Goal: Task Accomplishment & Management: Manage account settings

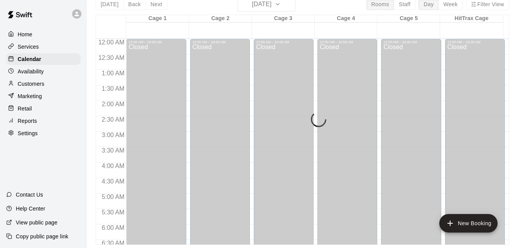
scroll to position [0, 0]
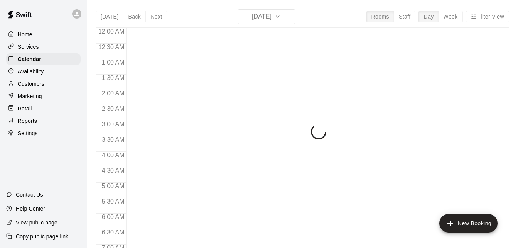
scroll to position [458, 0]
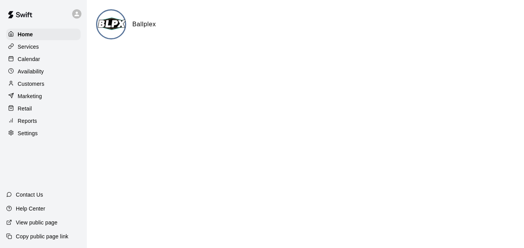
drag, startPoint x: 0, startPoint y: 0, endPoint x: 337, endPoint y: 86, distance: 348.1
click at [337, 62] on html "Home Services Calendar Availability Customers Marketing Retail Reports Settings…" at bounding box center [262, 31] width 524 height 62
click at [48, 63] on div "Calendar" at bounding box center [43, 59] width 74 height 12
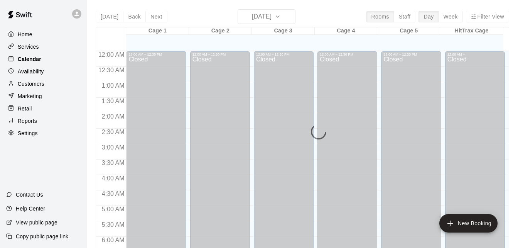
scroll to position [463, 0]
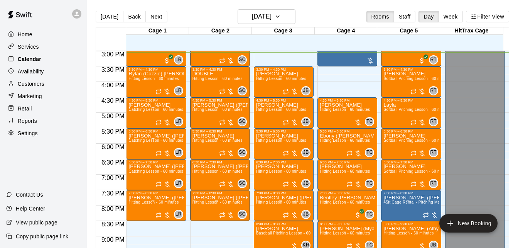
click at [48, 63] on div "Calendar" at bounding box center [43, 59] width 74 height 12
click at [290, 15] on button "[DATE]" at bounding box center [267, 16] width 58 height 15
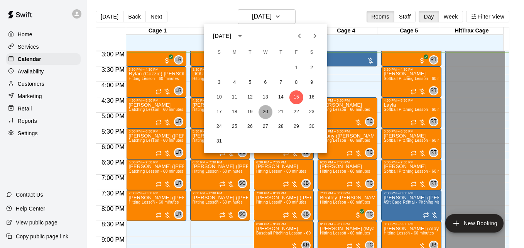
click at [265, 112] on button "20" at bounding box center [266, 112] width 14 height 14
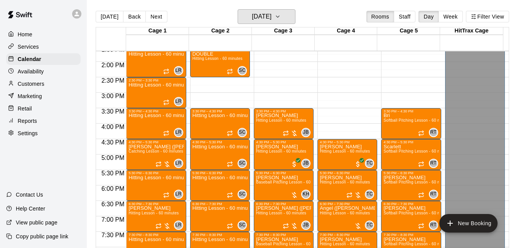
scroll to position [417, 0]
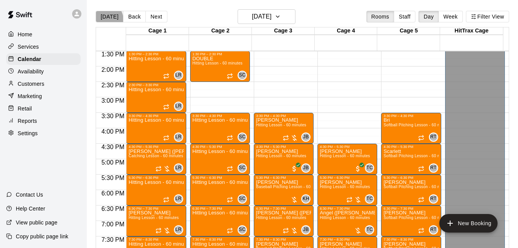
click at [105, 19] on button "[DATE]" at bounding box center [110, 17] width 28 height 12
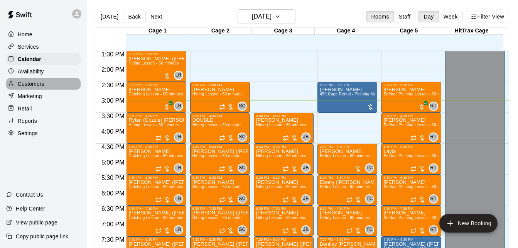
click at [57, 88] on div "Customers" at bounding box center [43, 84] width 74 height 12
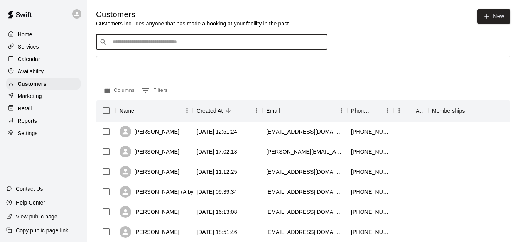
click at [127, 45] on input "Search customers by name or email" at bounding box center [217, 42] width 214 height 8
type input "******"
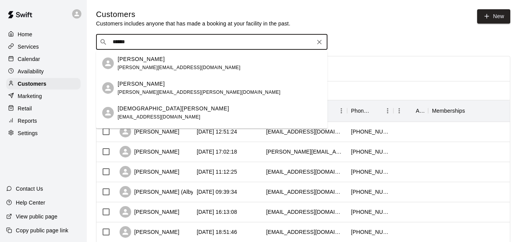
click at [177, 108] on div "Christi Joy christijoy02@yahoo.com" at bounding box center [220, 113] width 204 height 17
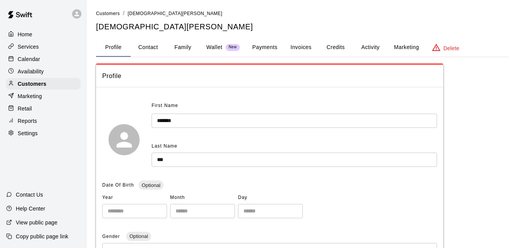
click at [181, 50] on button "Family" at bounding box center [183, 47] width 35 height 19
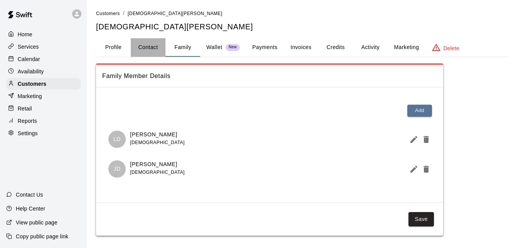
click at [150, 54] on button "Contact" at bounding box center [148, 47] width 35 height 19
select select "**"
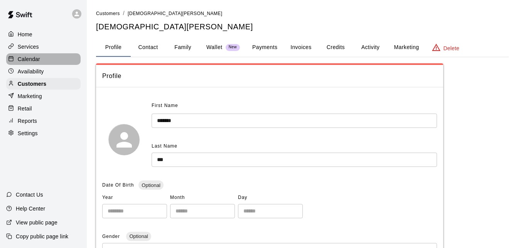
click at [52, 65] on div "Calendar" at bounding box center [43, 59] width 74 height 12
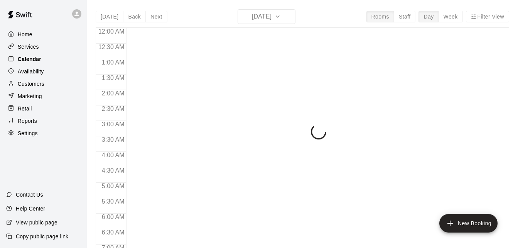
scroll to position [472, 0]
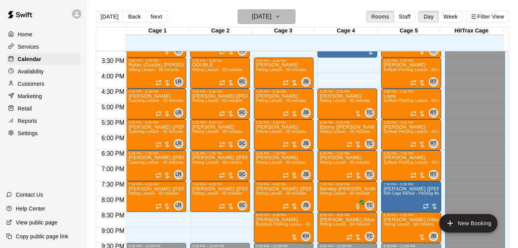
click at [279, 16] on icon "button" at bounding box center [277, 17] width 3 height 2
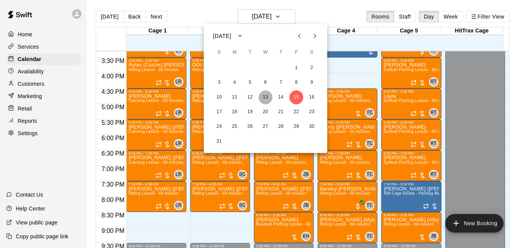
click at [266, 100] on button "13" at bounding box center [266, 97] width 14 height 14
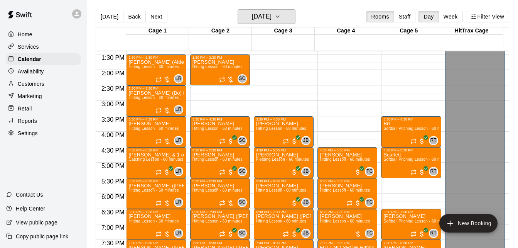
scroll to position [411, 0]
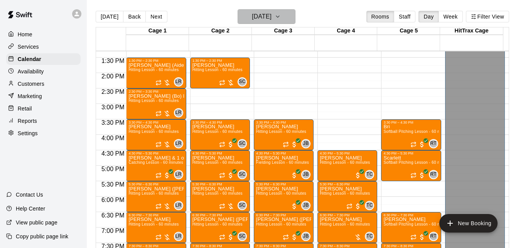
click at [281, 18] on icon "button" at bounding box center [278, 16] width 6 height 9
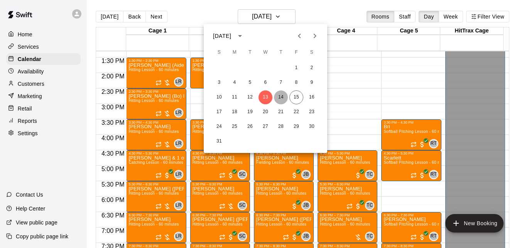
click at [281, 101] on button "14" at bounding box center [281, 97] width 14 height 14
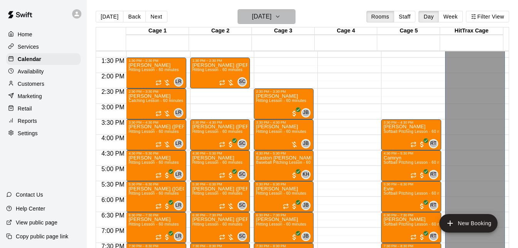
click at [281, 14] on icon "button" at bounding box center [278, 16] width 6 height 9
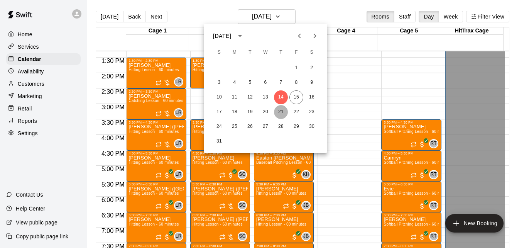
click at [281, 111] on button "21" at bounding box center [281, 112] width 14 height 14
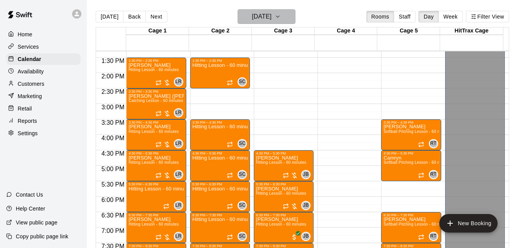
click at [281, 14] on icon "button" at bounding box center [278, 16] width 6 height 9
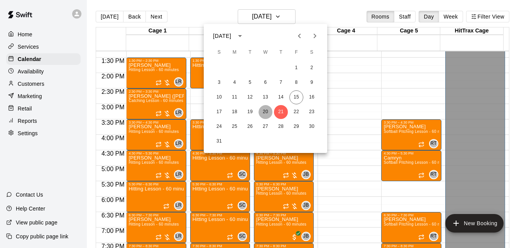
click at [262, 112] on button "20" at bounding box center [266, 112] width 14 height 14
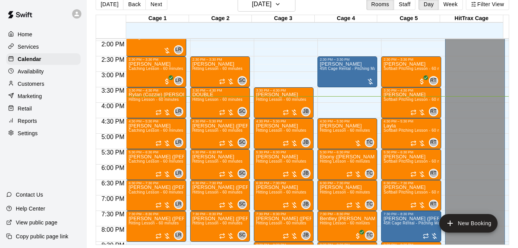
scroll to position [437, 0]
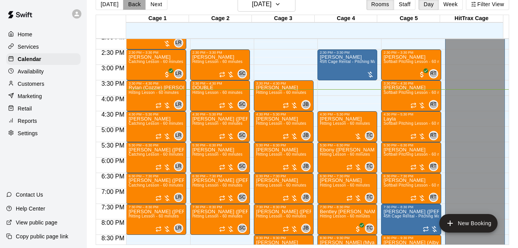
click at [134, 5] on button "Back" at bounding box center [134, 4] width 23 height 12
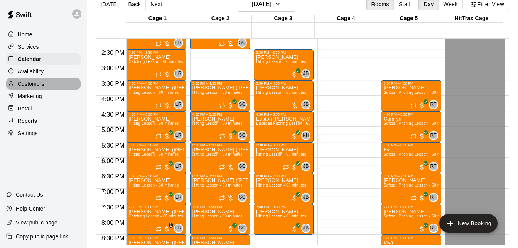
click at [51, 87] on div "Customers" at bounding box center [43, 84] width 74 height 12
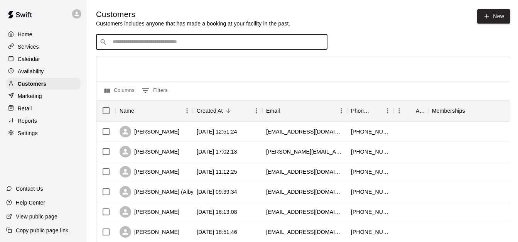
click at [142, 43] on input "Search customers by name or email" at bounding box center [217, 42] width 214 height 8
type input "******"
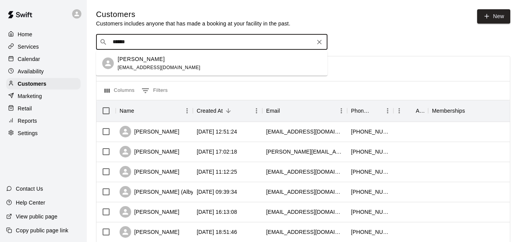
click at [172, 65] on span "oboyer@orlandomagic.com" at bounding box center [159, 67] width 83 height 5
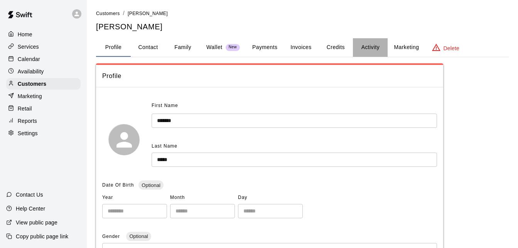
click at [377, 45] on button "Activity" at bounding box center [370, 47] width 35 height 19
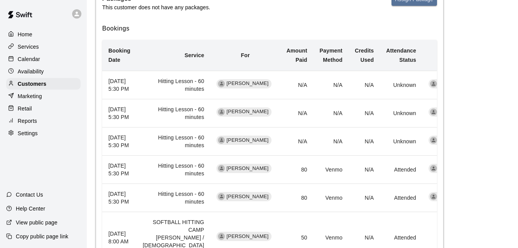
scroll to position [154, 0]
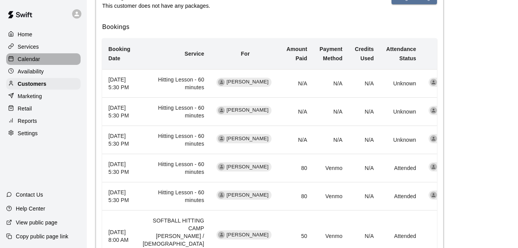
click at [50, 59] on div "Calendar" at bounding box center [43, 59] width 74 height 12
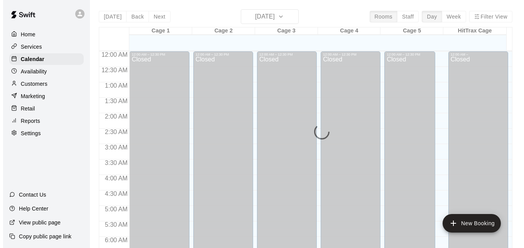
scroll to position [488, 0]
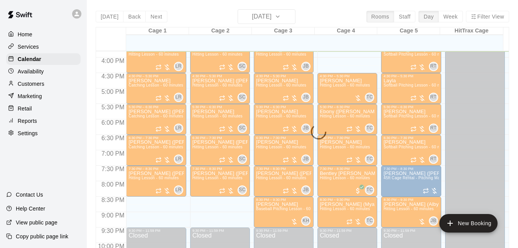
click at [283, 11] on div "Today Back Next Friday Aug 15 Rooms Staff Day Week Filter View Cage 1 15 Fri Ca…" at bounding box center [303, 133] width 414 height 248
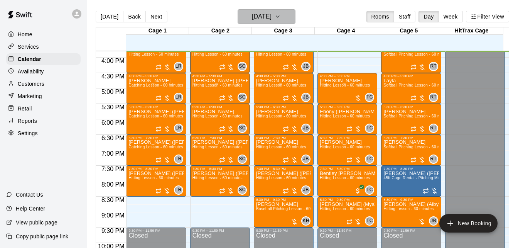
click at [281, 14] on icon "button" at bounding box center [278, 16] width 6 height 9
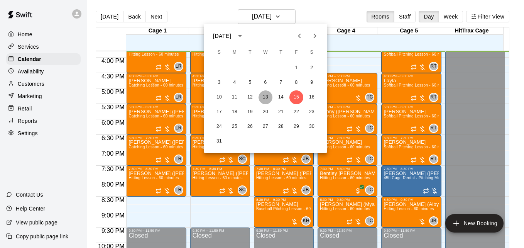
click at [265, 97] on button "13" at bounding box center [266, 97] width 14 height 14
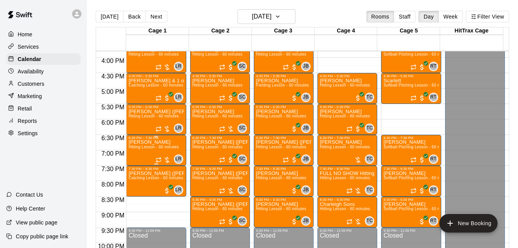
click at [149, 149] on span "Hitting Lesson - 60 minutes" at bounding box center [153, 147] width 50 height 4
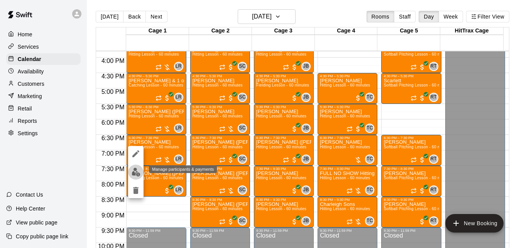
click at [135, 175] on img "edit" at bounding box center [136, 171] width 9 height 9
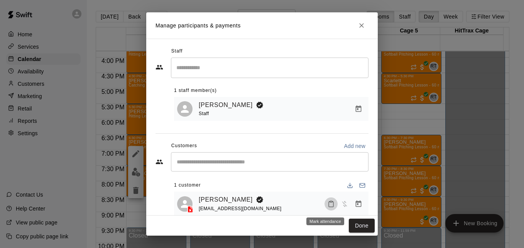
click at [328, 205] on icon "Mark attendance" at bounding box center [331, 203] width 7 height 7
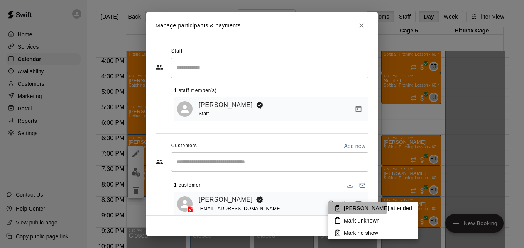
click at [353, 205] on p "[PERSON_NAME] attended" at bounding box center [378, 208] width 68 height 8
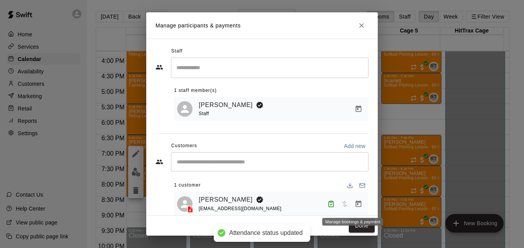
click at [356, 203] on icon "Manage bookings & payment" at bounding box center [359, 203] width 6 height 7
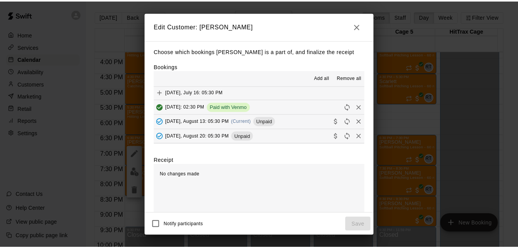
scroll to position [87, 0]
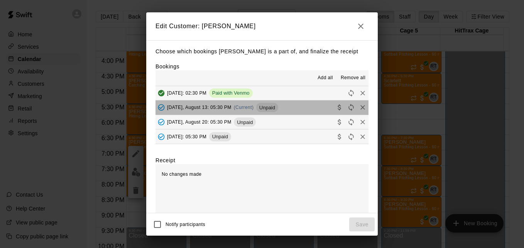
click at [304, 112] on button "Wednesday, August 13: 05:30 PM (Current) Unpaid" at bounding box center [261, 107] width 213 height 14
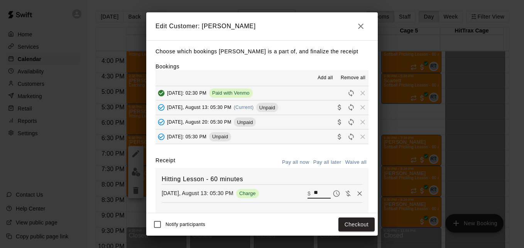
click at [314, 191] on input "**" at bounding box center [322, 193] width 17 height 10
type input "*"
type input "**"
click at [354, 224] on button "Checkout" at bounding box center [356, 224] width 36 height 14
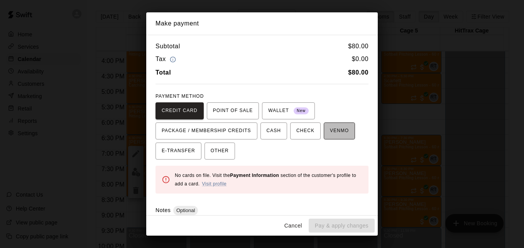
click at [330, 136] on span "VENMO" at bounding box center [339, 131] width 19 height 12
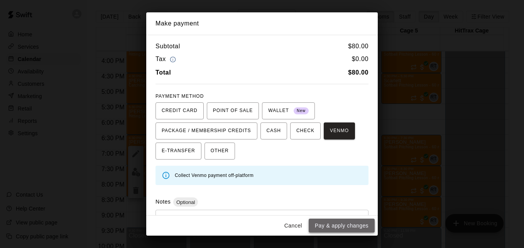
click at [343, 227] on button "Pay & apply changes" at bounding box center [342, 225] width 66 height 14
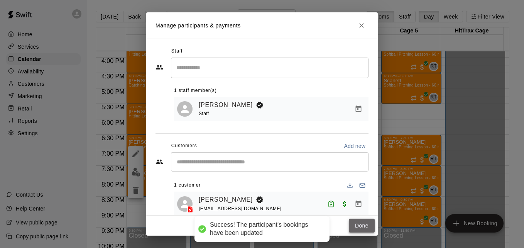
click at [358, 228] on button "Done" at bounding box center [362, 225] width 26 height 14
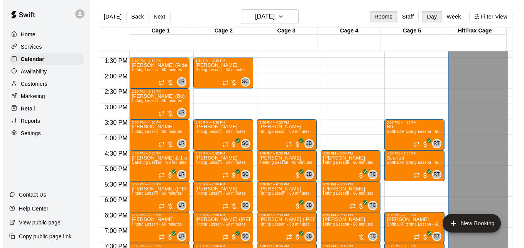
scroll to position [395, 0]
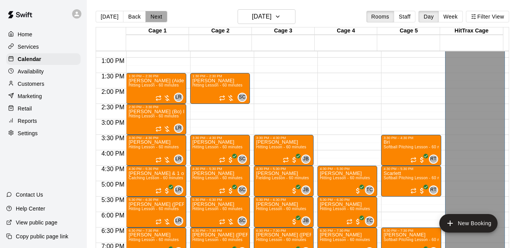
click at [157, 17] on button "Next" at bounding box center [156, 17] width 22 height 12
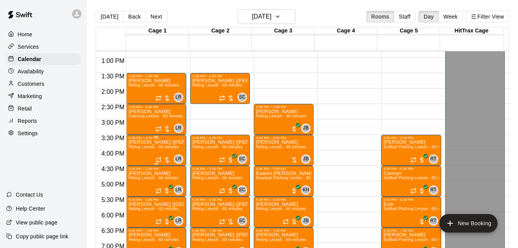
click at [156, 142] on p "[PERSON_NAME] ([PERSON_NAME]) [PERSON_NAME]" at bounding box center [155, 142] width 55 height 0
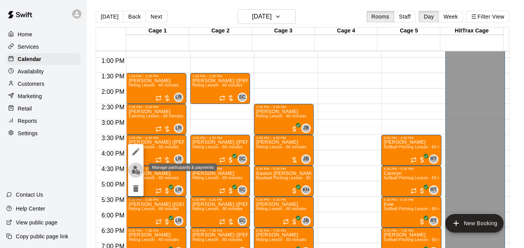
click at [135, 168] on img "edit" at bounding box center [136, 170] width 9 height 9
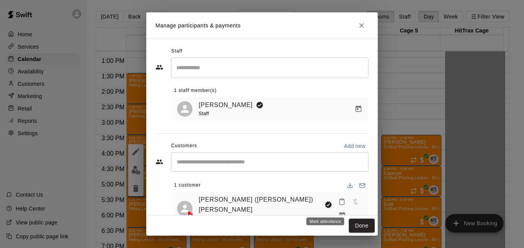
click at [340, 205] on icon "Mark attendance" at bounding box center [342, 201] width 5 height 5
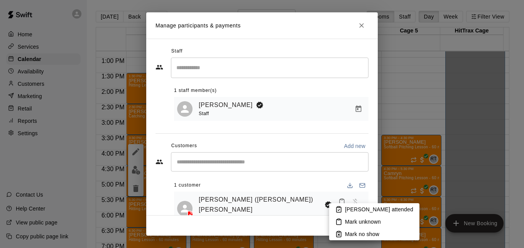
click at [345, 210] on p "[PERSON_NAME] attended" at bounding box center [379, 209] width 68 height 8
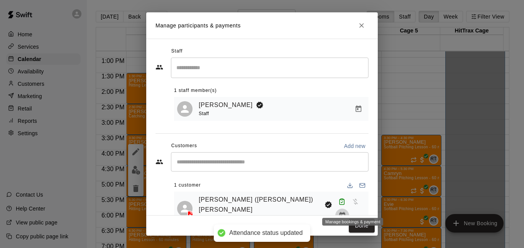
click at [345, 212] on icon "Manage bookings & payment" at bounding box center [342, 215] width 6 height 7
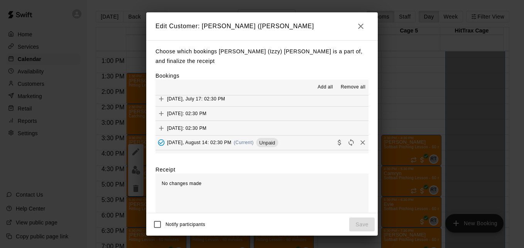
scroll to position [62, 0]
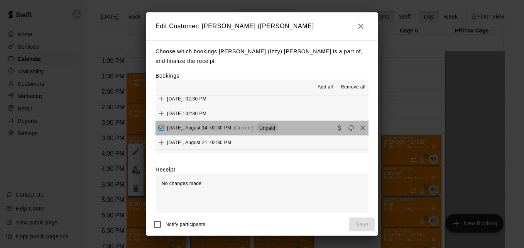
click at [301, 129] on button "Thursday, August 14: 02:30 PM (Current) Unpaid" at bounding box center [261, 128] width 213 height 14
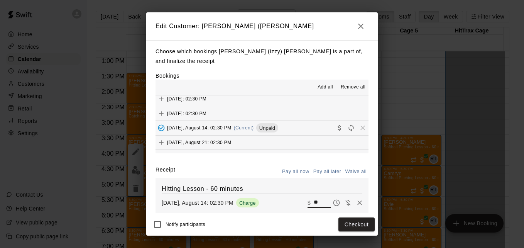
click at [314, 208] on input "**" at bounding box center [322, 203] width 17 height 10
type input "*"
type input "**"
click at [356, 222] on button "Checkout" at bounding box center [356, 224] width 36 height 14
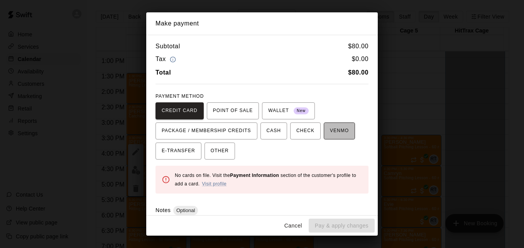
click at [332, 135] on span "VENMO" at bounding box center [339, 131] width 19 height 12
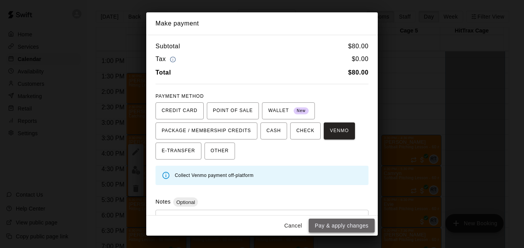
click at [353, 228] on button "Pay & apply changes" at bounding box center [342, 225] width 66 height 14
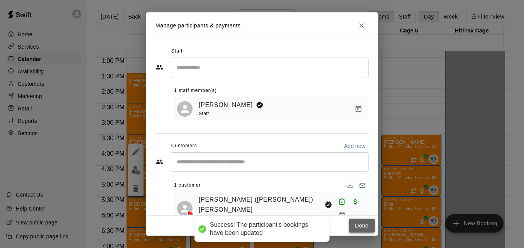
click at [359, 227] on button "Done" at bounding box center [362, 225] width 26 height 14
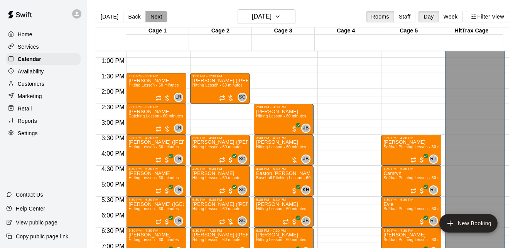
click at [155, 14] on button "Next" at bounding box center [156, 17] width 22 height 12
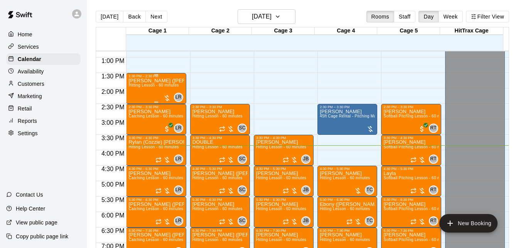
click at [159, 95] on div "Randi (Kinsley) Rohman Hitting Lesson - 60 minutes" at bounding box center [155, 202] width 55 height 248
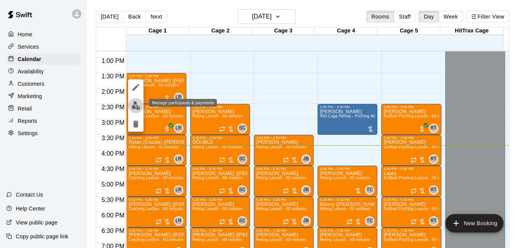
click at [132, 107] on img "edit" at bounding box center [136, 105] width 9 height 9
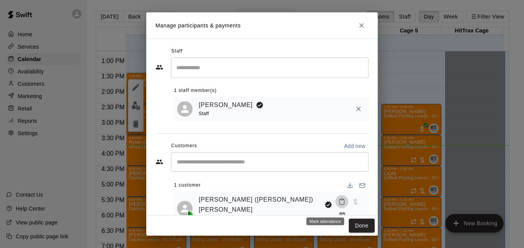
click at [341, 200] on rect "Mark attendance" at bounding box center [342, 199] width 2 height 1
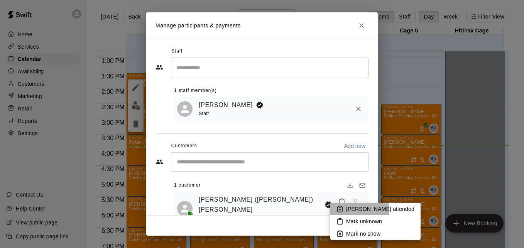
click at [350, 211] on p "[PERSON_NAME] attended" at bounding box center [380, 209] width 68 height 8
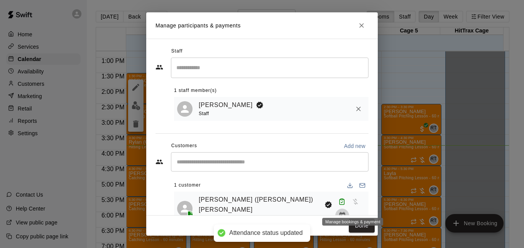
click at [346, 211] on icon "Manage bookings & payment" at bounding box center [342, 215] width 8 height 8
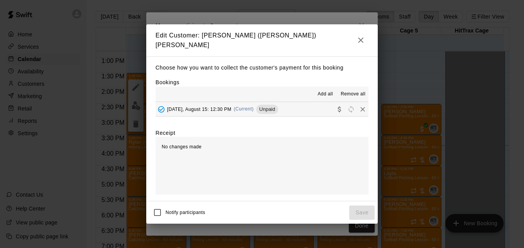
click at [294, 110] on button "Friday, August 15: 12:30 PM (Current) Unpaid" at bounding box center [261, 109] width 213 height 14
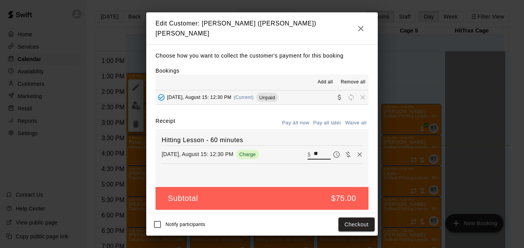
click at [317, 149] on input "**" at bounding box center [322, 154] width 17 height 10
type input "*"
type input "**"
click at [361, 220] on button "Checkout" at bounding box center [356, 224] width 36 height 14
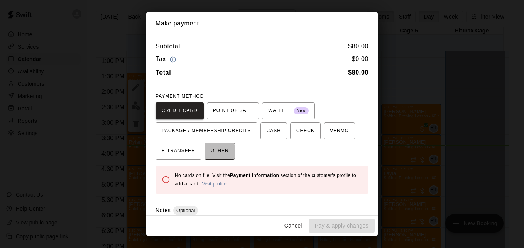
click at [215, 151] on span "OTHER" at bounding box center [220, 151] width 18 height 12
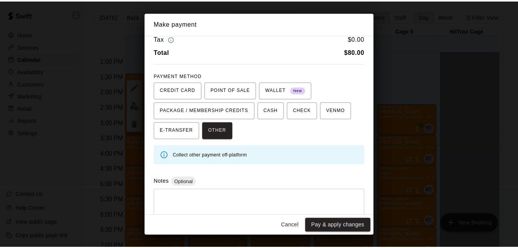
scroll to position [37, 0]
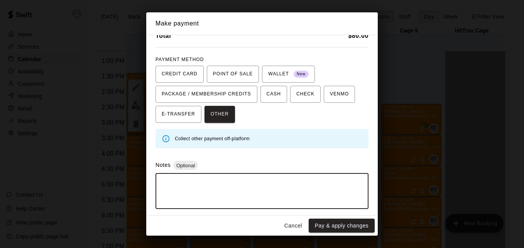
click at [215, 189] on textarea at bounding box center [262, 190] width 202 height 23
type textarea "*****"
click at [330, 224] on button "Pay & apply changes" at bounding box center [342, 225] width 66 height 14
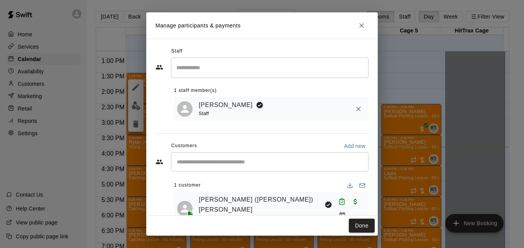
click at [330, 224] on div "Done" at bounding box center [262, 225] width 232 height 20
click at [358, 227] on button "Done" at bounding box center [362, 225] width 26 height 14
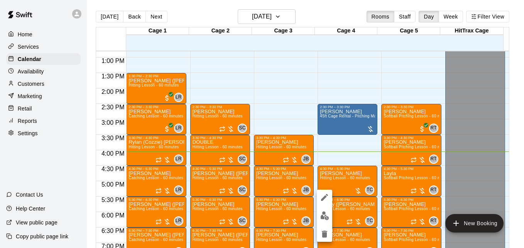
click at [477, 85] on div at bounding box center [262, 124] width 524 height 248
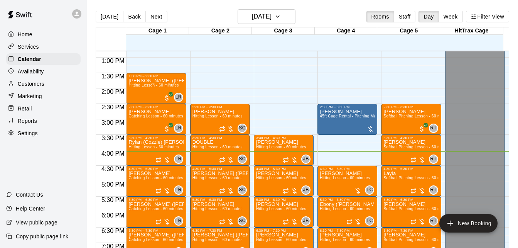
click at [396, 76] on div "12:00 AM – 12:30 PM Closed 2:30 PM – 3:30 PM Alex Softball Pitching Lesson - 60…" at bounding box center [411, 26] width 60 height 741
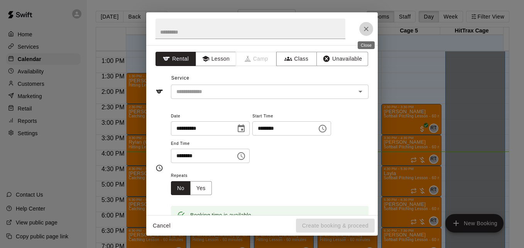
click at [363, 30] on icon "Close" at bounding box center [366, 29] width 8 height 8
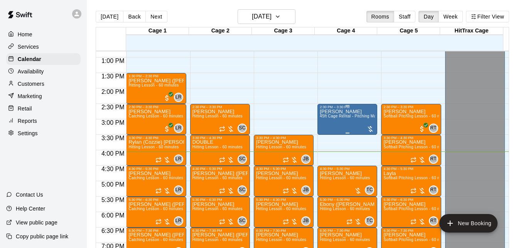
click at [335, 118] on span "45ft Cage Rental - Pitching Machine Softball" at bounding box center [360, 116] width 81 height 4
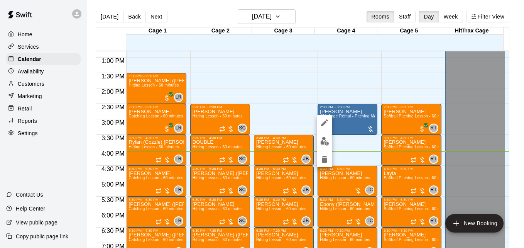
click at [368, 78] on div at bounding box center [262, 124] width 524 height 248
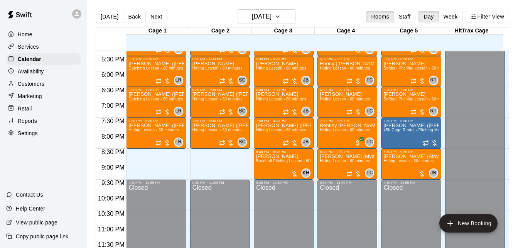
scroll to position [358, 0]
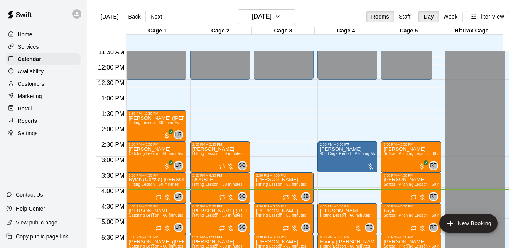
click at [333, 155] on span "45ft Cage Rental - Pitching Machine Softball" at bounding box center [360, 153] width 81 height 4
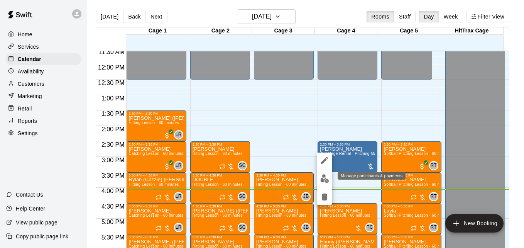
click at [326, 176] on img "edit" at bounding box center [324, 178] width 9 height 9
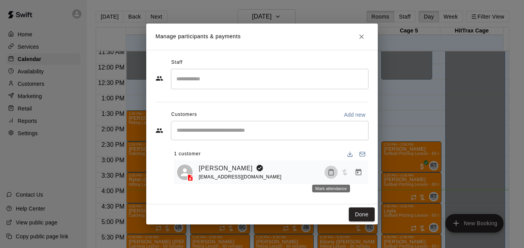
click at [335, 173] on button "Mark attendance" at bounding box center [331, 172] width 13 height 13
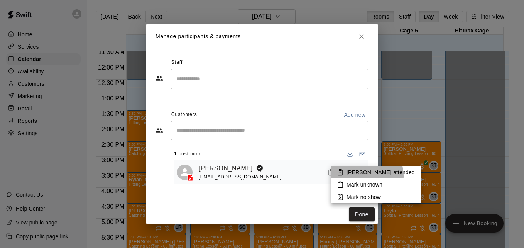
click at [366, 176] on p "[PERSON_NAME] attended" at bounding box center [380, 172] width 68 height 8
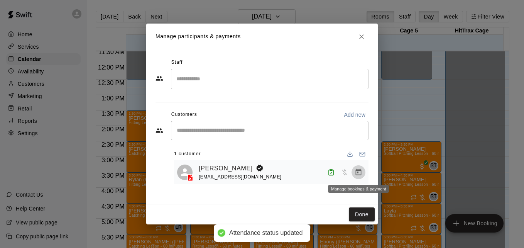
click at [359, 172] on icon "Manage bookings & payment" at bounding box center [359, 172] width 8 height 8
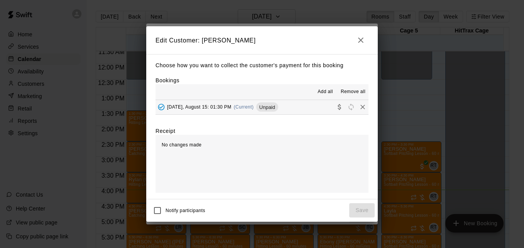
click at [299, 112] on button "Friday, August 15: 01:30 PM (Current) Unpaid" at bounding box center [261, 107] width 213 height 14
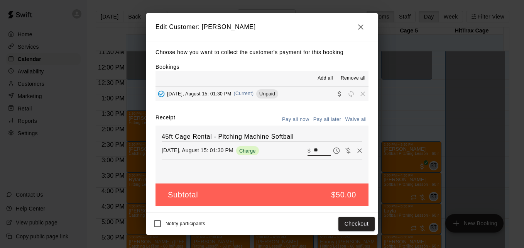
click at [314, 151] on input "**" at bounding box center [322, 150] width 17 height 10
type input "*"
type input "**"
click at [357, 224] on button "Checkout" at bounding box center [356, 223] width 36 height 14
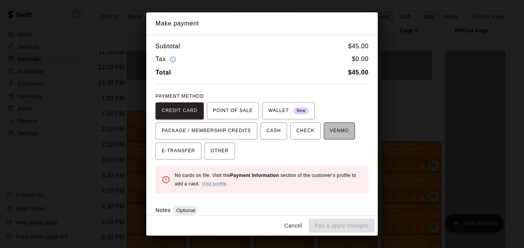
click at [330, 129] on span "VENMO" at bounding box center [339, 131] width 19 height 12
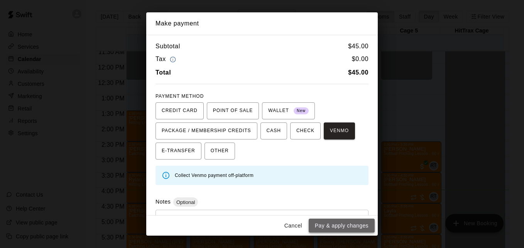
click at [352, 228] on button "Pay & apply changes" at bounding box center [342, 225] width 66 height 14
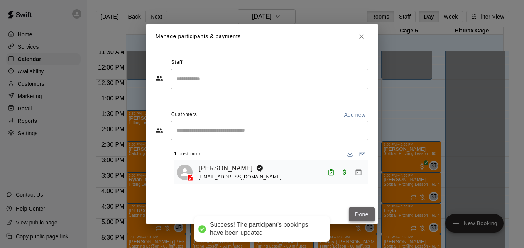
click at [361, 218] on button "Done" at bounding box center [362, 214] width 26 height 14
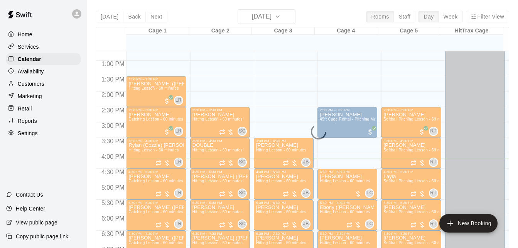
scroll to position [377, 0]
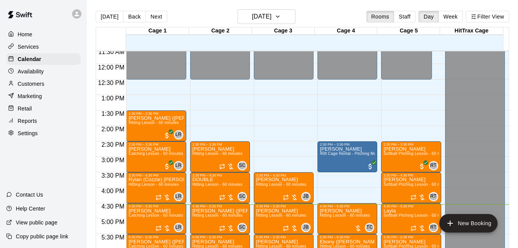
scroll to position [536, 0]
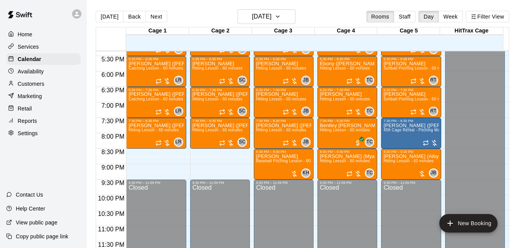
click at [503, 65] on div at bounding box center [477, 68] width 63 height 8
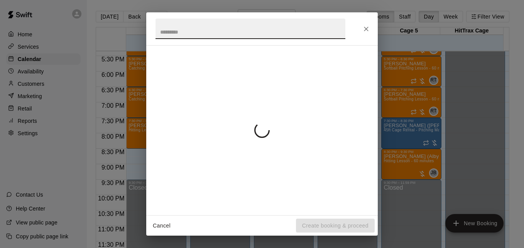
click at [506, 66] on div "Cancel Create booking & proceed" at bounding box center [262, 124] width 524 height 248
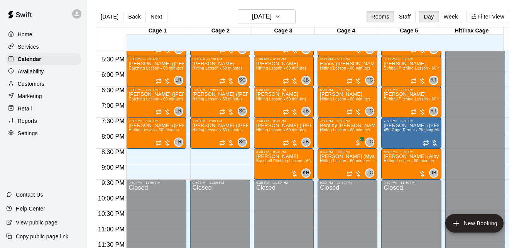
click at [506, 66] on div "Cancel Create booking & proceed" at bounding box center [262, 124] width 524 height 248
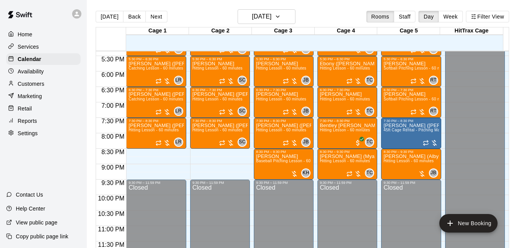
scroll to position [358, 0]
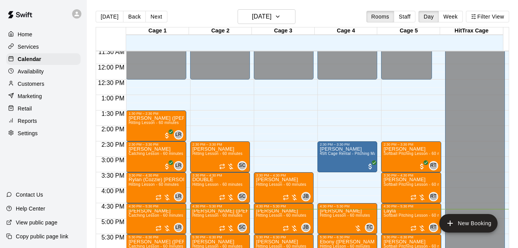
click at [41, 123] on div "Reports" at bounding box center [43, 121] width 74 height 12
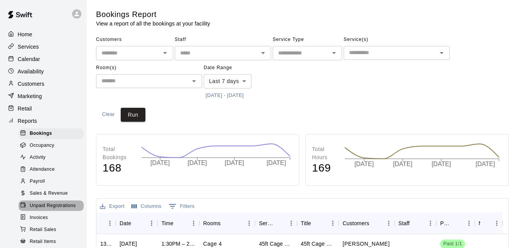
click at [61, 210] on span "Unpaid Registrations" at bounding box center [53, 206] width 46 height 8
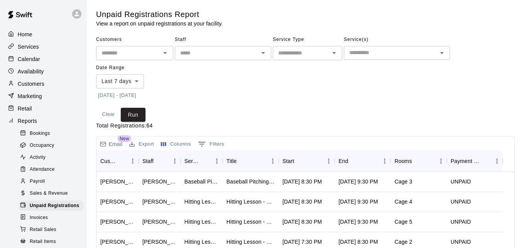
click at [132, 79] on body "Home Services Calendar Availability Customers Marketing Retail Reports Bookings…" at bounding box center [262, 204] width 524 height 409
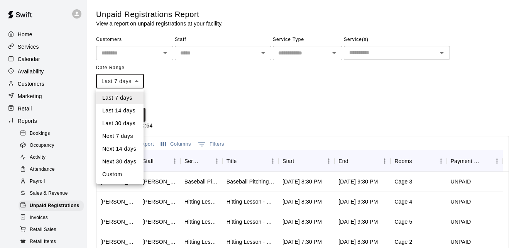
click at [185, 96] on div at bounding box center [262, 124] width 524 height 248
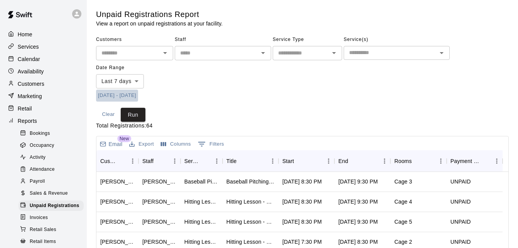
click at [112, 92] on button "8/8/2025 - 8/15/2025" at bounding box center [117, 96] width 42 height 12
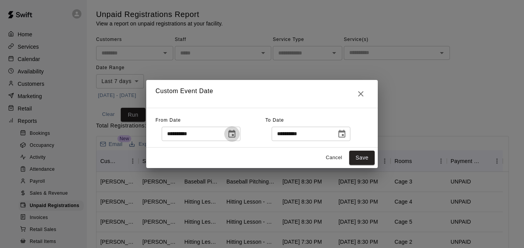
click at [240, 132] on button "Choose date, selected date is Aug 7, 2025" at bounding box center [231, 133] width 15 height 15
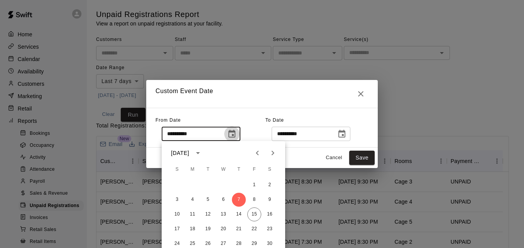
click at [240, 132] on button "Choose date, selected date is Aug 7, 2025" at bounding box center [231, 133] width 15 height 15
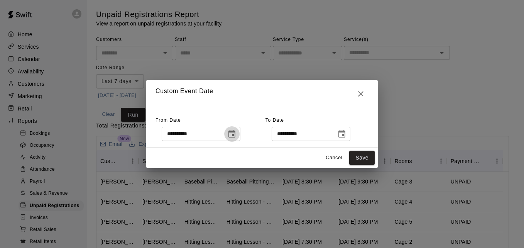
click at [236, 136] on icon "Choose date, selected date is Aug 7, 2025" at bounding box center [231, 133] width 9 height 9
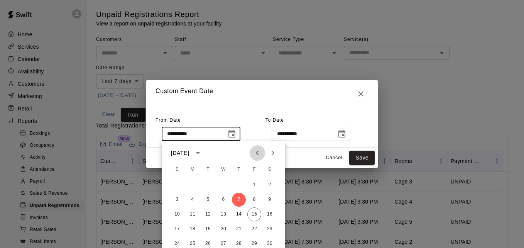
click at [256, 154] on icon "Previous month" at bounding box center [257, 152] width 9 height 9
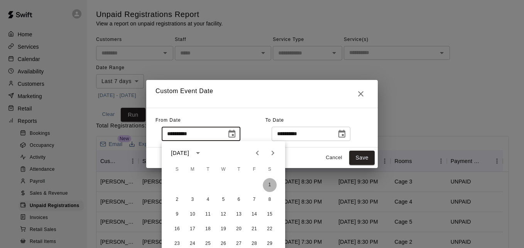
click at [270, 183] on button "1" at bounding box center [270, 185] width 14 height 14
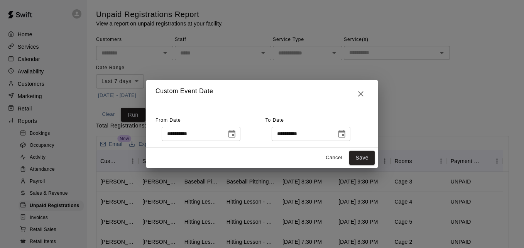
type input "**********"
click at [345, 137] on icon "Choose date, selected date is Aug 15, 2025" at bounding box center [341, 134] width 7 height 8
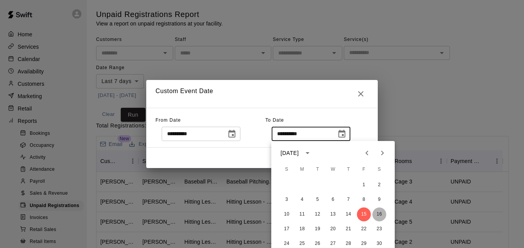
click at [377, 212] on button "16" at bounding box center [379, 214] width 14 height 14
type input "**********"
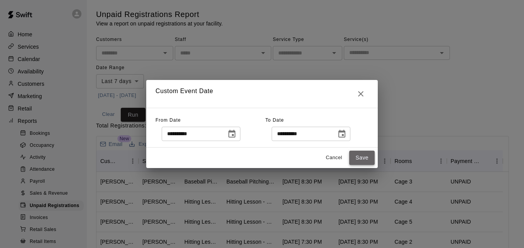
click at [357, 158] on button "Save" at bounding box center [361, 157] width 25 height 14
type input "******"
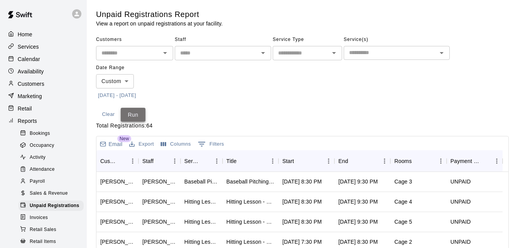
click at [134, 112] on button "Run" at bounding box center [133, 115] width 25 height 14
click at [297, 162] on icon "Sort" at bounding box center [299, 160] width 7 height 7
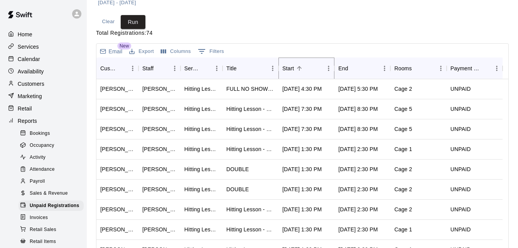
scroll to position [108, 0]
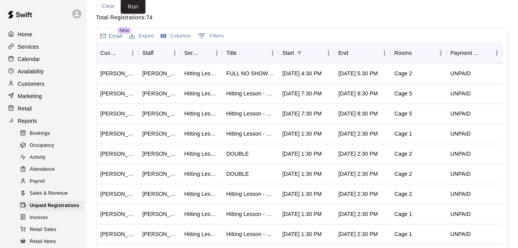
click at [38, 59] on p "Calendar" at bounding box center [29, 59] width 22 height 8
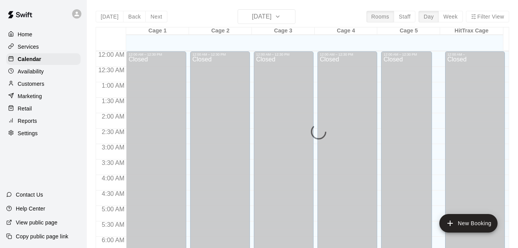
scroll to position [512, 0]
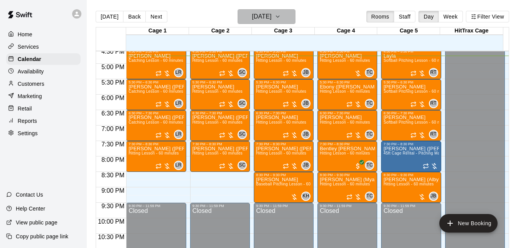
click at [281, 19] on icon "button" at bounding box center [278, 16] width 6 height 9
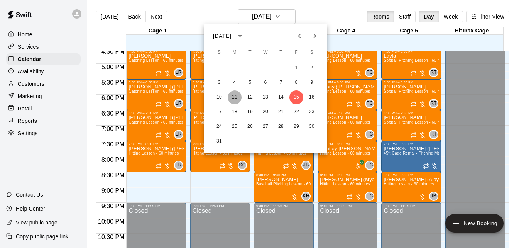
click at [233, 96] on button "11" at bounding box center [235, 97] width 14 height 14
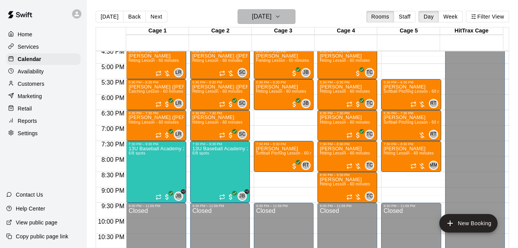
click at [252, 13] on h6 "Monday Aug 11" at bounding box center [262, 16] width 20 height 11
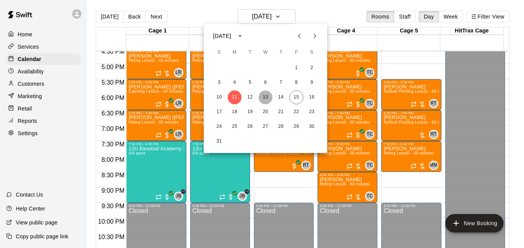
click at [265, 98] on button "13" at bounding box center [266, 97] width 14 height 14
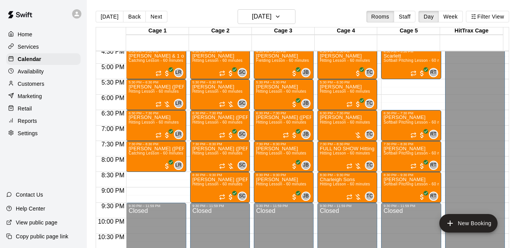
click at [503, 56] on div at bounding box center [477, 60] width 63 height 8
click at [503, 56] on body "Home Services Calendar Availability Customers Marketing Retail Reports Settings…" at bounding box center [259, 130] width 518 height 260
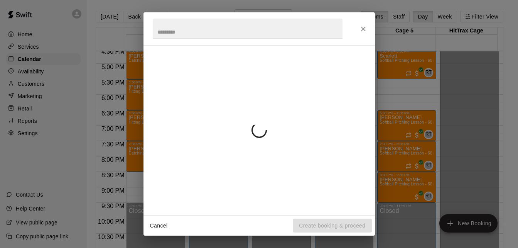
click at [503, 56] on div "Cancel Create booking & proceed" at bounding box center [259, 124] width 518 height 248
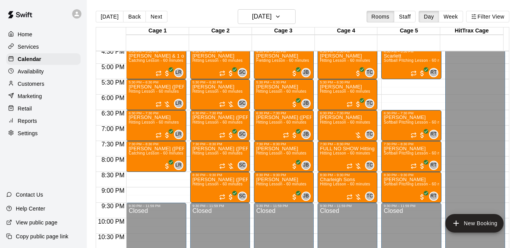
click at [503, 56] on div "Cancel Create booking & proceed" at bounding box center [262, 124] width 524 height 248
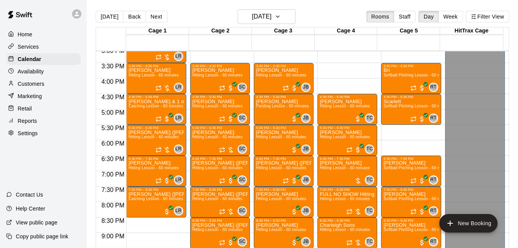
scroll to position [466, 0]
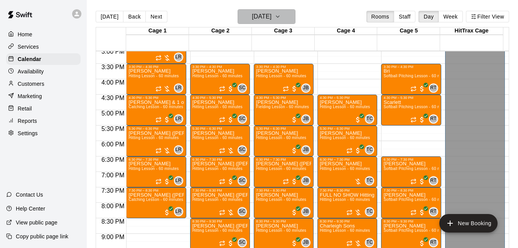
click at [272, 20] on h6 "Wednesday Aug 13" at bounding box center [262, 16] width 20 height 11
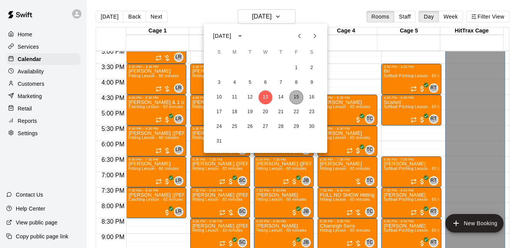
click at [295, 99] on button "15" at bounding box center [296, 97] width 14 height 14
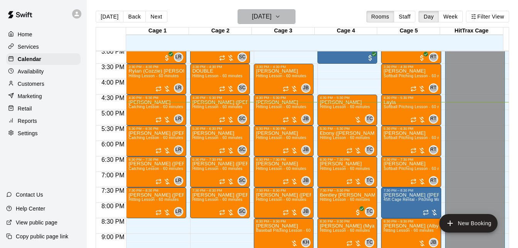
click at [281, 14] on icon "button" at bounding box center [278, 16] width 6 height 9
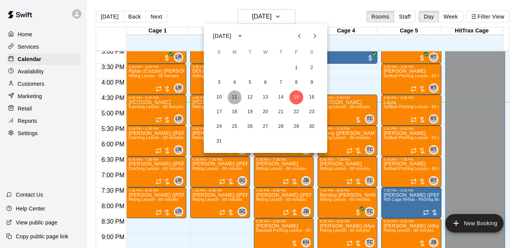
click at [237, 95] on button "11" at bounding box center [235, 97] width 14 height 14
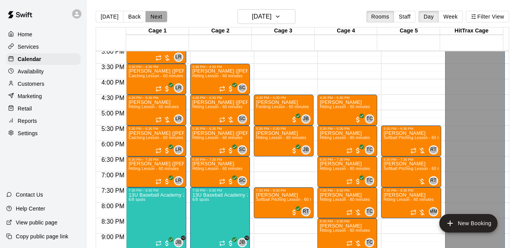
click at [152, 17] on button "Next" at bounding box center [156, 17] width 22 height 12
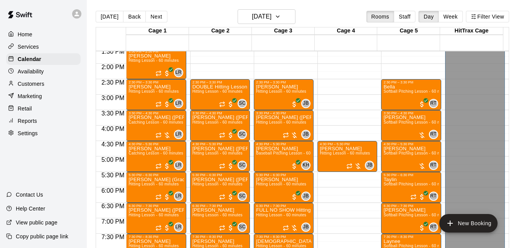
scroll to position [12, 0]
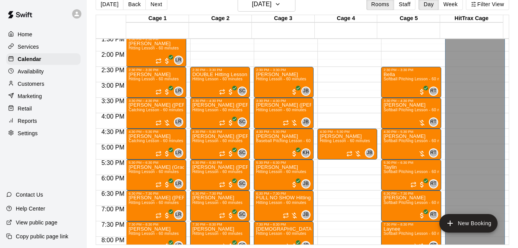
click at [503, 239] on div at bounding box center [477, 241] width 63 height 8
click at [503, 239] on body "Home Services Calendar Availability Customers Marketing Retail Reports Settings…" at bounding box center [259, 118] width 518 height 260
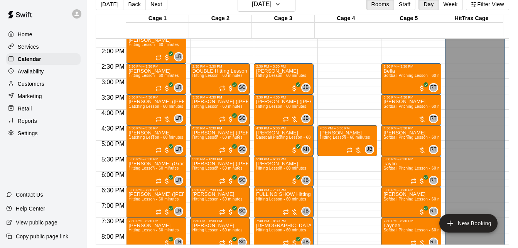
scroll to position [420, 0]
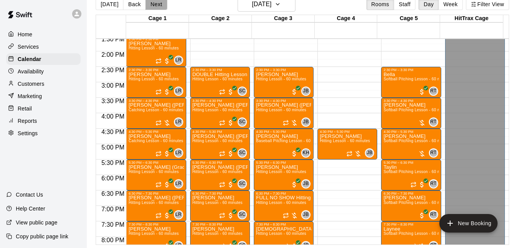
click at [155, 5] on button "Next" at bounding box center [156, 4] width 22 height 12
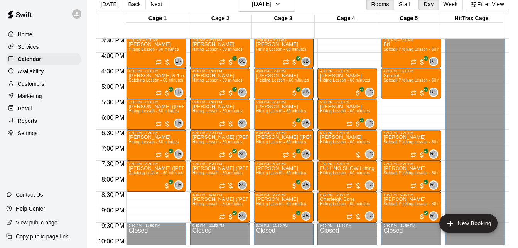
scroll to position [482, 0]
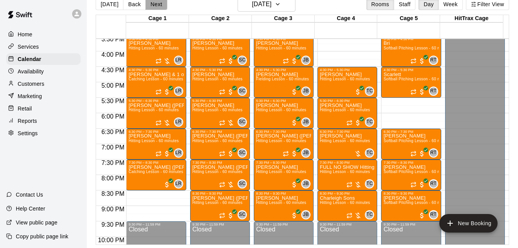
click at [152, 2] on button "Next" at bounding box center [156, 4] width 22 height 12
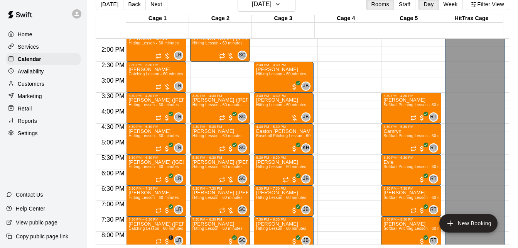
scroll to position [420, 0]
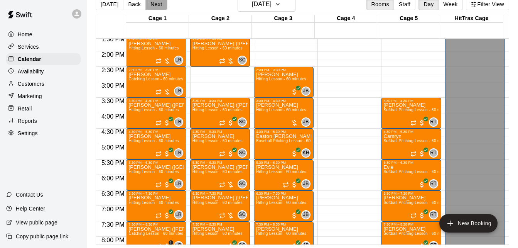
click at [156, 5] on button "Next" at bounding box center [156, 4] width 22 height 12
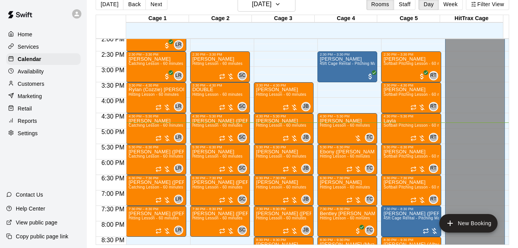
scroll to position [404, 0]
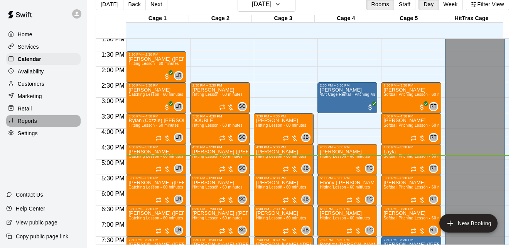
click at [36, 125] on p "Reports" at bounding box center [27, 121] width 19 height 8
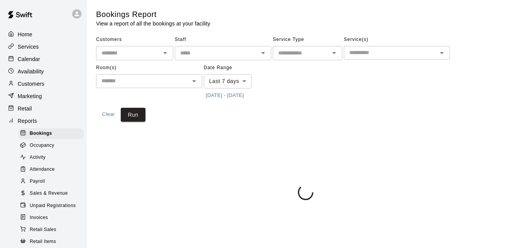
click at [46, 185] on div "Payroll" at bounding box center [51, 181] width 65 height 11
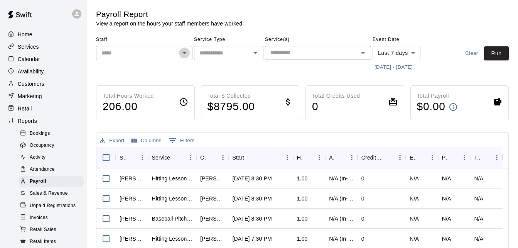
click at [183, 51] on icon "Open" at bounding box center [184, 52] width 9 height 9
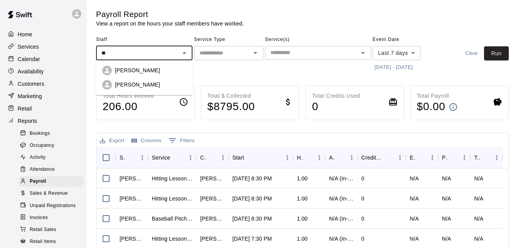
click at [152, 85] on p "[PERSON_NAME]" at bounding box center [137, 85] width 45 height 8
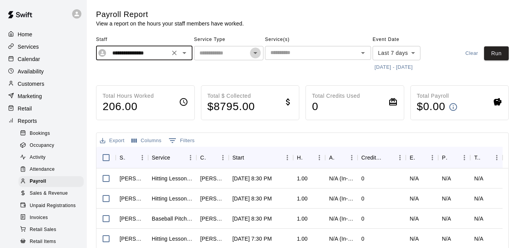
click at [256, 55] on icon "Open" at bounding box center [255, 52] width 9 height 9
type input "**********"
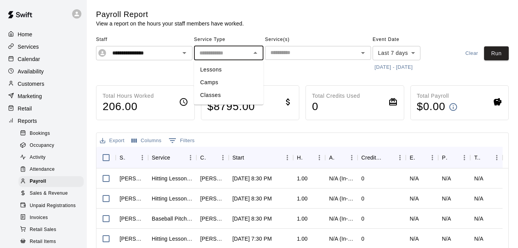
click at [234, 73] on li "Lessons" at bounding box center [228, 69] width 69 height 13
type input "*******"
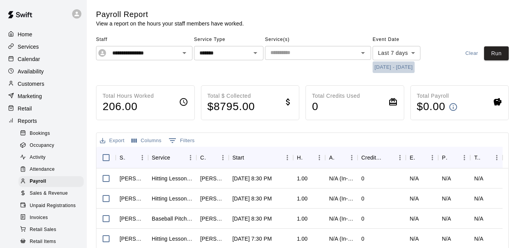
click at [401, 68] on button "8/8/2025 - 8/15/2025" at bounding box center [394, 67] width 42 height 12
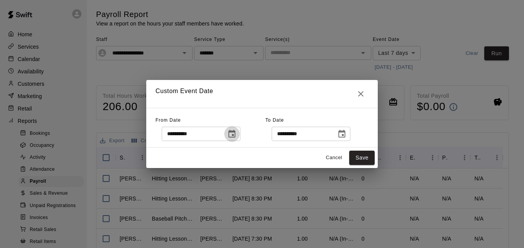
click at [237, 135] on icon "Choose date, selected date is Aug 7, 2025" at bounding box center [231, 133] width 9 height 9
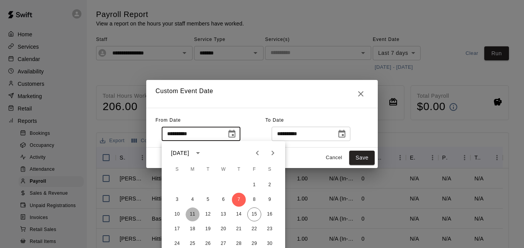
click at [190, 215] on button "11" at bounding box center [193, 214] width 14 height 14
type input "**********"
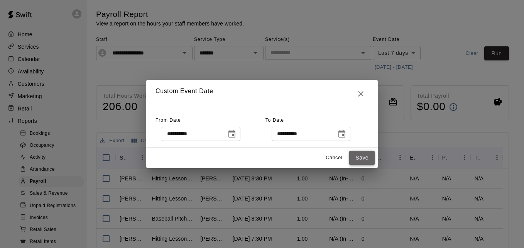
click at [361, 156] on button "Save" at bounding box center [361, 157] width 25 height 14
type input "******"
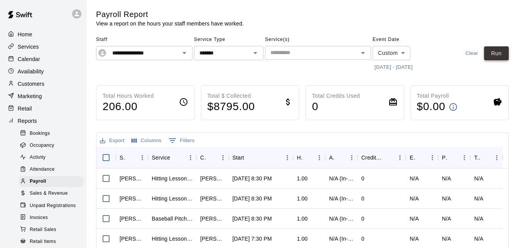
click at [507, 56] on button "Run" at bounding box center [496, 53] width 25 height 14
click at [172, 56] on icon "Clear" at bounding box center [175, 53] width 8 height 8
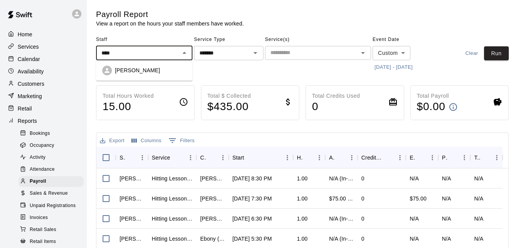
click at [159, 71] on div "Jose Bermudez" at bounding box center [150, 70] width 71 height 8
type input "**********"
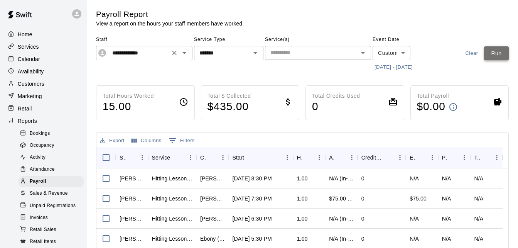
click at [491, 51] on button "Run" at bounding box center [496, 53] width 25 height 14
click at [171, 53] on icon "Clear" at bounding box center [175, 53] width 8 height 8
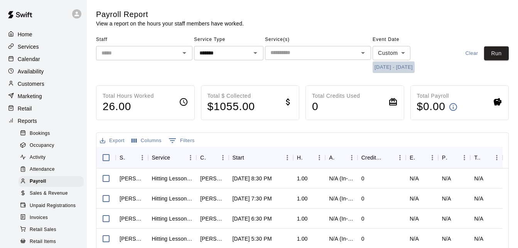
click at [411, 69] on button "8/11/2025 - 8/15/2025" at bounding box center [394, 67] width 42 height 12
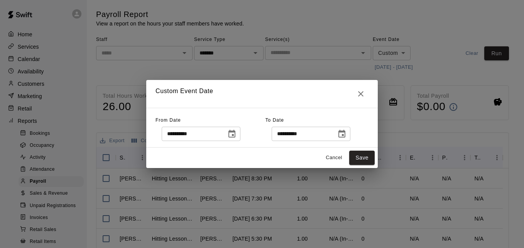
click at [351, 66] on div "**********" at bounding box center [262, 124] width 524 height 248
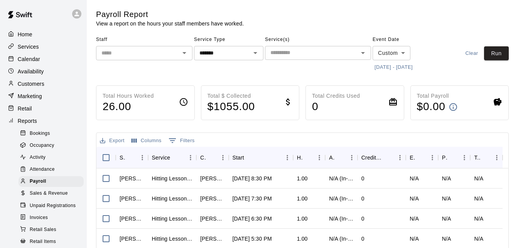
click at [172, 47] on div "​" at bounding box center [144, 53] width 96 height 14
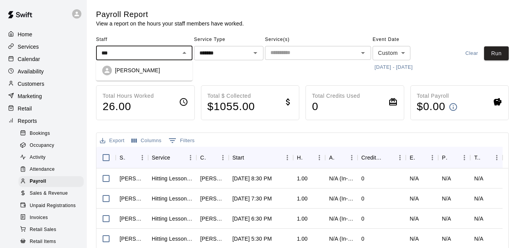
click at [172, 67] on div "[PERSON_NAME]" at bounding box center [150, 70] width 71 height 8
type input "**********"
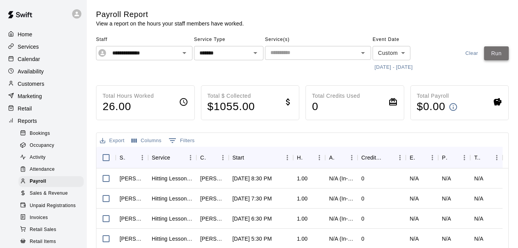
click at [498, 55] on button "Run" at bounding box center [496, 53] width 25 height 14
click at [413, 66] on button "8/11/2025 - 8/15/2025" at bounding box center [394, 67] width 42 height 12
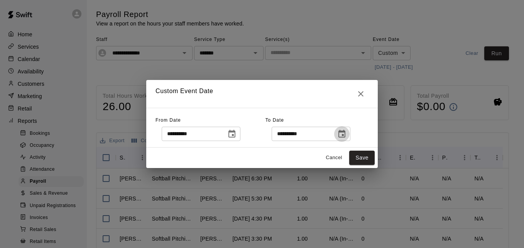
click at [346, 132] on icon "Choose date, selected date is Aug 15, 2025" at bounding box center [341, 133] width 9 height 9
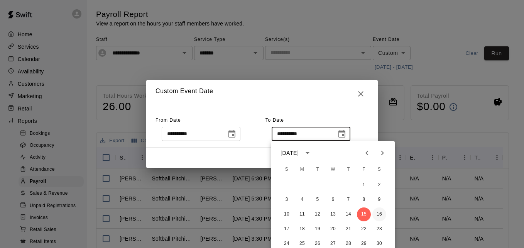
click at [378, 213] on button "16" at bounding box center [379, 214] width 14 height 14
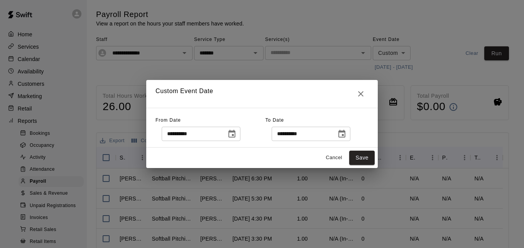
type input "**********"
click at [363, 158] on button "Save" at bounding box center [361, 157] width 25 height 14
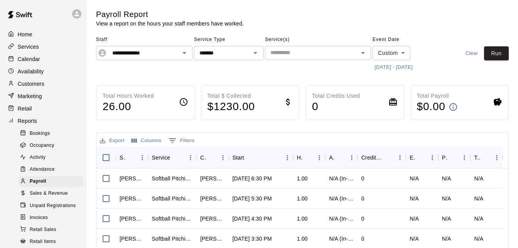
click at [175, 53] on icon "Clear" at bounding box center [174, 53] width 5 height 5
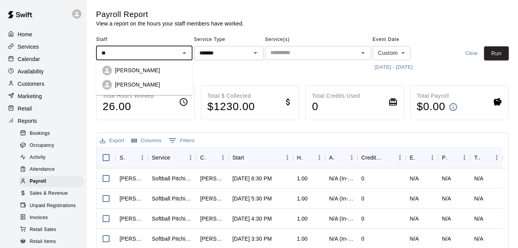
click at [160, 86] on div "[PERSON_NAME]" at bounding box center [150, 85] width 71 height 8
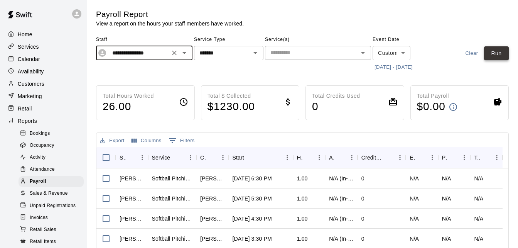
type input "**********"
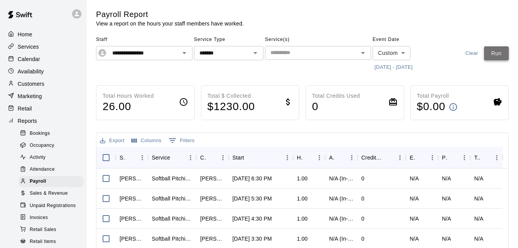
click at [494, 56] on button "Run" at bounding box center [496, 53] width 25 height 14
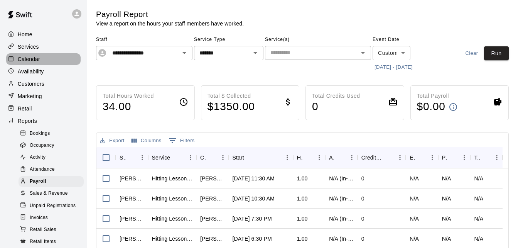
click at [45, 61] on div "Calendar" at bounding box center [43, 59] width 74 height 12
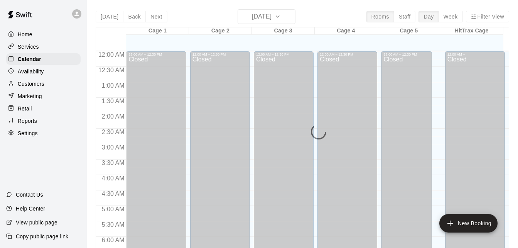
scroll to position [512, 0]
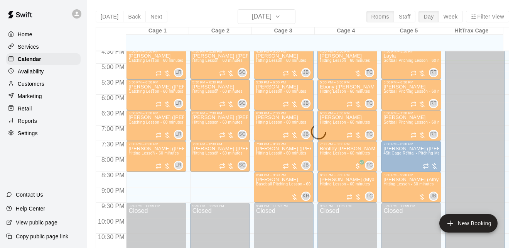
click at [113, 20] on div "Today Back Next Friday Aug 15 Rooms Staff Day Week Filter View Cage 1 15 Fri Ca…" at bounding box center [303, 133] width 414 height 248
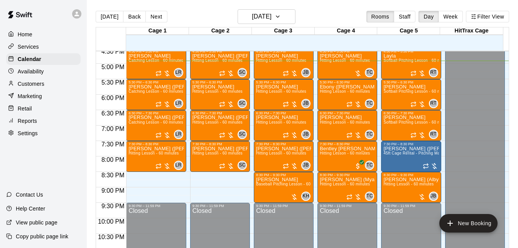
click at [113, 20] on button "[DATE]" at bounding box center [110, 17] width 28 height 12
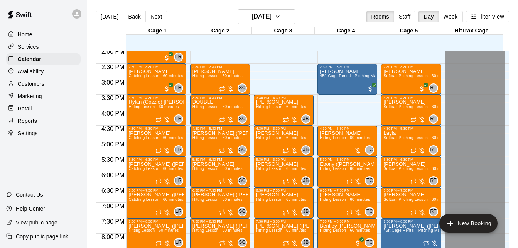
scroll to position [420, 0]
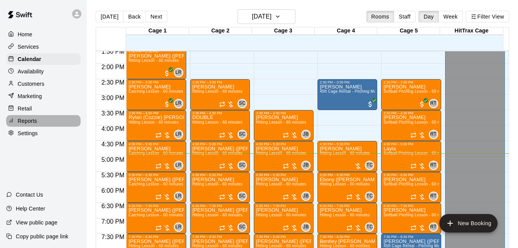
click at [42, 122] on div "Reports" at bounding box center [43, 121] width 74 height 12
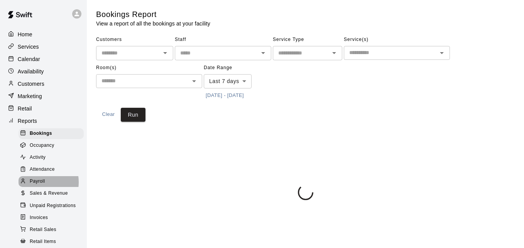
click at [36, 185] on span "Payroll" at bounding box center [37, 181] width 15 height 8
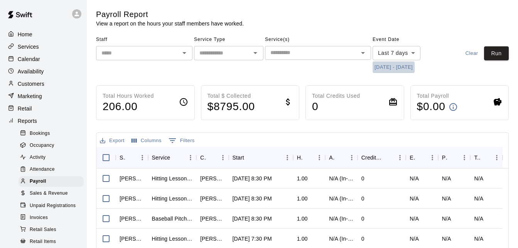
click at [395, 66] on button "8/8/2025 - 8/15/2025" at bounding box center [394, 67] width 42 height 12
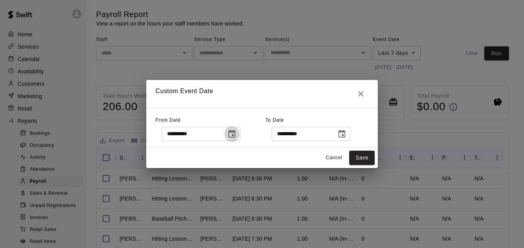
click at [237, 133] on icon "Choose date, selected date is Aug 7, 2025" at bounding box center [231, 133] width 9 height 9
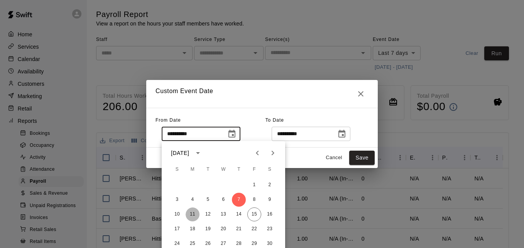
click at [192, 214] on button "11" at bounding box center [193, 214] width 14 height 14
type input "**********"
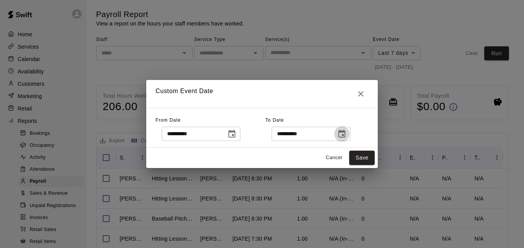
click at [346, 134] on icon "Choose date, selected date is Aug 15, 2025" at bounding box center [341, 133] width 9 height 9
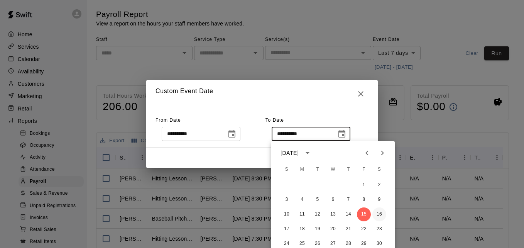
click at [376, 215] on button "16" at bounding box center [379, 214] width 14 height 14
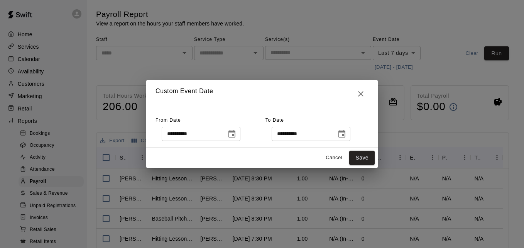
type input "**********"
click at [360, 155] on button "Save" at bounding box center [361, 157] width 25 height 14
type input "******"
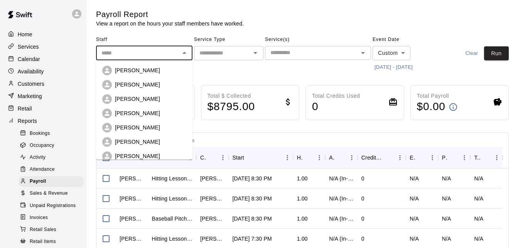
click at [159, 51] on input "text" at bounding box center [137, 53] width 79 height 10
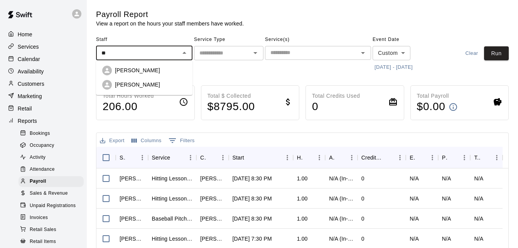
click at [158, 90] on li "[PERSON_NAME]" at bounding box center [144, 85] width 96 height 14
type input "**********"
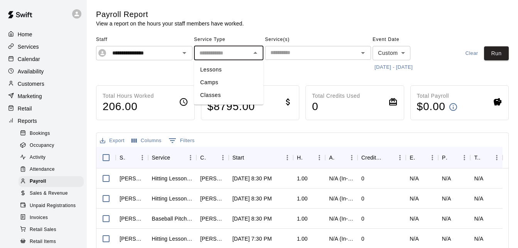
click at [246, 52] on input "text" at bounding box center [222, 53] width 52 height 10
click at [228, 70] on li "Lessons" at bounding box center [228, 69] width 69 height 13
type input "*******"
click at [245, 54] on icon "Clear" at bounding box center [246, 53] width 8 height 8
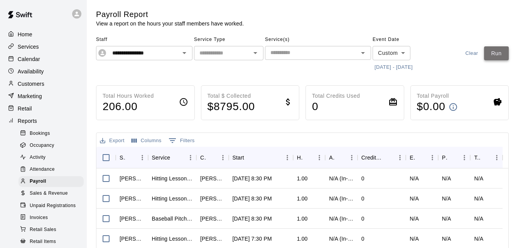
click at [495, 47] on button "Run" at bounding box center [496, 53] width 25 height 14
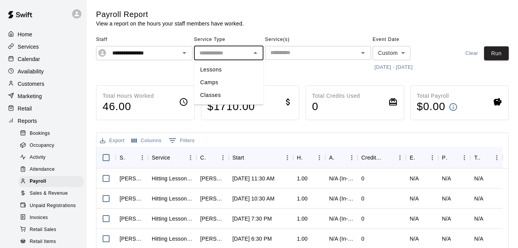
click at [245, 57] on input "text" at bounding box center [222, 53] width 52 height 10
click at [233, 71] on li "Lessons" at bounding box center [228, 69] width 69 height 13
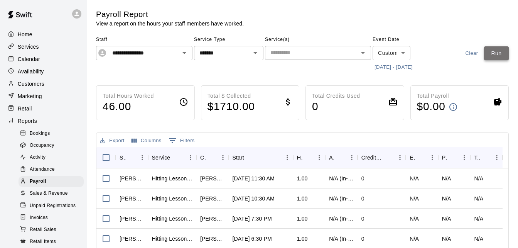
click at [495, 51] on button "Run" at bounding box center [496, 53] width 25 height 14
click at [253, 53] on icon "Open" at bounding box center [255, 52] width 9 height 9
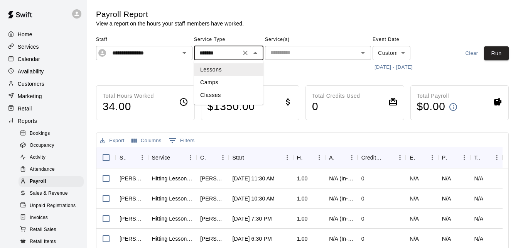
click at [233, 93] on li "Classes" at bounding box center [228, 95] width 69 height 13
type input "*******"
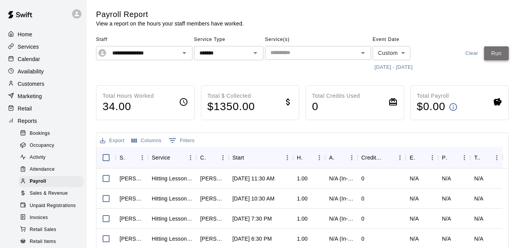
click at [492, 57] on button "Run" at bounding box center [496, 53] width 25 height 14
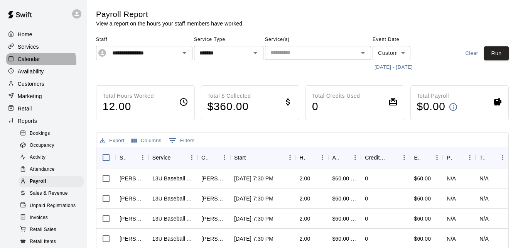
click at [40, 63] on div "Calendar" at bounding box center [43, 59] width 74 height 12
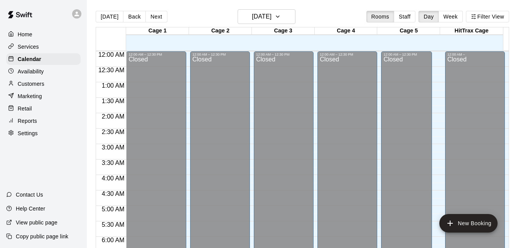
scroll to position [512, 0]
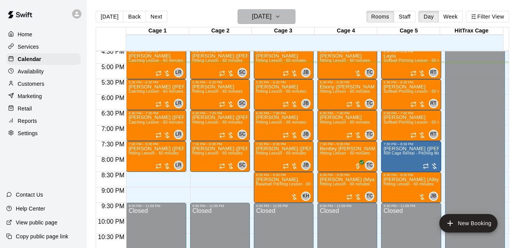
click at [262, 12] on h6 "[DATE]" at bounding box center [262, 16] width 20 height 11
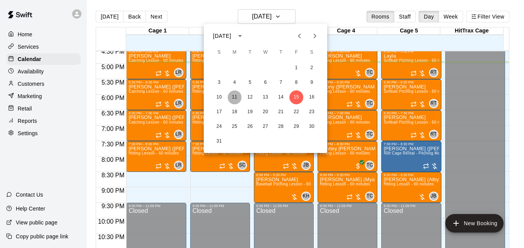
click at [236, 100] on button "11" at bounding box center [235, 97] width 14 height 14
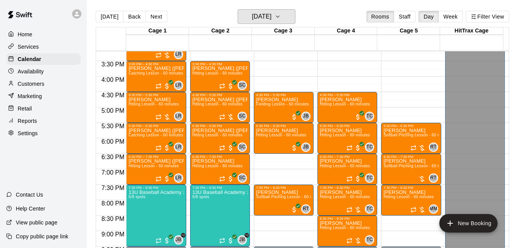
scroll to position [451, 0]
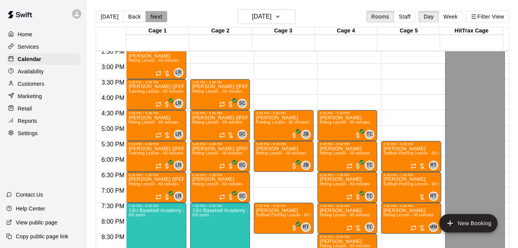
click at [150, 19] on button "Next" at bounding box center [156, 17] width 22 height 12
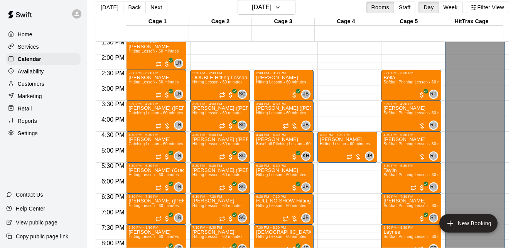
scroll to position [12, 0]
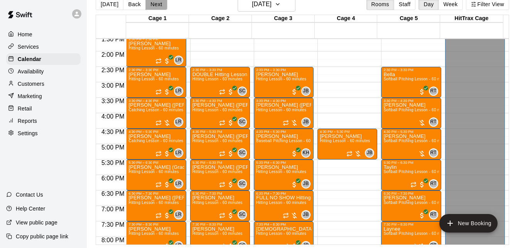
click at [152, 2] on button "Next" at bounding box center [156, 4] width 22 height 12
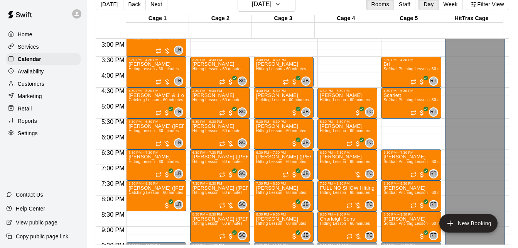
scroll to position [466, 0]
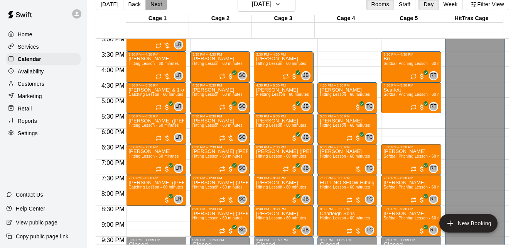
click at [160, 4] on button "Next" at bounding box center [156, 4] width 22 height 12
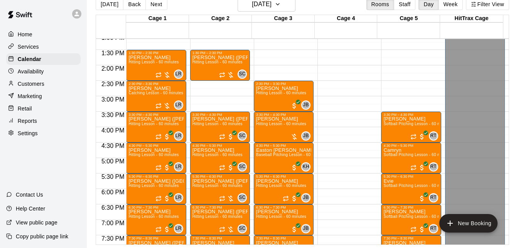
scroll to position [389, 0]
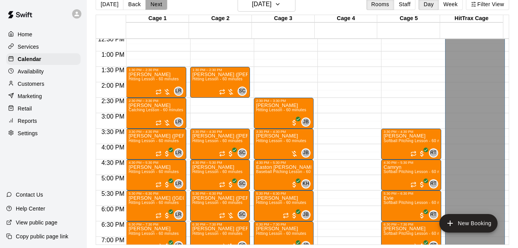
click at [155, 7] on button "Next" at bounding box center [156, 4] width 22 height 12
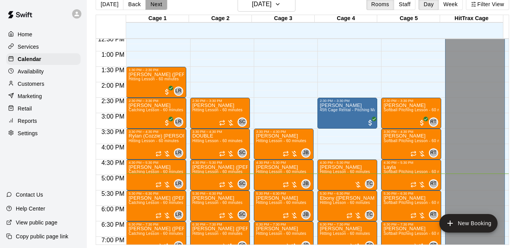
click at [153, 6] on button "Next" at bounding box center [156, 4] width 22 height 12
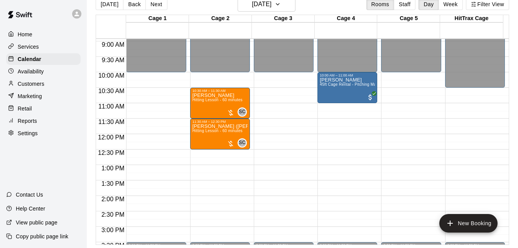
scroll to position [265, 0]
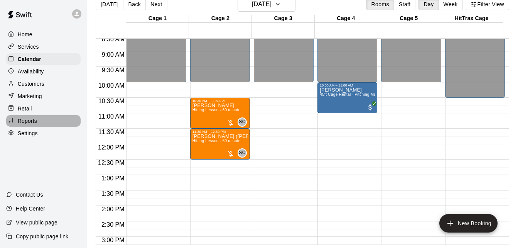
click at [49, 125] on div "Reports" at bounding box center [43, 121] width 74 height 12
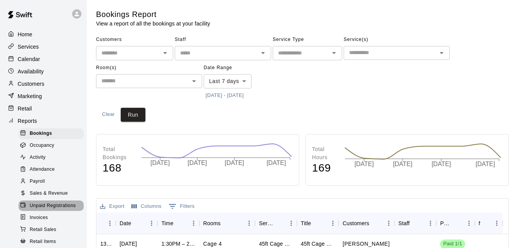
click at [66, 210] on span "Unpaid Registrations" at bounding box center [53, 206] width 46 height 8
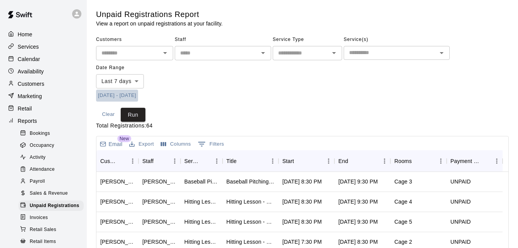
click at [117, 95] on button "8/8/2025 - 8/15/2025" at bounding box center [117, 96] width 42 height 12
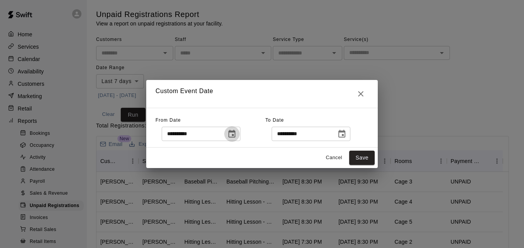
click at [235, 134] on icon "Choose date, selected date is Aug 7, 2025" at bounding box center [231, 134] width 7 height 8
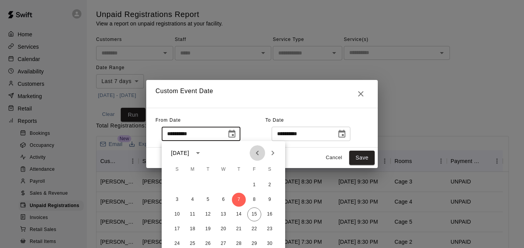
click at [257, 152] on icon "Previous month" at bounding box center [257, 152] width 3 height 5
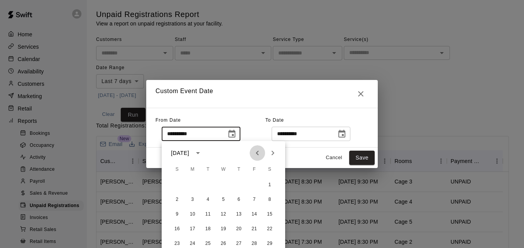
click at [257, 152] on icon "Previous month" at bounding box center [257, 152] width 3 height 5
click at [228, 182] on button "1" at bounding box center [223, 185] width 14 height 14
type input "**********"
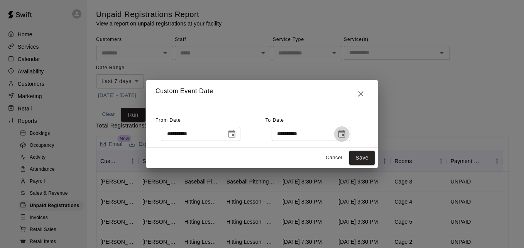
click at [346, 136] on icon "Choose date, selected date is Aug 15, 2025" at bounding box center [341, 133] width 9 height 9
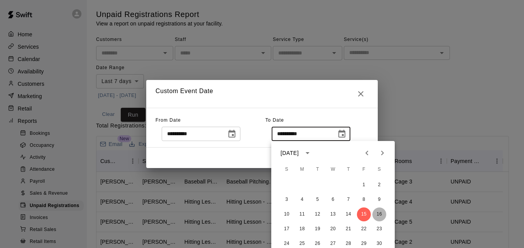
click at [377, 213] on button "16" at bounding box center [379, 214] width 14 height 14
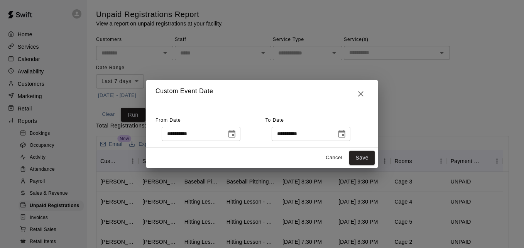
type input "**********"
click at [361, 157] on button "Save" at bounding box center [361, 157] width 25 height 14
type input "******"
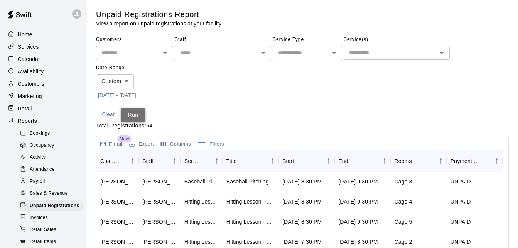
click at [129, 112] on button "Run" at bounding box center [133, 115] width 25 height 14
click at [300, 159] on icon "Sort" at bounding box center [299, 161] width 5 height 5
click at [114, 95] on button "[DATE] - [DATE]" at bounding box center [117, 96] width 42 height 12
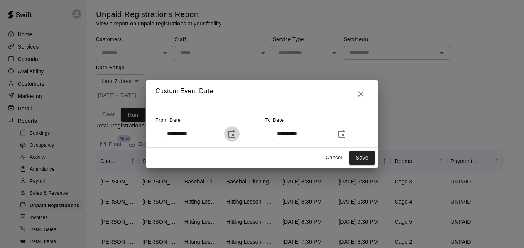
click at [235, 134] on icon "Choose date, selected date is Aug 7, 2025" at bounding box center [231, 134] width 7 height 8
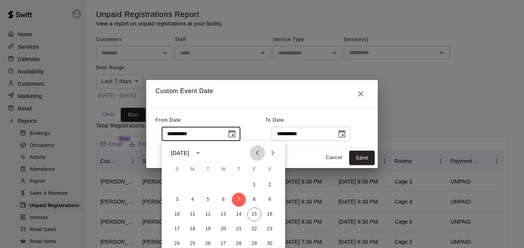
click at [257, 155] on icon "Previous month" at bounding box center [257, 152] width 9 height 9
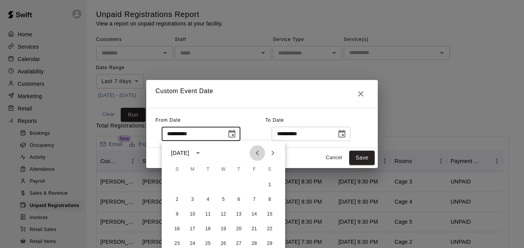
click at [257, 155] on icon "Previous month" at bounding box center [257, 152] width 9 height 9
click at [225, 184] on button "1" at bounding box center [223, 185] width 14 height 14
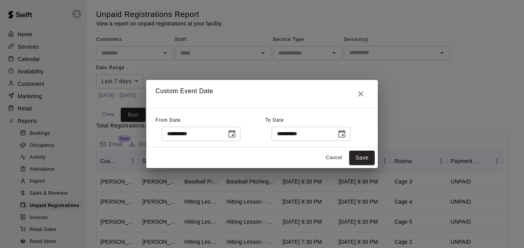
type input "**********"
click at [346, 133] on icon "Choose date, selected date is Aug 15, 2025" at bounding box center [341, 133] width 9 height 9
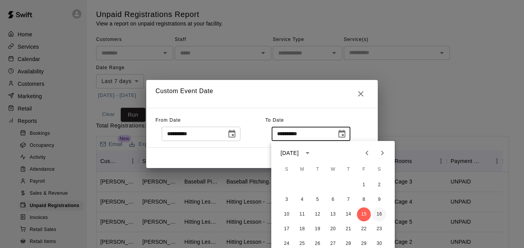
click at [382, 213] on button "16" at bounding box center [379, 214] width 14 height 14
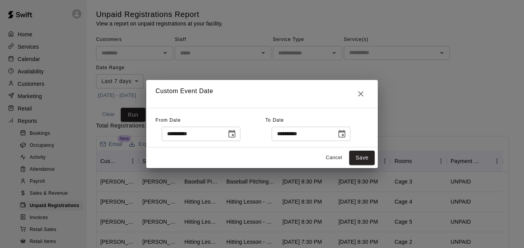
type input "**********"
click at [364, 158] on button "Save" at bounding box center [361, 157] width 25 height 14
type input "******"
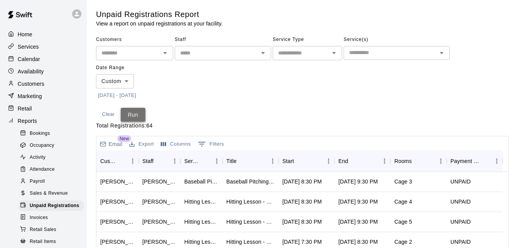
click at [139, 112] on button "Run" at bounding box center [133, 115] width 25 height 14
click at [303, 159] on icon "Sort" at bounding box center [299, 160] width 7 height 7
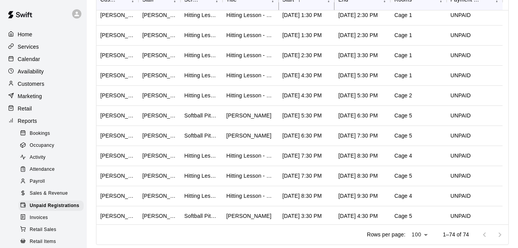
scroll to position [154, 0]
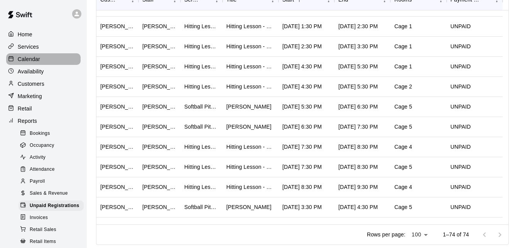
click at [47, 63] on div "Calendar" at bounding box center [43, 59] width 74 height 12
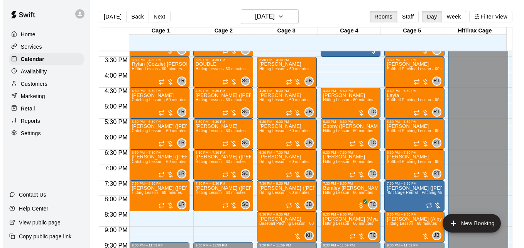
scroll to position [466, 0]
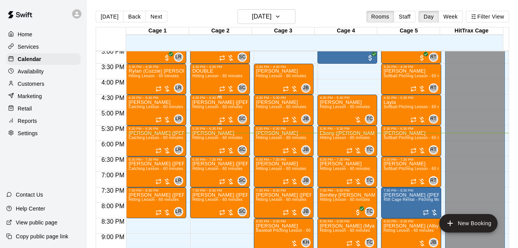
click at [215, 102] on p "[PERSON_NAME] ([PERSON_NAME]) [PERSON_NAME]" at bounding box center [220, 102] width 55 height 0
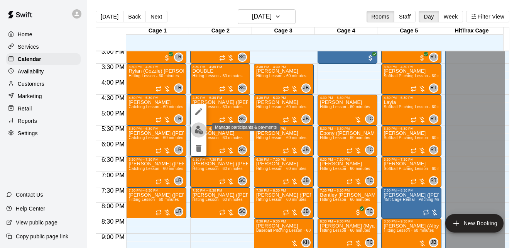
click at [201, 132] on img "edit" at bounding box center [198, 129] width 9 height 9
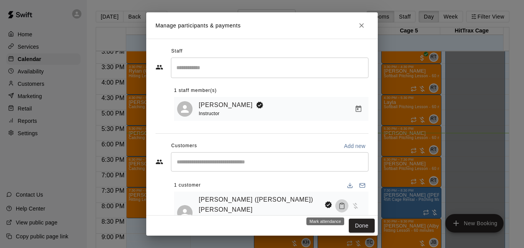
click at [338, 206] on icon "Mark attendance" at bounding box center [341, 205] width 7 height 7
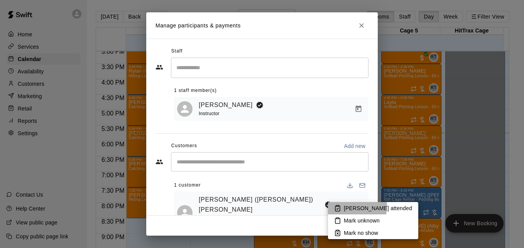
click at [346, 206] on p "[PERSON_NAME] attended" at bounding box center [378, 208] width 68 height 8
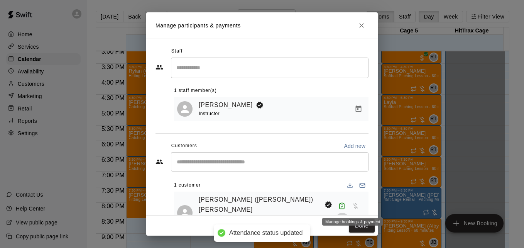
click at [345, 216] on icon "Manage bookings & payment" at bounding box center [342, 219] width 6 height 7
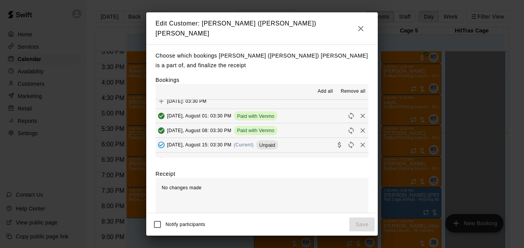
scroll to position [108, 0]
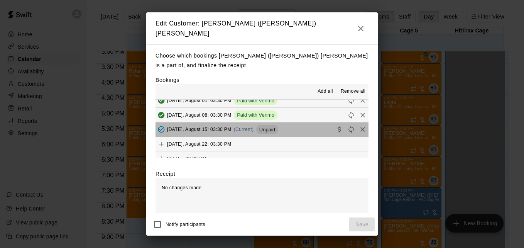
click at [299, 122] on button "Friday, August 15: 03:30 PM (Current) Unpaid" at bounding box center [261, 129] width 213 height 14
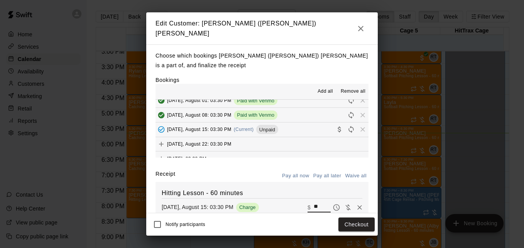
click at [314, 202] on input "**" at bounding box center [322, 207] width 17 height 10
type input "*"
type input "***"
click at [363, 220] on button "Checkout" at bounding box center [356, 224] width 36 height 14
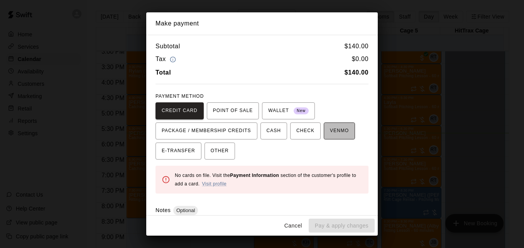
click at [330, 129] on span "VENMO" at bounding box center [339, 131] width 19 height 12
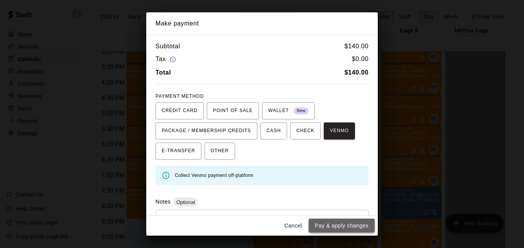
click at [345, 221] on button "Pay & apply changes" at bounding box center [342, 225] width 66 height 14
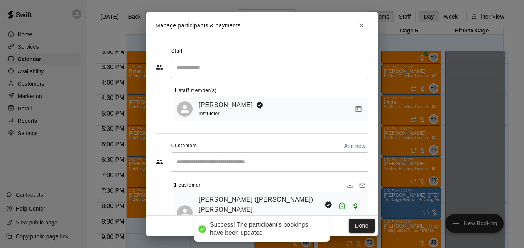
click at [356, 223] on button "Done" at bounding box center [362, 225] width 26 height 14
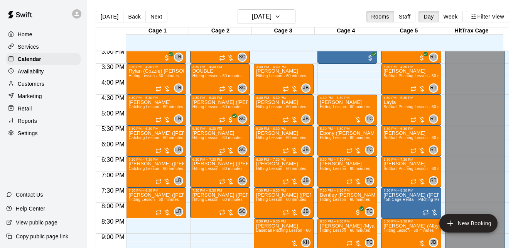
click at [212, 139] on span "Hitting Lesson - 60 minutes" at bounding box center [218, 137] width 50 height 4
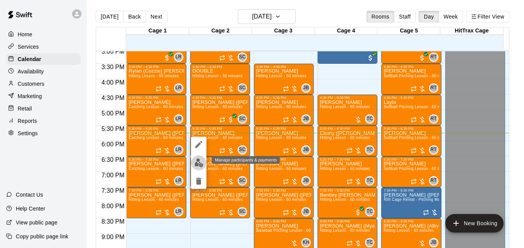
click at [199, 161] on img "edit" at bounding box center [198, 162] width 9 height 9
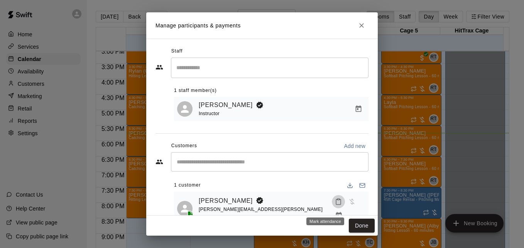
click at [335, 205] on icon "Mark attendance" at bounding box center [338, 201] width 7 height 7
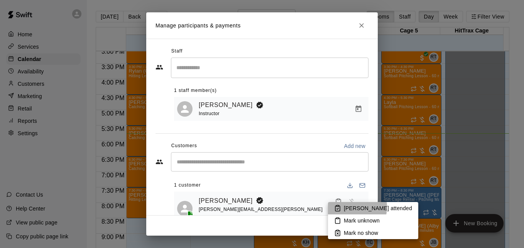
click at [348, 207] on p "[PERSON_NAME] attended" at bounding box center [378, 208] width 68 height 8
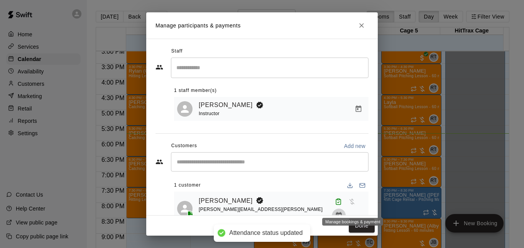
click at [342, 212] on icon "Manage bookings & payment" at bounding box center [339, 215] width 6 height 7
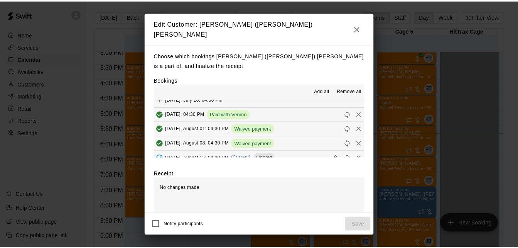
scroll to position [77, 0]
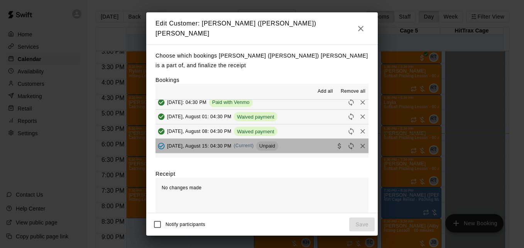
click at [301, 139] on button "Friday, August 15: 04:30 PM (Current) Unpaid" at bounding box center [261, 146] width 213 height 14
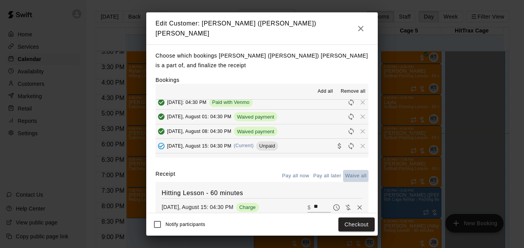
click at [344, 170] on button "Waive all" at bounding box center [355, 176] width 25 height 12
type input "*"
click at [357, 223] on button "Save" at bounding box center [361, 224] width 25 height 14
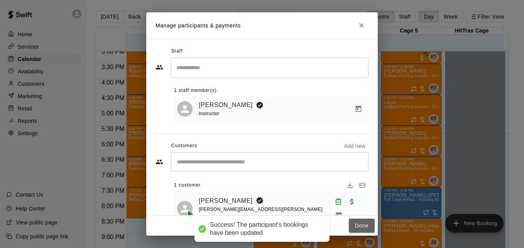
click at [357, 223] on button "Done" at bounding box center [362, 225] width 26 height 14
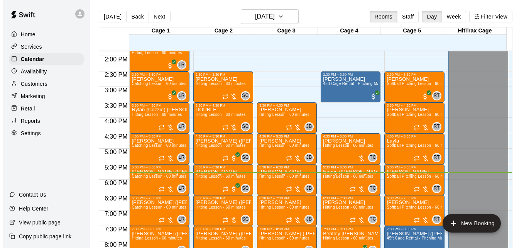
scroll to position [427, 0]
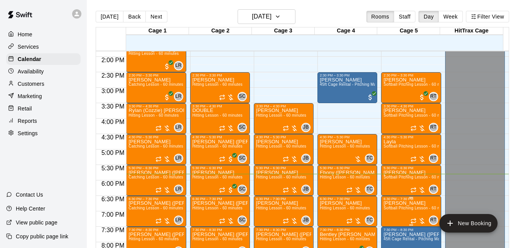
click at [401, 207] on span "Softball Pitching Lesson - 60 minutes" at bounding box center [418, 208] width 68 height 4
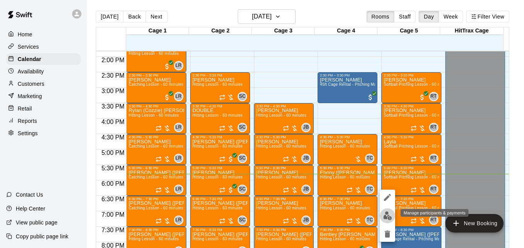
click at [387, 215] on img "edit" at bounding box center [387, 215] width 9 height 9
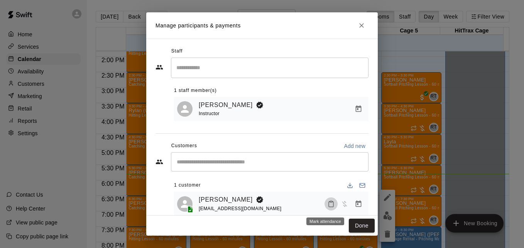
click at [330, 202] on rect "Mark attendance" at bounding box center [331, 201] width 2 height 1
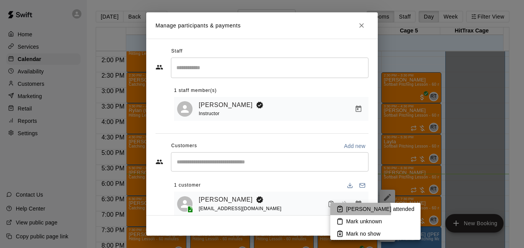
click at [360, 210] on p "[PERSON_NAME] attended" at bounding box center [380, 209] width 68 height 8
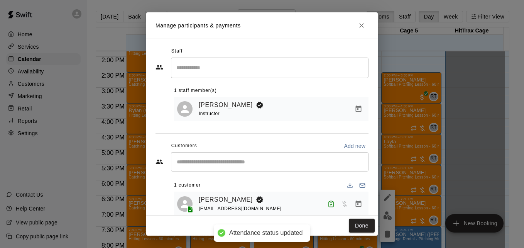
scroll to position [15, 0]
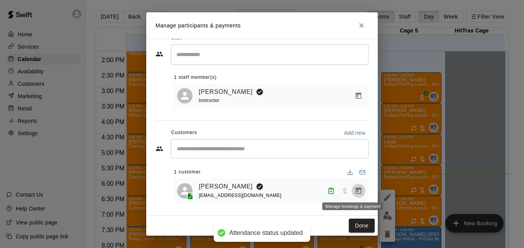
click at [356, 187] on icon "Manage bookings & payment" at bounding box center [359, 190] width 6 height 7
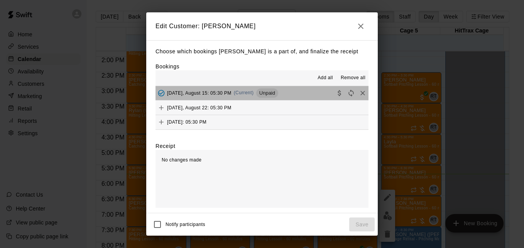
click at [300, 93] on button "Friday, August 15: 05:30 PM (Current) Unpaid" at bounding box center [261, 93] width 213 height 14
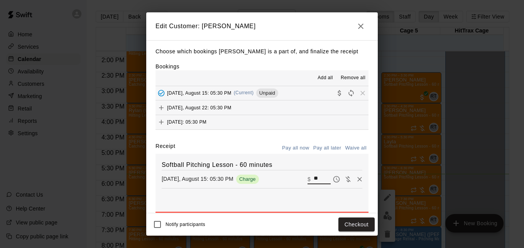
click at [314, 178] on input "**" at bounding box center [322, 179] width 17 height 10
type input "**"
click at [360, 223] on button "Checkout" at bounding box center [356, 224] width 36 height 14
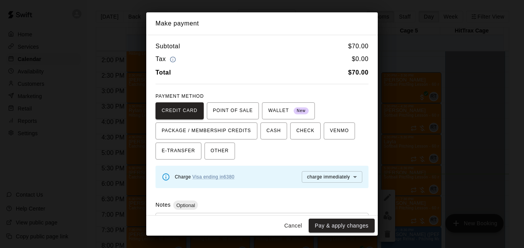
click at [360, 223] on button "Pay & apply changes" at bounding box center [342, 225] width 66 height 14
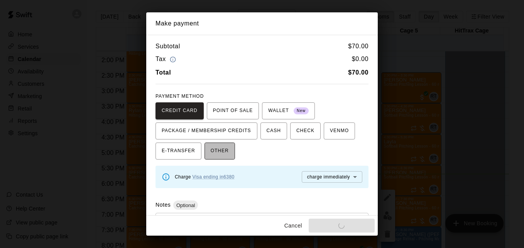
click at [225, 150] on button "OTHER" at bounding box center [220, 150] width 30 height 17
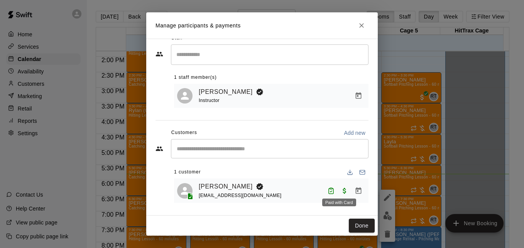
click at [339, 190] on span "Paid with Card" at bounding box center [345, 190] width 14 height 7
click at [356, 193] on icon "Manage bookings & payment" at bounding box center [359, 190] width 6 height 7
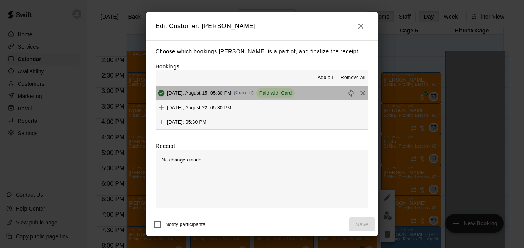
drag, startPoint x: 353, startPoint y: 94, endPoint x: 298, endPoint y: 96, distance: 54.8
click at [298, 96] on button "Friday, August 15: 05:30 PM (Current) Paid with Card" at bounding box center [261, 93] width 213 height 14
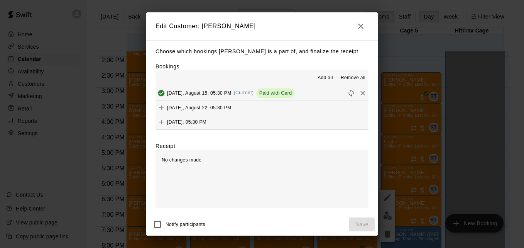
click at [298, 96] on button "Friday, August 15: 05:30 PM (Current) Paid with Card" at bounding box center [261, 93] width 213 height 14
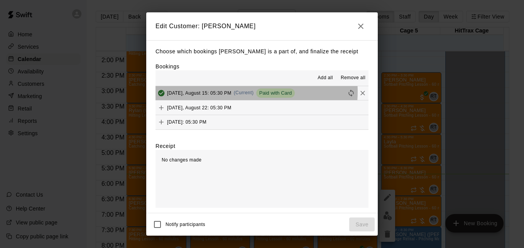
click at [242, 93] on span "(Current)" at bounding box center [244, 92] width 20 height 5
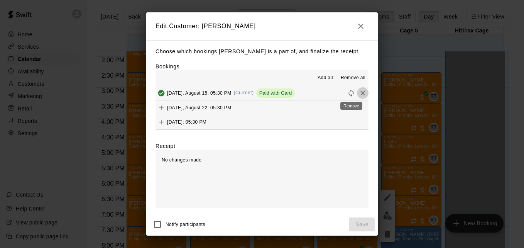
click at [360, 95] on icon "Remove" at bounding box center [362, 93] width 5 height 5
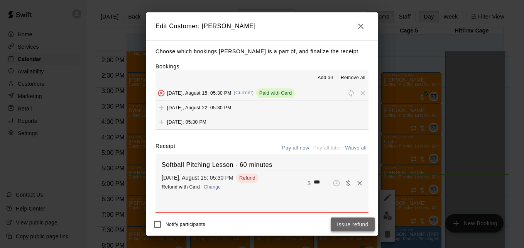
click at [350, 227] on button "Issue refund" at bounding box center [353, 224] width 44 height 14
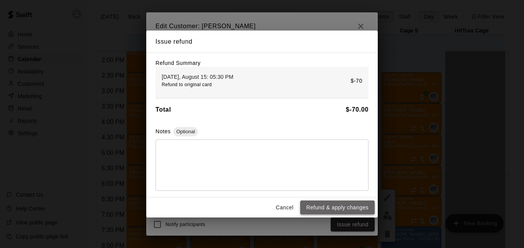
click at [349, 209] on button "Refund & apply changes" at bounding box center [337, 207] width 74 height 14
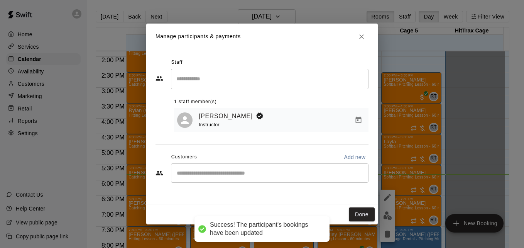
scroll to position [0, 0]
click at [263, 177] on input "Start typing to search customers..." at bounding box center [269, 173] width 191 height 8
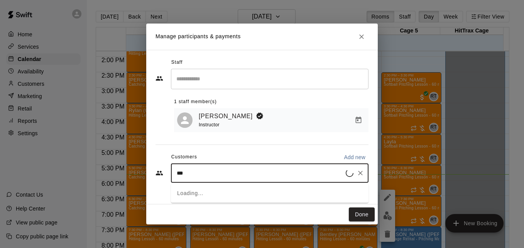
type input "****"
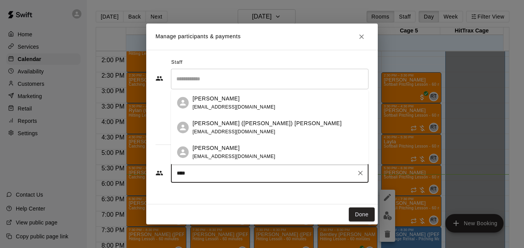
click at [216, 155] on span "lmatthews1106@gmail.com" at bounding box center [234, 156] width 83 height 5
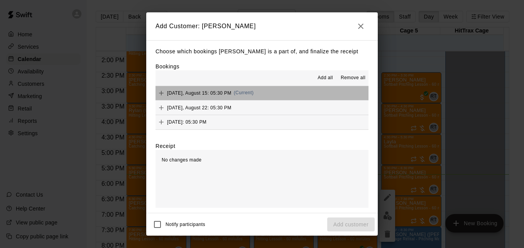
click at [262, 90] on button "Friday, August 15: 05:30 PM (Current)" at bounding box center [261, 93] width 213 height 14
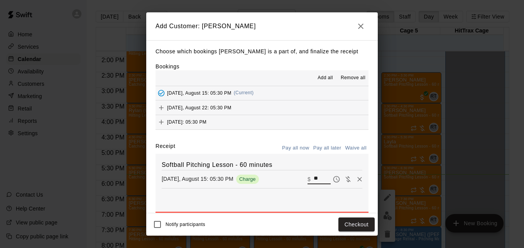
click at [314, 181] on input "**" at bounding box center [322, 179] width 17 height 10
type input "**"
click at [353, 225] on button "Checkout" at bounding box center [356, 224] width 36 height 14
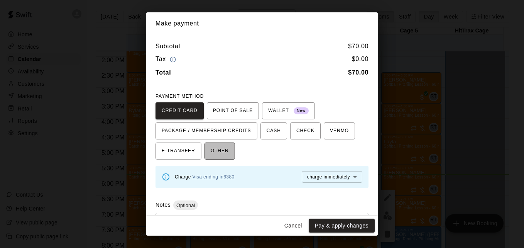
click at [226, 150] on button "OTHER" at bounding box center [220, 150] width 30 height 17
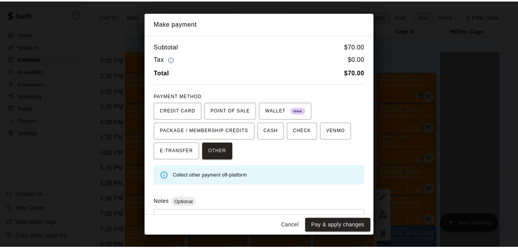
scroll to position [37, 0]
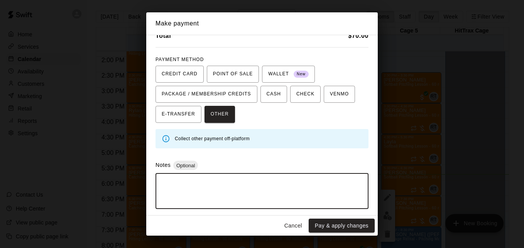
click at [304, 186] on textarea at bounding box center [262, 190] width 202 height 23
type textarea "*****"
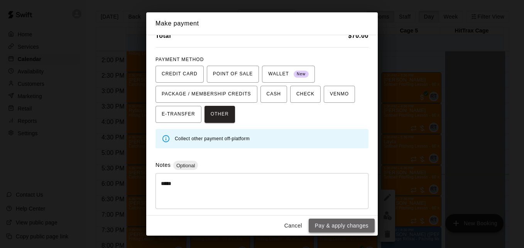
click at [353, 221] on button "Pay & apply changes" at bounding box center [342, 225] width 66 height 14
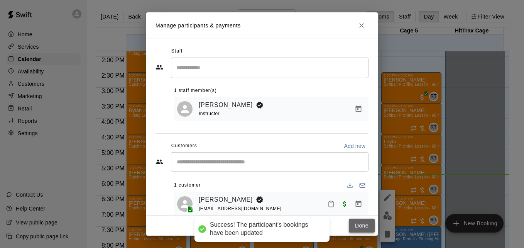
click at [357, 228] on button "Done" at bounding box center [362, 225] width 26 height 14
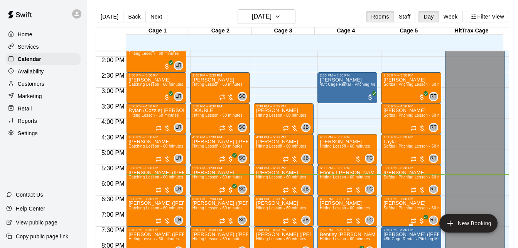
click at [393, 208] on span "Softball Pitching Lesson - 60 minutes" at bounding box center [418, 208] width 68 height 4
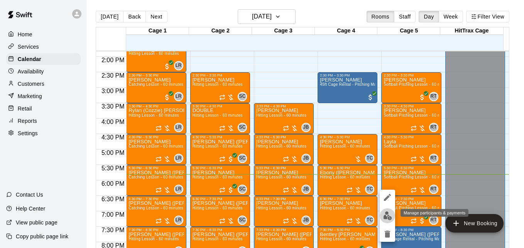
click at [387, 215] on img "edit" at bounding box center [387, 215] width 9 height 9
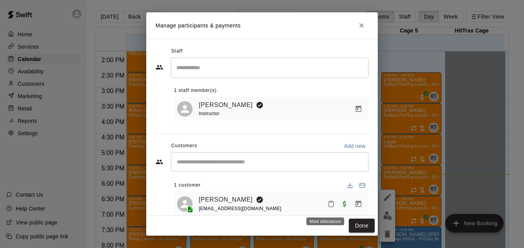
click at [328, 207] on icon "Mark attendance" at bounding box center [331, 203] width 7 height 7
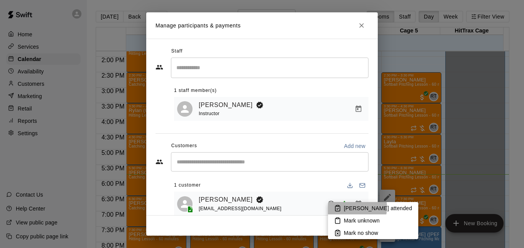
click at [351, 207] on p "[PERSON_NAME] attended" at bounding box center [378, 208] width 68 height 8
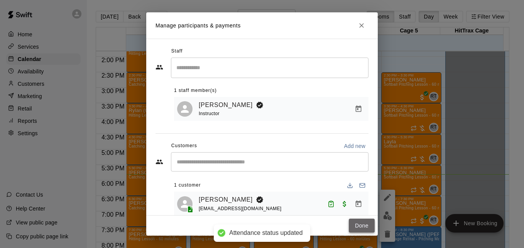
click at [360, 227] on button "Done" at bounding box center [362, 225] width 26 height 14
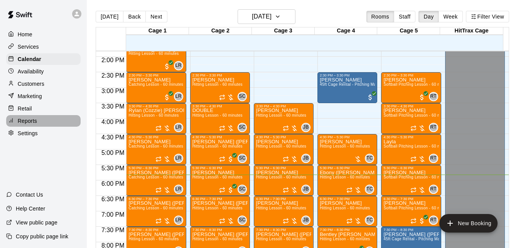
click at [57, 124] on div "Reports" at bounding box center [43, 121] width 74 height 12
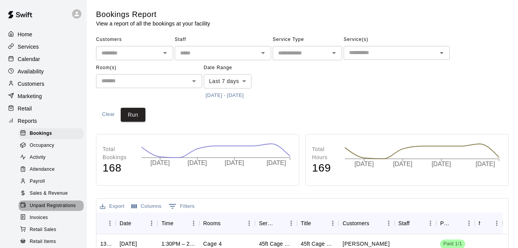
click at [54, 210] on span "Unpaid Registrations" at bounding box center [53, 206] width 46 height 8
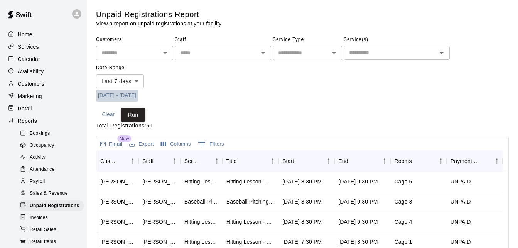
click at [114, 97] on button "[DATE] - [DATE]" at bounding box center [117, 96] width 42 height 12
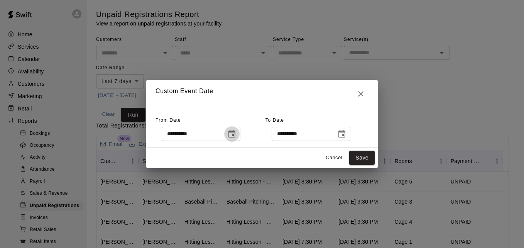
click at [235, 137] on icon "Choose date, selected date is Aug 7, 2025" at bounding box center [231, 134] width 7 height 8
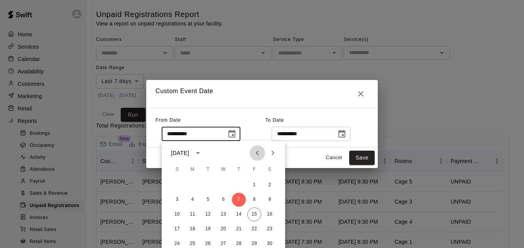
click at [256, 155] on icon "Previous month" at bounding box center [257, 152] width 9 height 9
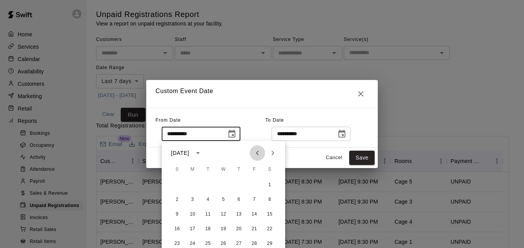
click at [256, 155] on icon "Previous month" at bounding box center [257, 152] width 9 height 9
click at [223, 184] on button "1" at bounding box center [223, 185] width 14 height 14
type input "**********"
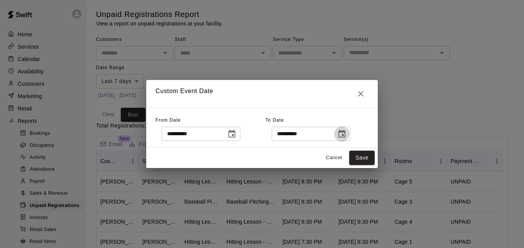
click at [345, 132] on icon "Choose date, selected date is Aug 15, 2025" at bounding box center [341, 134] width 7 height 8
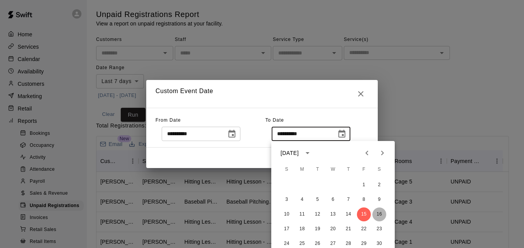
click at [380, 214] on button "16" at bounding box center [379, 214] width 14 height 14
type input "**********"
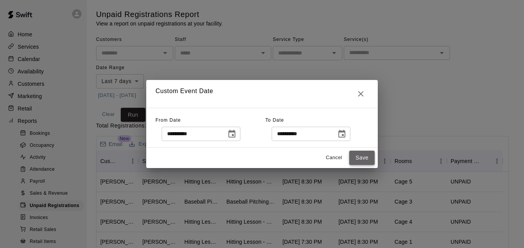
click at [365, 159] on button "Save" at bounding box center [361, 157] width 25 height 14
type input "******"
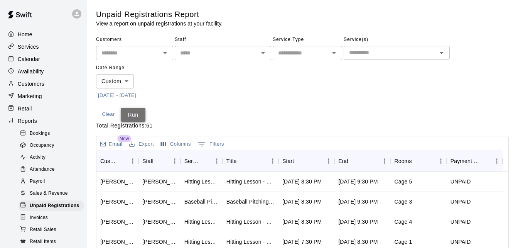
click at [133, 117] on button "Run" at bounding box center [133, 115] width 25 height 14
click at [304, 162] on button "Sort" at bounding box center [299, 160] width 11 height 11
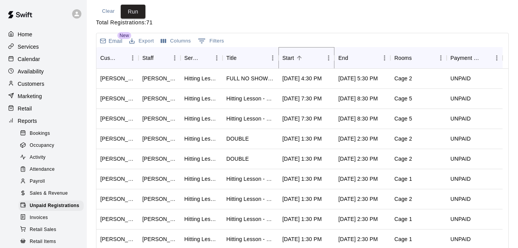
scroll to position [108, 0]
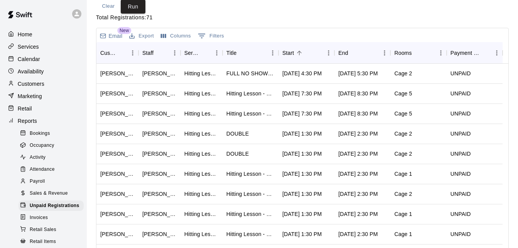
click at [509, 232] on div "Email New Export Columns 0 Filters Customer Staff Service Title Start End Rooms…" at bounding box center [302, 163] width 413 height 270
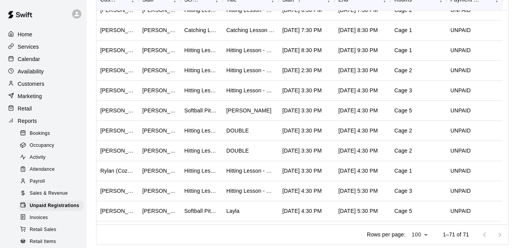
scroll to position [816, 0]
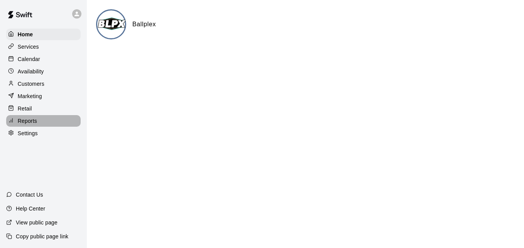
click at [42, 126] on div "Reports" at bounding box center [43, 121] width 74 height 12
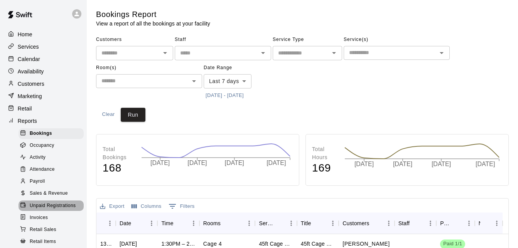
click at [65, 208] on span "Unpaid Registrations" at bounding box center [53, 206] width 46 height 8
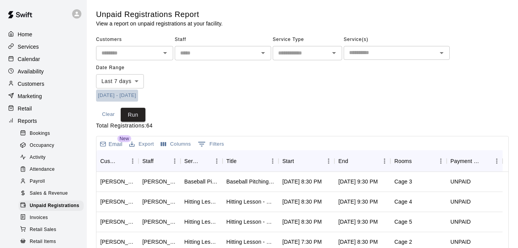
click at [117, 95] on button "[DATE] - [DATE]" at bounding box center [117, 96] width 42 height 12
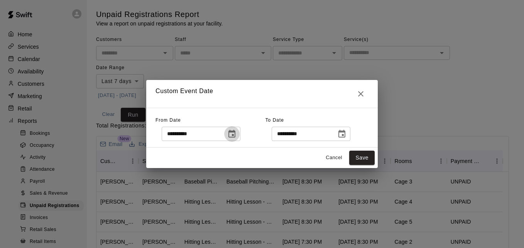
click at [235, 135] on icon "Choose date, selected date is Aug 7, 2025" at bounding box center [231, 133] width 9 height 9
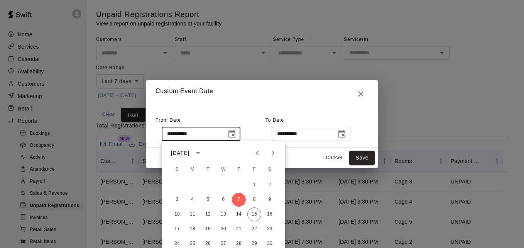
click at [257, 154] on icon "Previous month" at bounding box center [257, 152] width 9 height 9
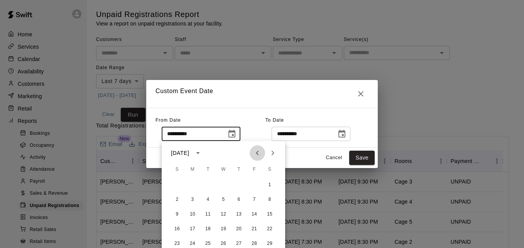
click at [257, 154] on icon "Previous month" at bounding box center [257, 152] width 9 height 9
click at [223, 183] on button "1" at bounding box center [223, 185] width 14 height 14
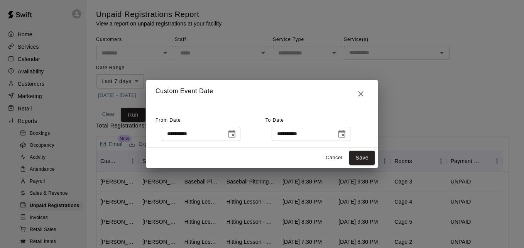
type input "**********"
click at [346, 136] on icon "Choose date, selected date is Aug 15, 2025" at bounding box center [341, 133] width 9 height 9
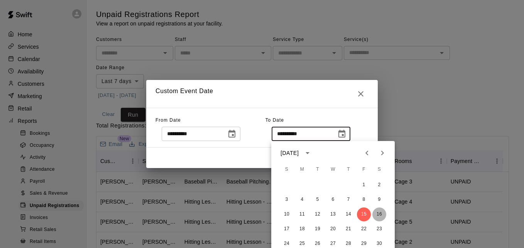
click at [380, 212] on button "16" at bounding box center [379, 214] width 14 height 14
type input "**********"
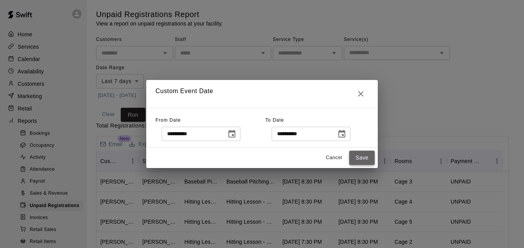
click at [360, 159] on button "Save" at bounding box center [361, 157] width 25 height 14
type input "******"
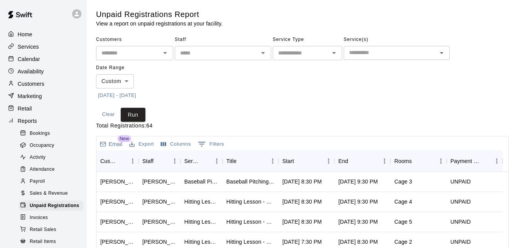
click at [128, 57] on input "text" at bounding box center [128, 53] width 60 height 10
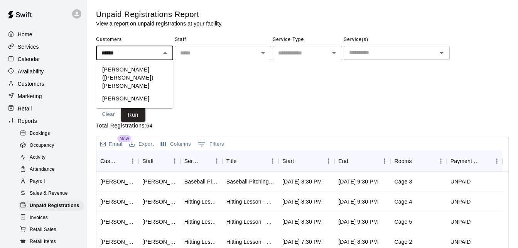
click at [142, 71] on li "[PERSON_NAME] ([PERSON_NAME]) [PERSON_NAME]" at bounding box center [134, 77] width 77 height 29
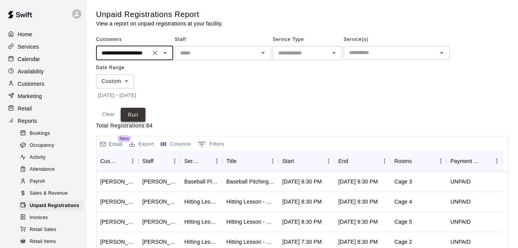
type input "**********"
click at [134, 116] on button "Run" at bounding box center [133, 115] width 25 height 14
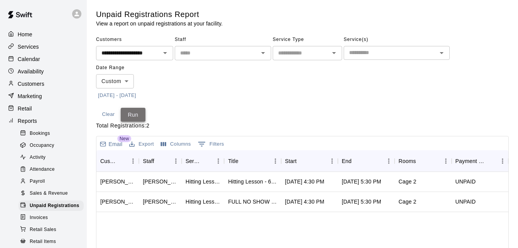
click at [134, 116] on button "Run" at bounding box center [133, 115] width 25 height 14
click at [156, 51] on icon "Clear" at bounding box center [155, 53] width 8 height 8
click at [136, 111] on button "Run" at bounding box center [133, 115] width 25 height 14
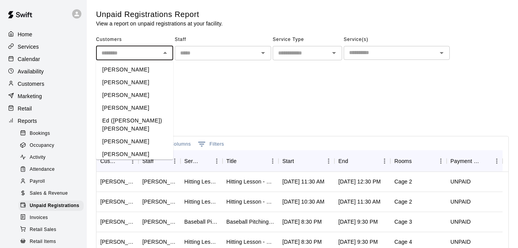
click at [129, 57] on input "text" at bounding box center [128, 53] width 60 height 10
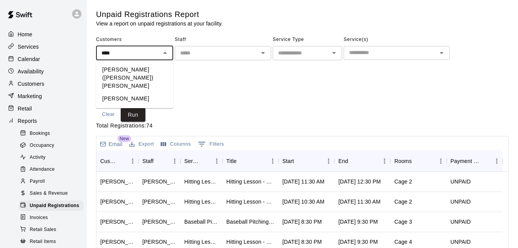
click at [147, 92] on li "[PERSON_NAME]" at bounding box center [134, 98] width 77 height 13
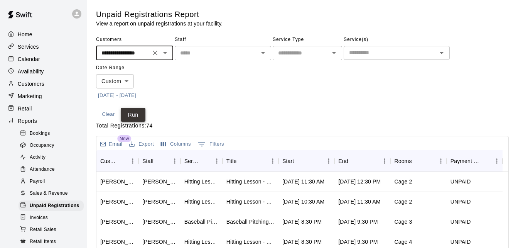
type input "**********"
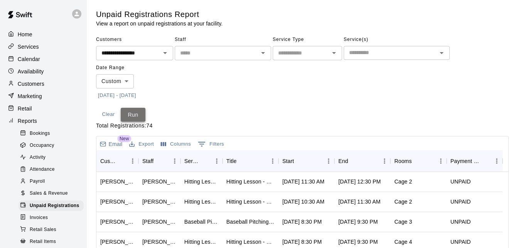
click at [138, 113] on button "Run" at bounding box center [133, 115] width 25 height 14
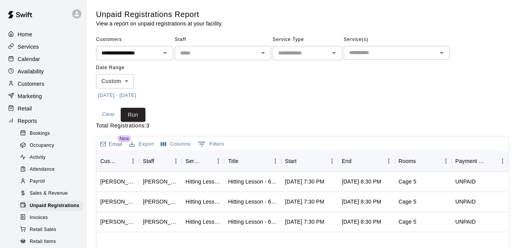
click at [157, 52] on icon "Clear" at bounding box center [155, 53] width 8 height 8
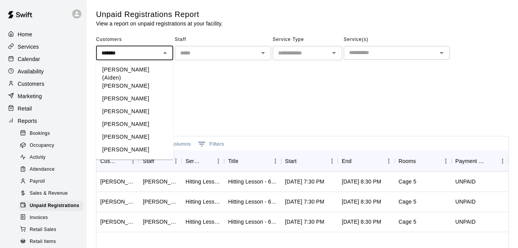
click at [143, 72] on li "[PERSON_NAME] (Aiden) [PERSON_NAME]" at bounding box center [134, 77] width 77 height 29
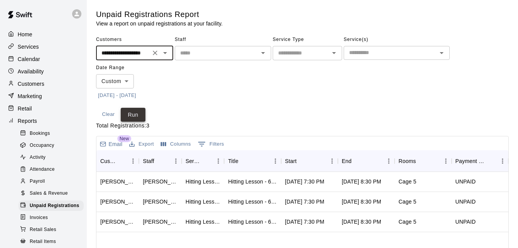
type input "**********"
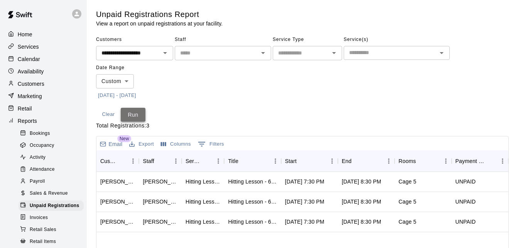
click at [133, 117] on button "Run" at bounding box center [133, 115] width 25 height 14
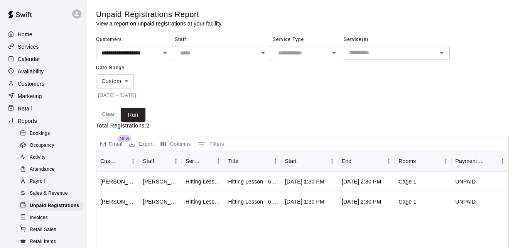
click at [153, 53] on icon "Clear" at bounding box center [155, 53] width 8 height 8
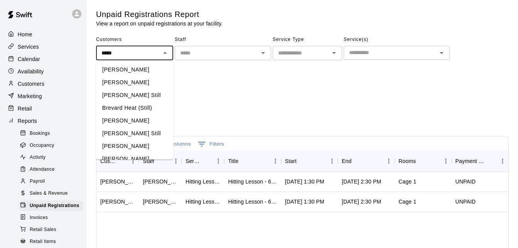
click at [137, 90] on li "[PERSON_NAME] Still" at bounding box center [134, 95] width 77 height 13
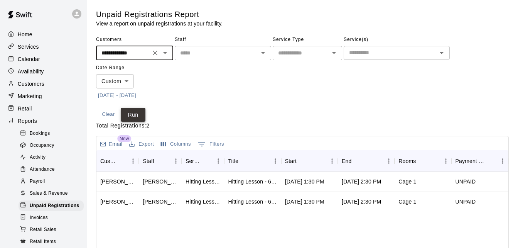
type input "**********"
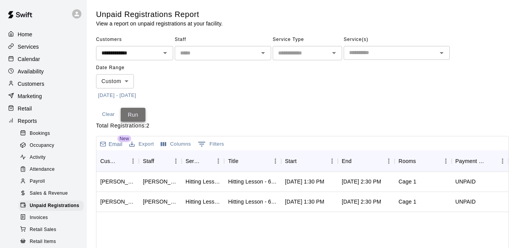
click at [134, 114] on button "Run" at bounding box center [133, 115] width 25 height 14
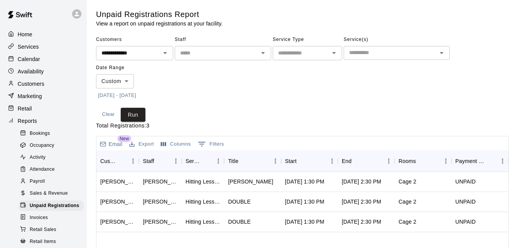
click at [154, 53] on icon "Clear" at bounding box center [155, 53] width 8 height 8
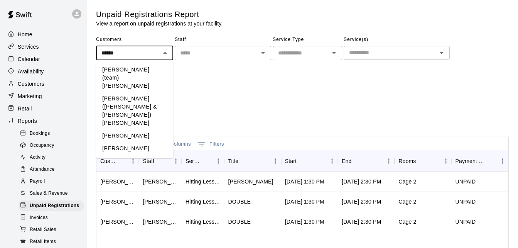
click at [149, 92] on li "[PERSON_NAME] ([PERSON_NAME] & [PERSON_NAME]) [PERSON_NAME]" at bounding box center [134, 110] width 77 height 37
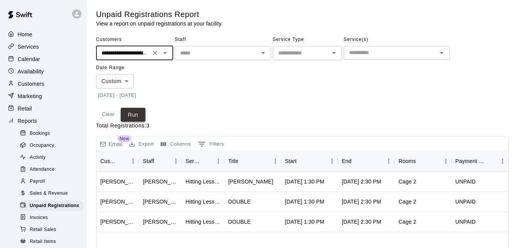
type input "**********"
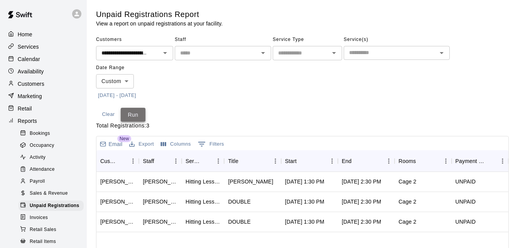
click at [128, 115] on button "Run" at bounding box center [133, 115] width 25 height 14
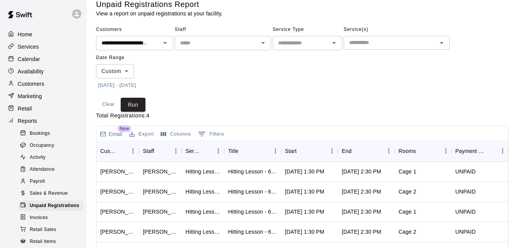
scroll to position [15, 0]
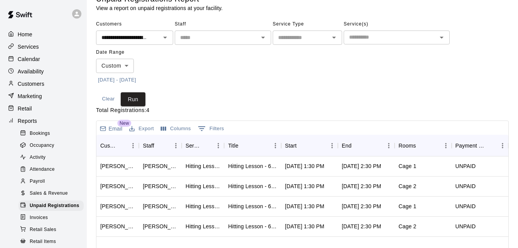
click at [156, 36] on icon "Clear" at bounding box center [155, 38] width 8 height 8
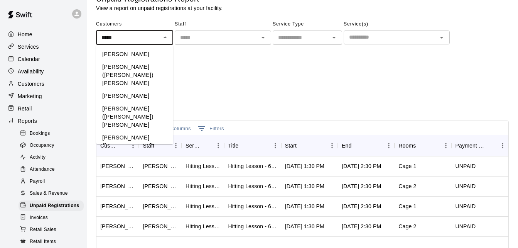
click at [138, 55] on li "[PERSON_NAME]" at bounding box center [134, 54] width 77 height 13
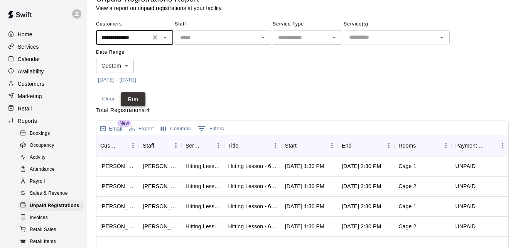
type input "**********"
click at [135, 103] on button "Run" at bounding box center [133, 99] width 25 height 14
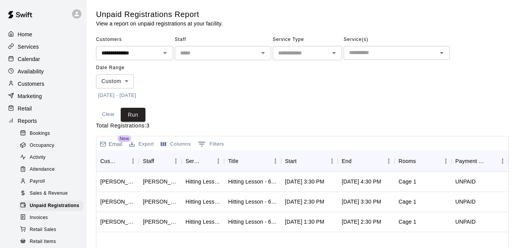
click at [155, 54] on icon "Clear" at bounding box center [155, 53] width 8 height 8
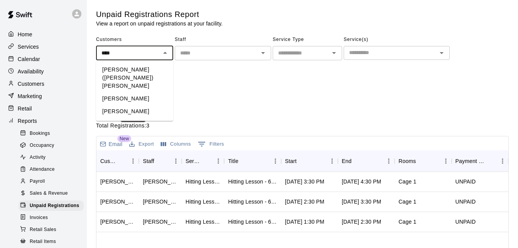
click at [149, 76] on li "[PERSON_NAME] ([PERSON_NAME]) [PERSON_NAME]" at bounding box center [134, 77] width 77 height 29
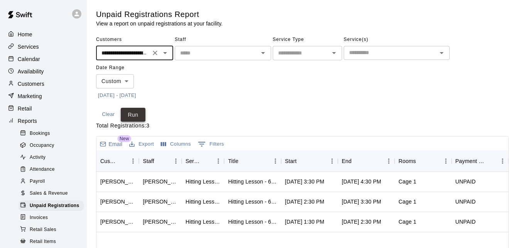
type input "**********"
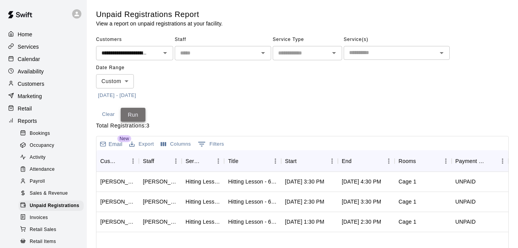
click at [139, 117] on button "Run" at bounding box center [133, 115] width 25 height 14
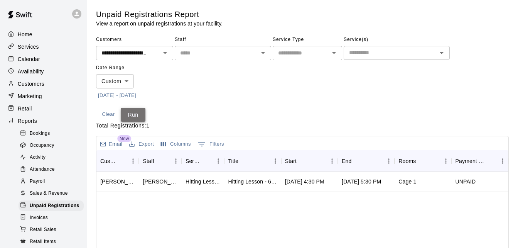
click at [139, 117] on button "Run" at bounding box center [133, 115] width 25 height 14
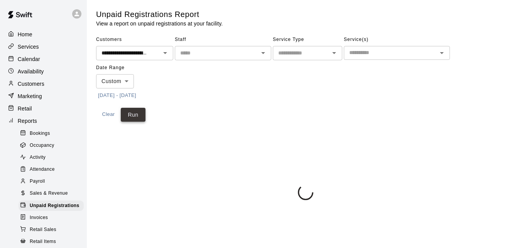
click at [139, 117] on button "Run" at bounding box center [133, 115] width 25 height 14
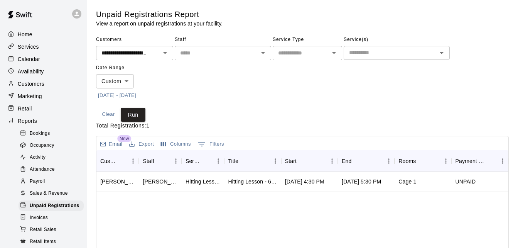
click at [150, 54] on button "Clear" at bounding box center [155, 52] width 11 height 11
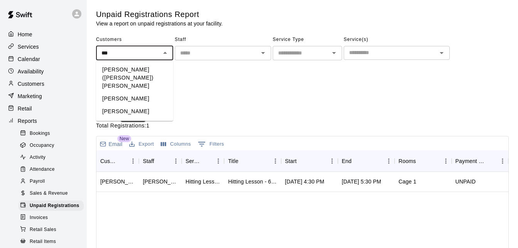
click at [139, 92] on li "[PERSON_NAME]" at bounding box center [134, 98] width 77 height 13
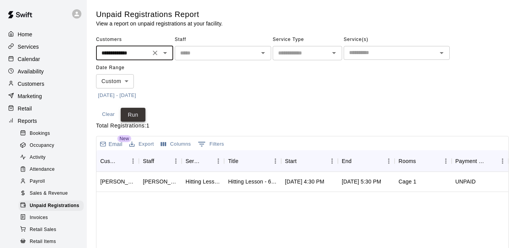
type input "**********"
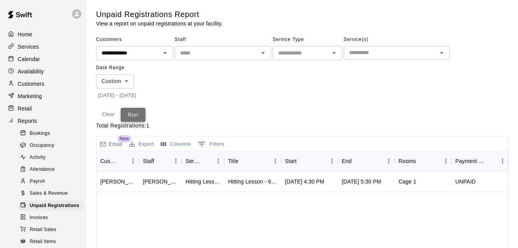
click at [138, 113] on button "Run" at bounding box center [133, 115] width 25 height 14
click at [153, 56] on icon "Clear" at bounding box center [155, 53] width 8 height 8
click at [179, 63] on div "Customers ​ Staff ​ Service Type ​ Service(s) ​ Date Range Custom ****** ​ [DAT…" at bounding box center [302, 68] width 413 height 68
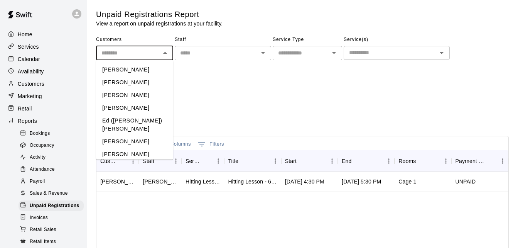
click at [128, 55] on input "text" at bounding box center [128, 53] width 60 height 10
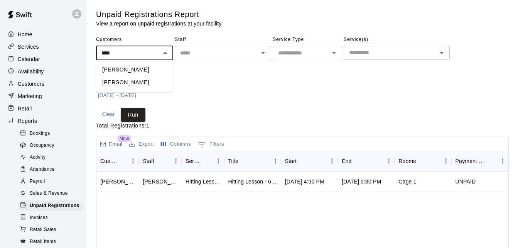
click at [146, 83] on li "[PERSON_NAME]" at bounding box center [134, 82] width 77 height 13
type input "**********"
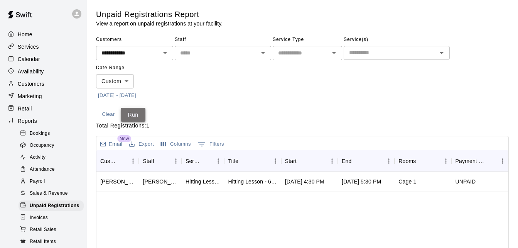
click at [134, 113] on button "Run" at bounding box center [133, 115] width 25 height 14
click at [155, 54] on icon "Clear" at bounding box center [155, 53] width 8 height 8
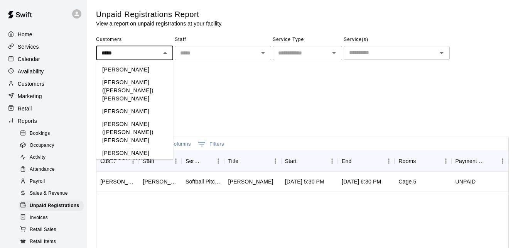
click at [136, 118] on li "[PERSON_NAME] ([PERSON_NAME]) [PERSON_NAME]" at bounding box center [134, 132] width 77 height 29
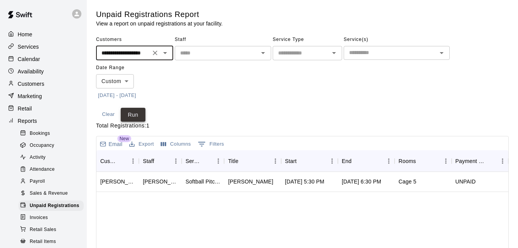
type input "**********"
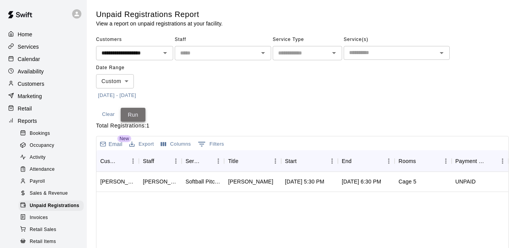
click at [130, 115] on button "Run" at bounding box center [133, 115] width 25 height 14
click at [157, 51] on icon "Clear" at bounding box center [155, 53] width 8 height 8
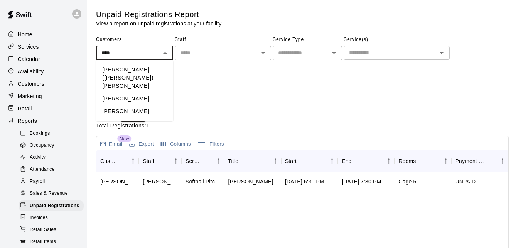
click at [132, 75] on li "[PERSON_NAME] ([PERSON_NAME]) [PERSON_NAME]" at bounding box center [134, 77] width 77 height 29
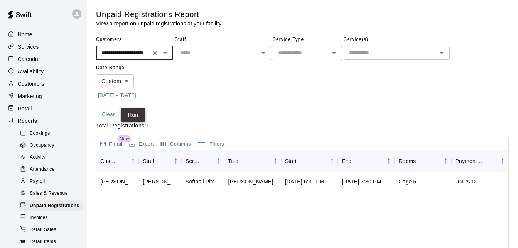
type input "**********"
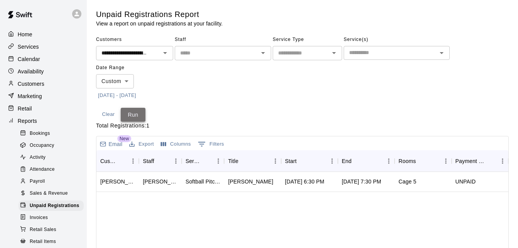
click at [137, 115] on button "Run" at bounding box center [133, 115] width 25 height 14
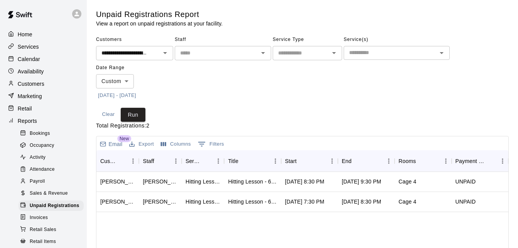
click at [157, 52] on icon "Clear" at bounding box center [155, 53] width 8 height 8
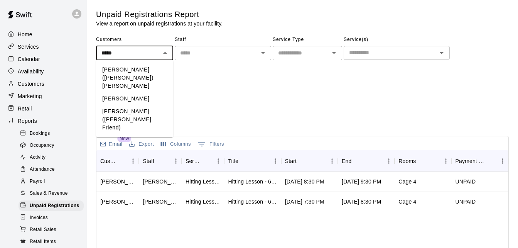
click at [141, 73] on li "[PERSON_NAME] ([PERSON_NAME]) [PERSON_NAME]" at bounding box center [134, 77] width 77 height 29
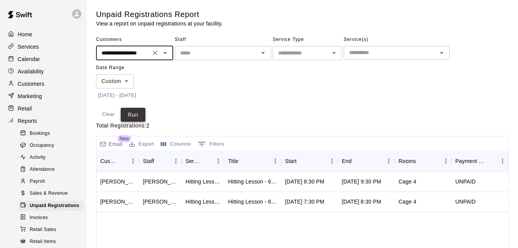
type input "**********"
click at [133, 118] on button "Run" at bounding box center [133, 115] width 25 height 14
click at [152, 56] on icon "Clear" at bounding box center [155, 53] width 8 height 8
click at [142, 86] on li "[PERSON_NAME]" at bounding box center [134, 82] width 77 height 13
type input "**********"
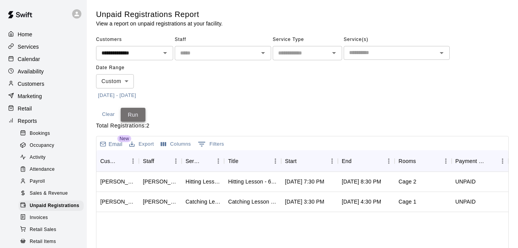
click at [128, 118] on button "Run" at bounding box center [133, 115] width 25 height 14
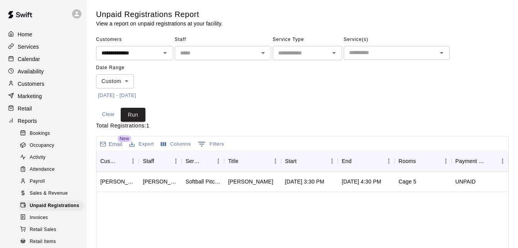
click at [158, 51] on icon "Clear" at bounding box center [155, 53] width 8 height 8
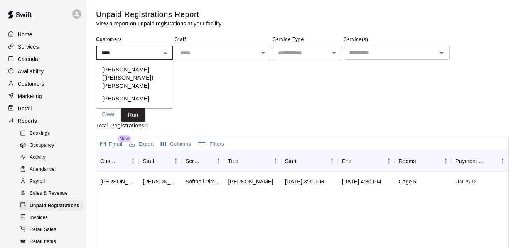
click at [157, 73] on li "[PERSON_NAME] ([PERSON_NAME]) [PERSON_NAME]" at bounding box center [134, 77] width 77 height 29
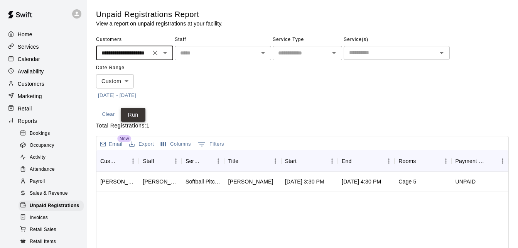
type input "**********"
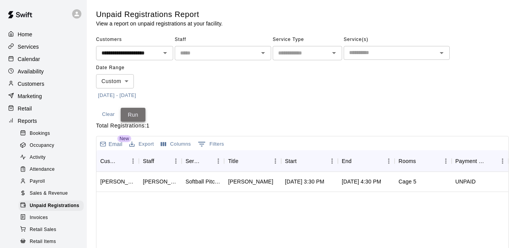
click at [134, 110] on button "Run" at bounding box center [133, 115] width 25 height 14
click at [155, 55] on icon "Clear" at bounding box center [155, 53] width 8 height 8
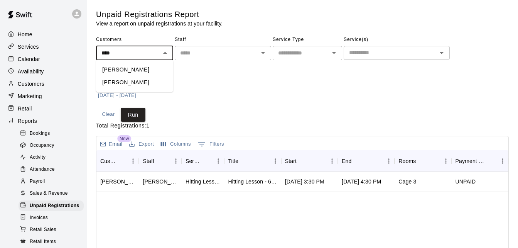
click at [118, 81] on li "[PERSON_NAME]" at bounding box center [134, 82] width 77 height 13
type input "********"
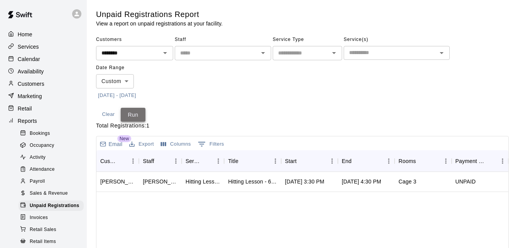
click at [135, 117] on button "Run" at bounding box center [133, 115] width 25 height 14
click at [154, 54] on icon "Clear" at bounding box center [155, 53] width 5 height 5
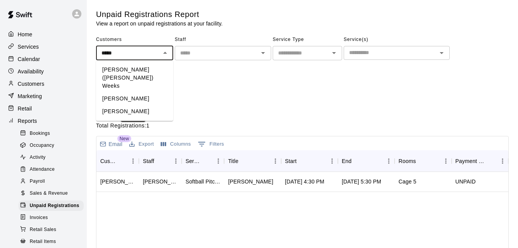
click at [117, 105] on li "[PERSON_NAME]" at bounding box center [134, 111] width 77 height 13
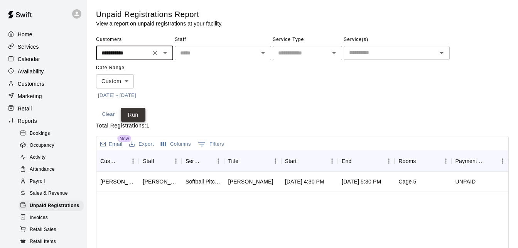
type input "**********"
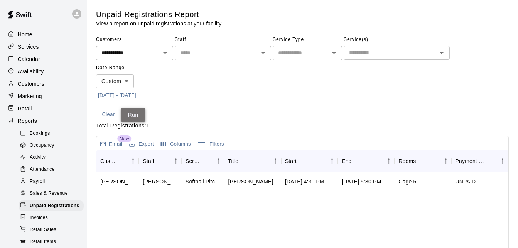
click at [130, 114] on button "Run" at bounding box center [133, 115] width 25 height 14
click at [157, 55] on icon "Clear" at bounding box center [155, 53] width 5 height 5
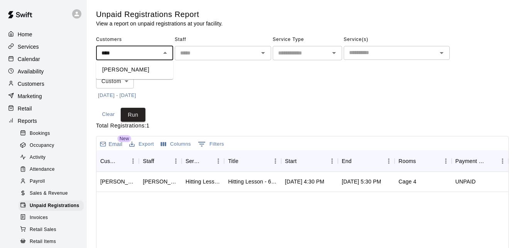
click at [149, 65] on li "[PERSON_NAME]" at bounding box center [134, 69] width 77 height 13
type input "**********"
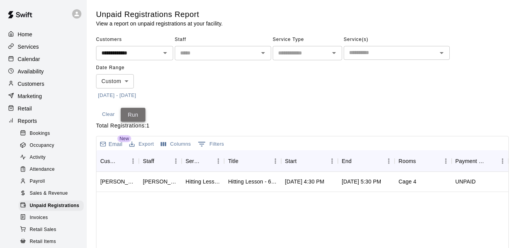
click at [132, 113] on button "Run" at bounding box center [133, 115] width 25 height 14
click at [155, 50] on icon "Clear" at bounding box center [155, 53] width 8 height 8
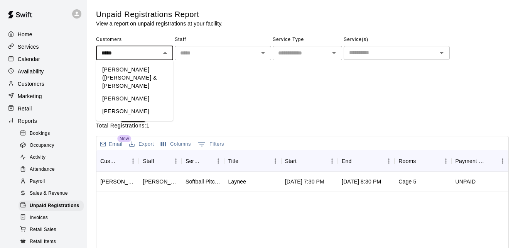
click at [137, 92] on li "[PERSON_NAME]" at bounding box center [134, 98] width 77 height 13
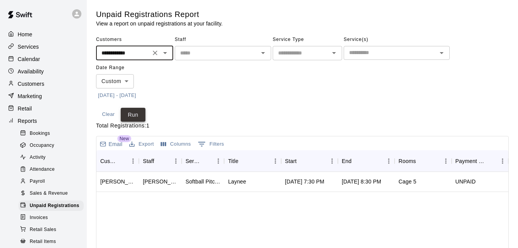
type input "**********"
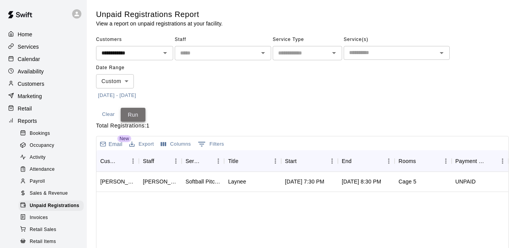
click at [138, 111] on button "Run" at bounding box center [133, 115] width 25 height 14
click at [156, 55] on icon "Clear" at bounding box center [155, 53] width 8 height 8
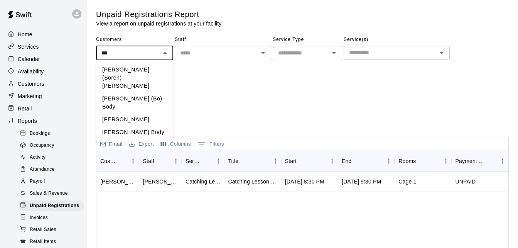
click at [150, 92] on li "[PERSON_NAME] (Bo) Body" at bounding box center [134, 102] width 77 height 21
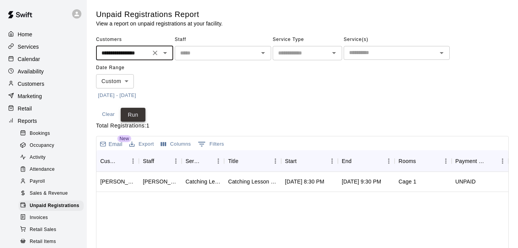
type input "**********"
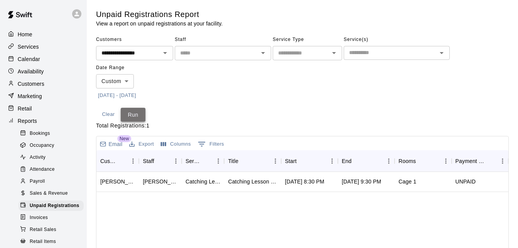
click at [135, 115] on button "Run" at bounding box center [133, 115] width 25 height 14
click at [157, 54] on icon "Clear" at bounding box center [155, 53] width 8 height 8
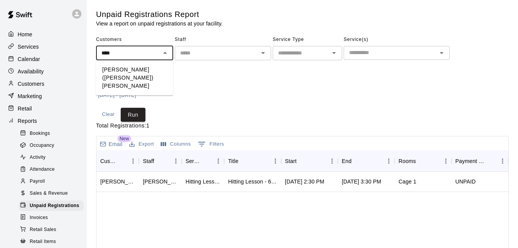
click at [154, 72] on li "[PERSON_NAME] ([PERSON_NAME]) [PERSON_NAME]" at bounding box center [134, 77] width 77 height 29
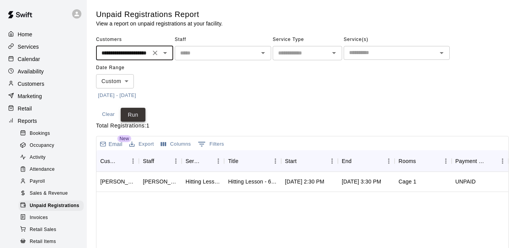
type input "**********"
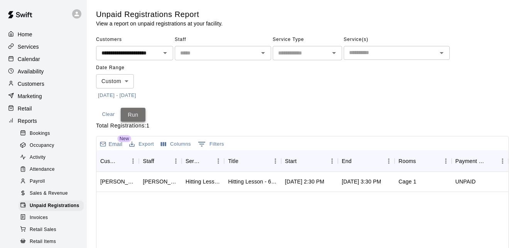
click at [132, 120] on button "Run" at bounding box center [133, 115] width 25 height 14
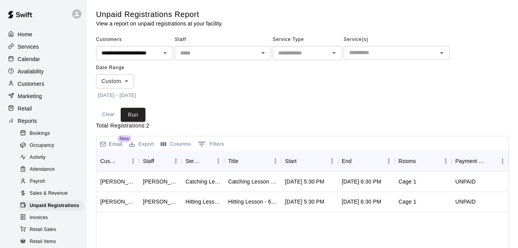
click at [154, 54] on icon "Clear" at bounding box center [155, 53] width 5 height 5
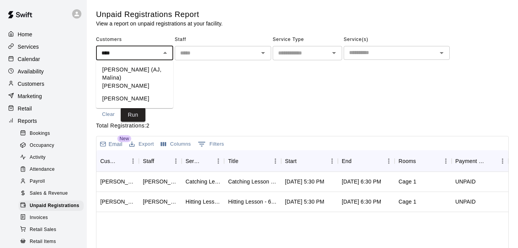
click at [150, 70] on li "[PERSON_NAME] (AJ, Malina) [PERSON_NAME]" at bounding box center [134, 77] width 77 height 29
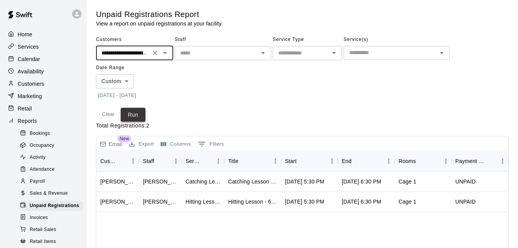
type input "**********"
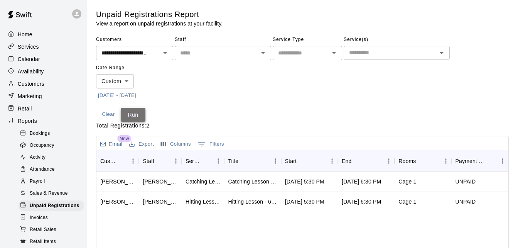
click at [132, 110] on button "Run" at bounding box center [133, 115] width 25 height 14
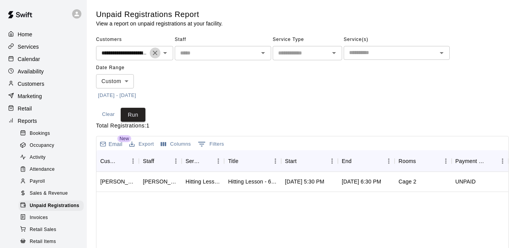
click at [153, 55] on icon "Clear" at bounding box center [155, 53] width 8 height 8
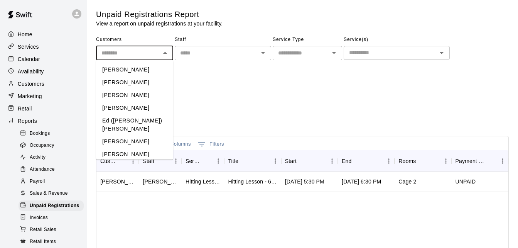
click at [153, 55] on input "text" at bounding box center [128, 53] width 60 height 10
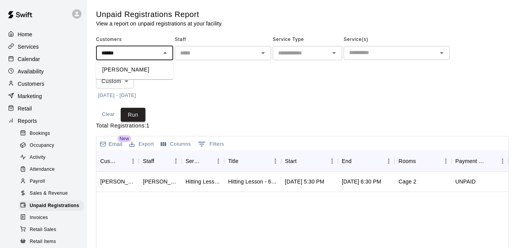
click at [150, 74] on li "[PERSON_NAME]" at bounding box center [134, 69] width 77 height 13
type input "**********"
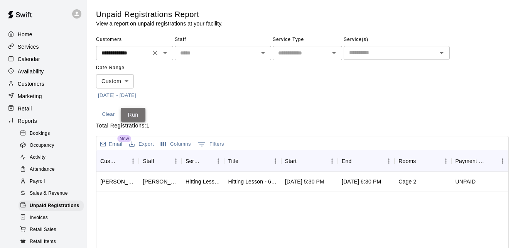
click at [138, 112] on button "Run" at bounding box center [133, 115] width 25 height 14
click at [156, 53] on icon "Clear" at bounding box center [155, 53] width 8 height 8
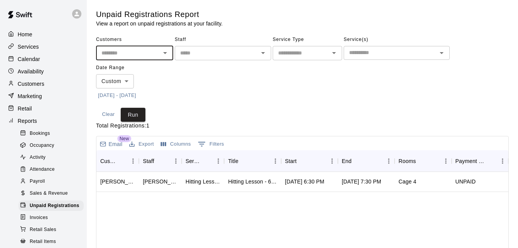
click at [188, 46] on div "​" at bounding box center [223, 53] width 96 height 14
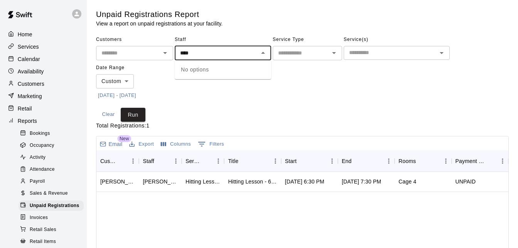
type input "****"
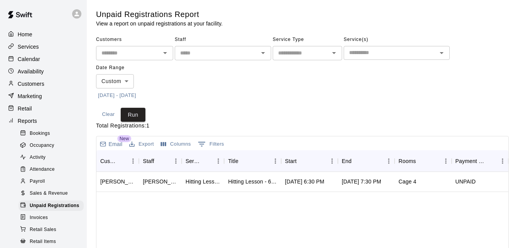
click at [144, 45] on span "Customers" at bounding box center [134, 40] width 77 height 12
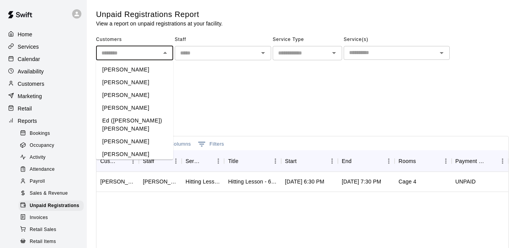
click at [143, 49] on input "text" at bounding box center [128, 53] width 60 height 10
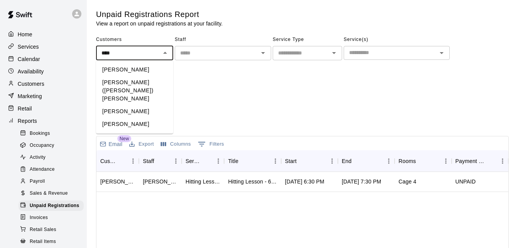
click at [145, 105] on li "[PERSON_NAME]" at bounding box center [134, 111] width 77 height 13
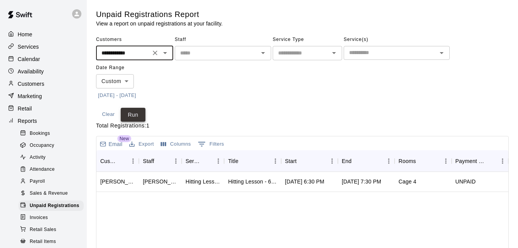
type input "**********"
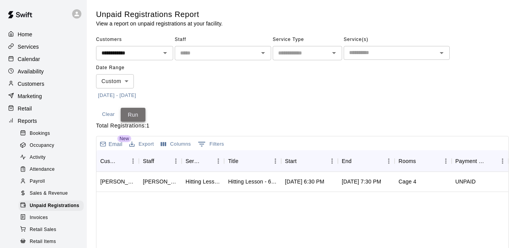
click at [131, 119] on button "Run" at bounding box center [133, 115] width 25 height 14
click at [156, 55] on icon "Clear" at bounding box center [155, 53] width 8 height 8
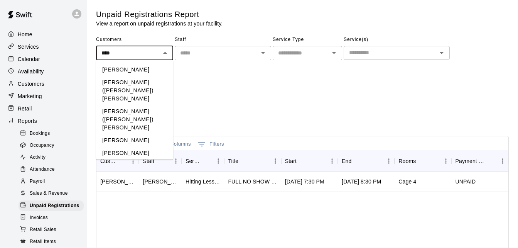
click at [144, 79] on li "[PERSON_NAME] ([PERSON_NAME]) [PERSON_NAME]" at bounding box center [134, 90] width 77 height 29
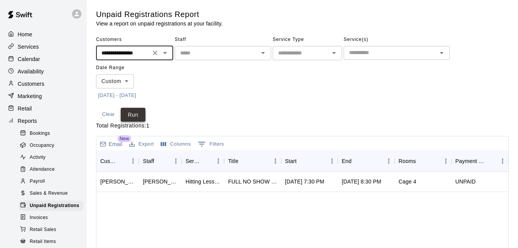
type input "**********"
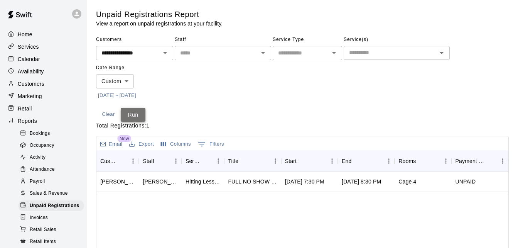
click at [134, 110] on button "Run" at bounding box center [133, 115] width 25 height 14
click at [154, 53] on icon "Clear" at bounding box center [155, 53] width 5 height 5
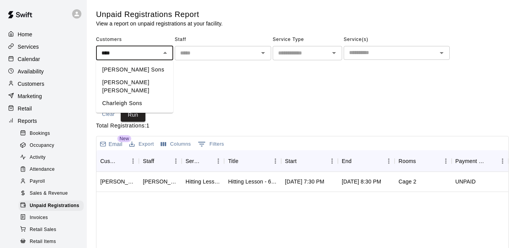
click at [144, 97] on li "Charleigh Sons" at bounding box center [134, 103] width 77 height 13
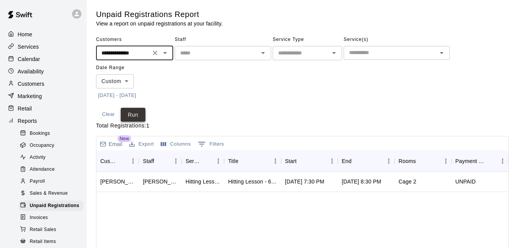
type input "**********"
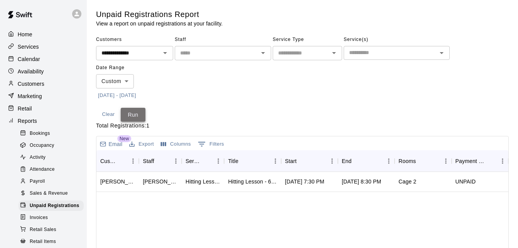
click at [135, 109] on button "Run" at bounding box center [133, 115] width 25 height 14
click at [156, 53] on icon "Clear" at bounding box center [155, 53] width 8 height 8
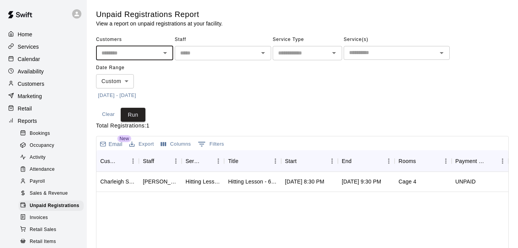
type input "*"
click at [142, 92] on li "[PERSON_NAME]" at bounding box center [134, 98] width 77 height 13
type input "**********"
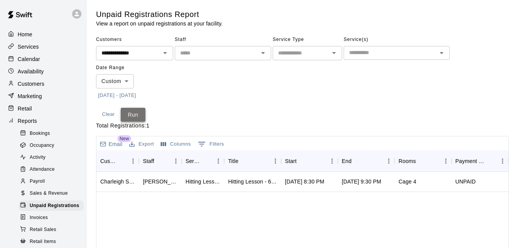
click at [140, 108] on button "Run" at bounding box center [133, 115] width 25 height 14
click at [154, 52] on icon "Clear" at bounding box center [155, 53] width 8 height 8
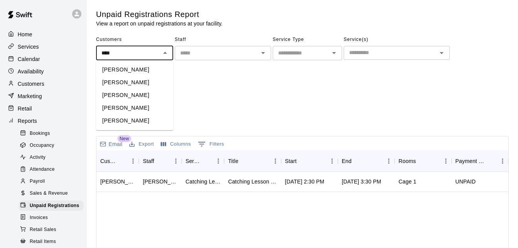
click at [137, 122] on li "[PERSON_NAME]" at bounding box center [134, 120] width 77 height 13
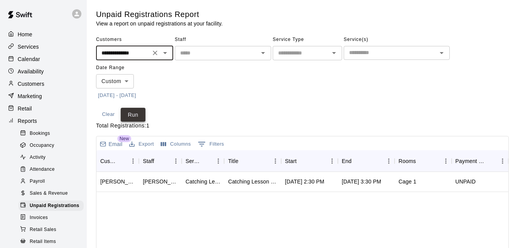
type input "**********"
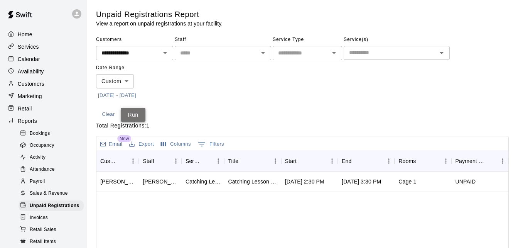
click at [134, 116] on button "Run" at bounding box center [133, 115] width 25 height 14
click at [157, 50] on icon "Clear" at bounding box center [155, 53] width 8 height 8
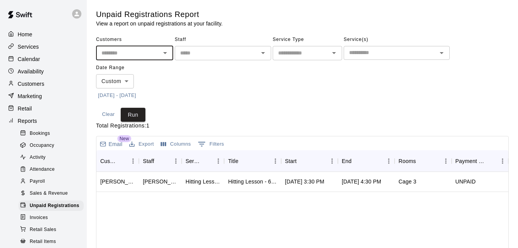
type input "*"
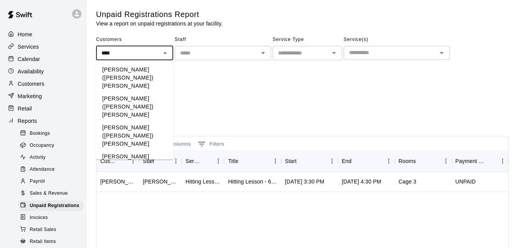
click at [147, 92] on li "[PERSON_NAME] ([PERSON_NAME]) [PERSON_NAME]" at bounding box center [134, 106] width 77 height 29
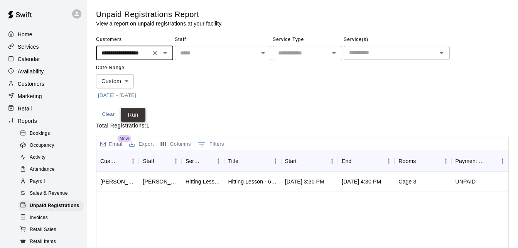
type input "**********"
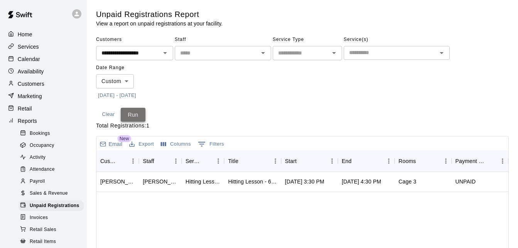
click at [138, 111] on button "Run" at bounding box center [133, 115] width 25 height 14
click at [153, 56] on icon "Clear" at bounding box center [155, 53] width 8 height 8
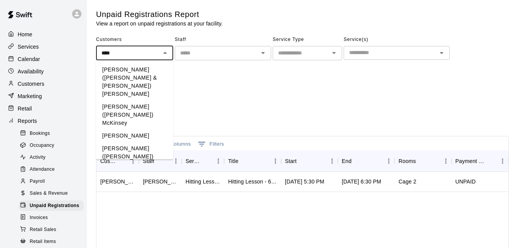
click at [141, 100] on li "[PERSON_NAME] ([PERSON_NAME]) McKinsey" at bounding box center [134, 114] width 77 height 29
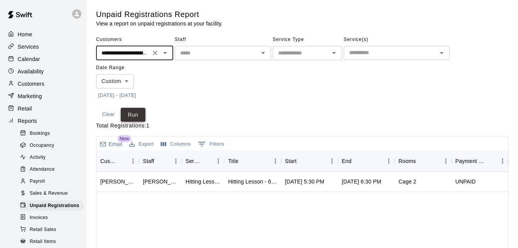
type input "**********"
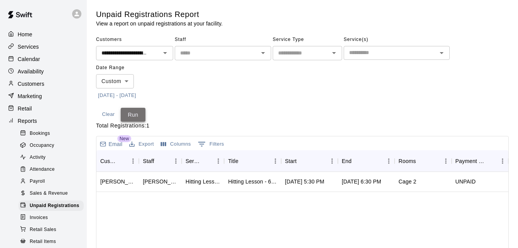
click at [135, 115] on button "Run" at bounding box center [133, 115] width 25 height 14
click at [155, 57] on button "Clear" at bounding box center [155, 52] width 11 height 11
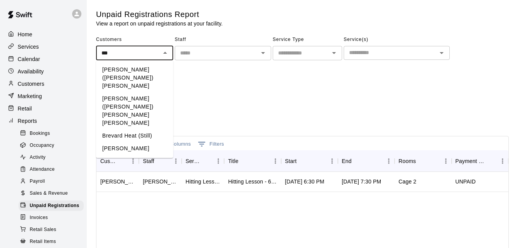
click at [146, 71] on li "[PERSON_NAME] ([PERSON_NAME]) [PERSON_NAME]" at bounding box center [134, 77] width 77 height 29
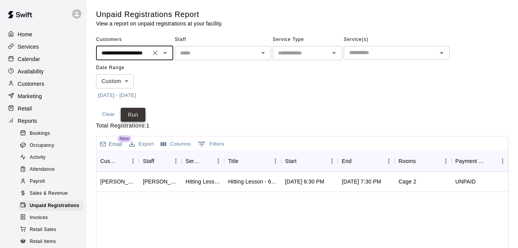
type input "**********"
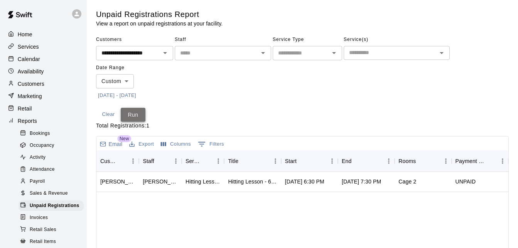
click at [132, 117] on button "Run" at bounding box center [133, 115] width 25 height 14
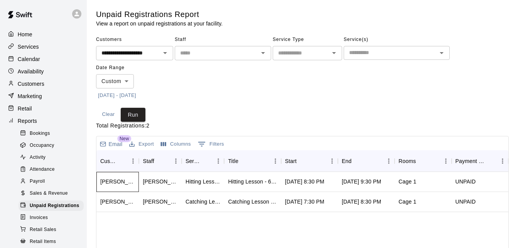
click at [119, 183] on div "[PERSON_NAME] ([PERSON_NAME]) [PERSON_NAME]" at bounding box center [117, 181] width 35 height 8
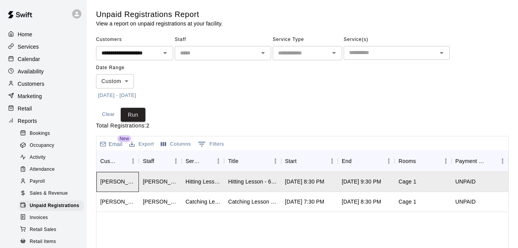
click at [105, 181] on div "[PERSON_NAME] ([PERSON_NAME]) [PERSON_NAME]" at bounding box center [117, 181] width 35 height 8
click at [131, 189] on div "[PERSON_NAME] ([PERSON_NAME]) [PERSON_NAME]" at bounding box center [117, 182] width 42 height 20
click at [47, 89] on div "Customers" at bounding box center [43, 84] width 74 height 12
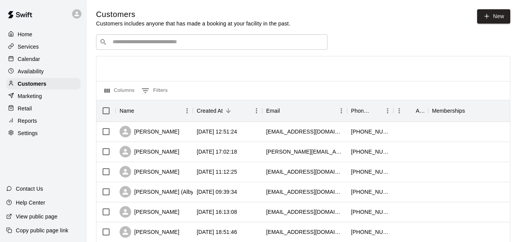
click at [136, 44] on input "Search customers by name or email" at bounding box center [217, 42] width 214 height 8
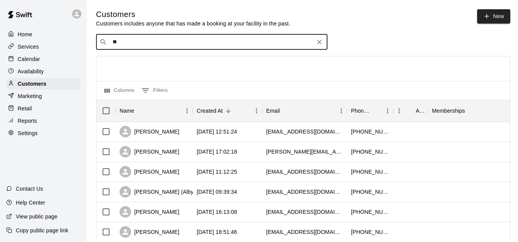
type input "***"
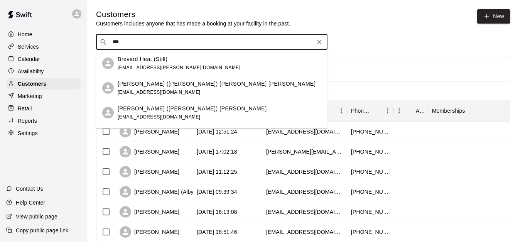
click at [169, 108] on p "[PERSON_NAME] ([PERSON_NAME]) [PERSON_NAME]" at bounding box center [192, 109] width 149 height 8
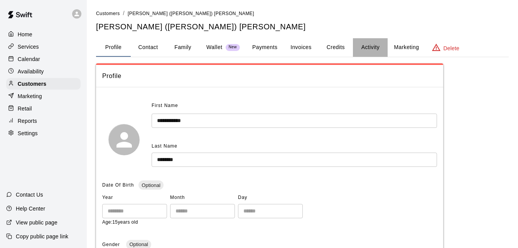
click at [369, 47] on button "Activity" at bounding box center [370, 47] width 35 height 19
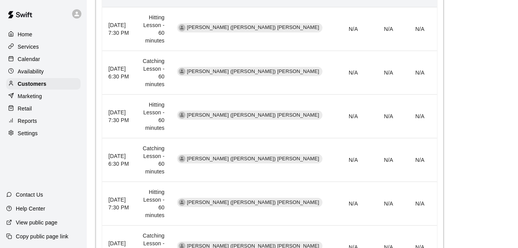
scroll to position [433, 0]
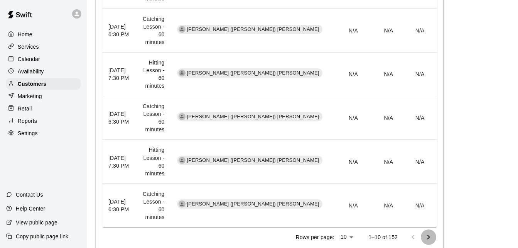
click at [428, 242] on icon "Go to next page" at bounding box center [428, 236] width 9 height 9
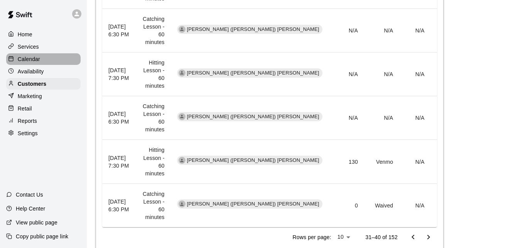
click at [55, 61] on div "Calendar" at bounding box center [43, 59] width 74 height 12
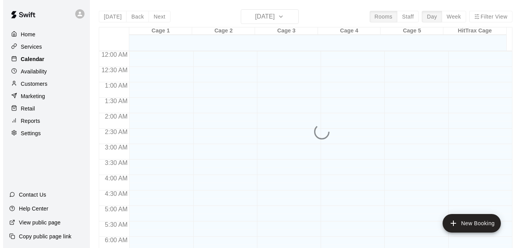
scroll to position [512, 0]
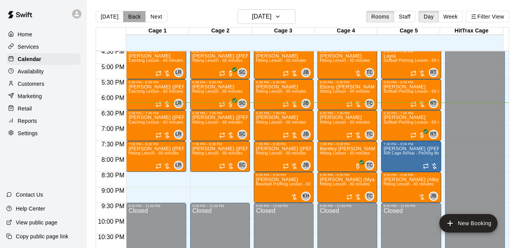
click at [132, 15] on button "Back" at bounding box center [134, 17] width 23 height 12
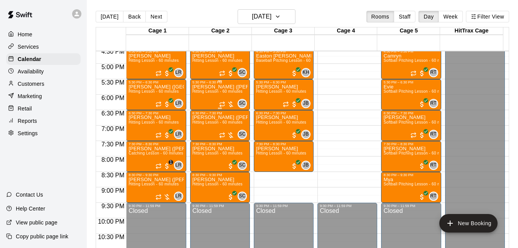
click at [213, 92] on span "Hitting Lesson - 60 minutes" at bounding box center [218, 91] width 50 height 4
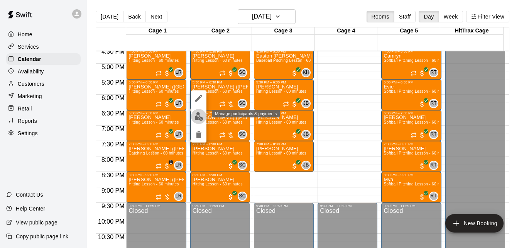
click at [197, 116] on img "edit" at bounding box center [198, 116] width 9 height 9
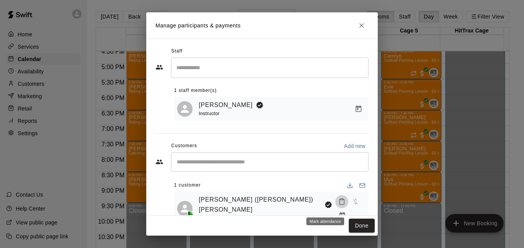
click at [338, 205] on icon "Mark attendance" at bounding box center [341, 201] width 7 height 7
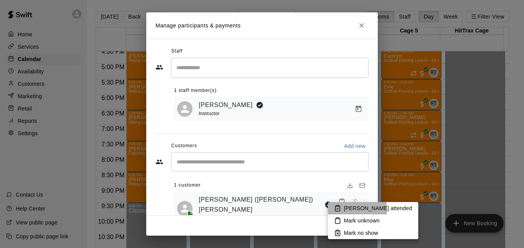
click at [344, 210] on p "[PERSON_NAME] attended" at bounding box center [378, 208] width 68 height 8
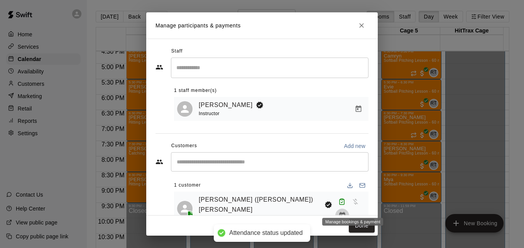
click at [346, 211] on icon "Manage bookings & payment" at bounding box center [342, 215] width 8 height 8
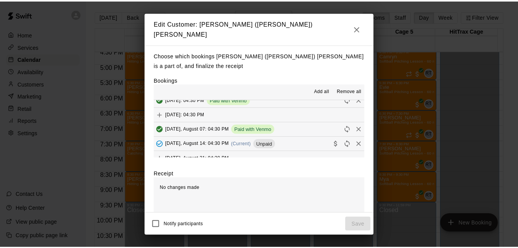
scroll to position [123, 0]
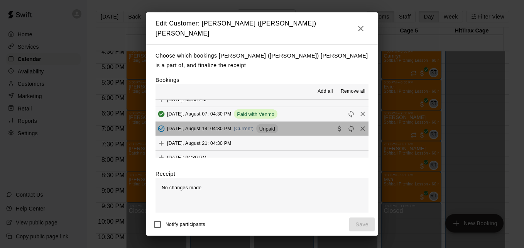
click at [304, 122] on button "[DATE], August 14: 04:30 PM (Current) Unpaid" at bounding box center [261, 129] width 213 height 14
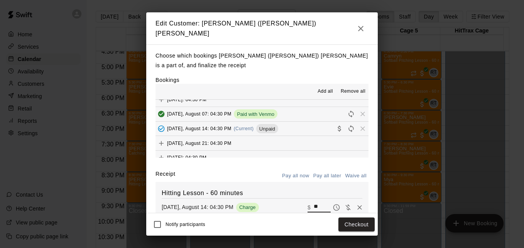
click at [314, 202] on input "**" at bounding box center [322, 207] width 17 height 10
type input "**"
click at [353, 225] on button "Checkout" at bounding box center [356, 224] width 36 height 14
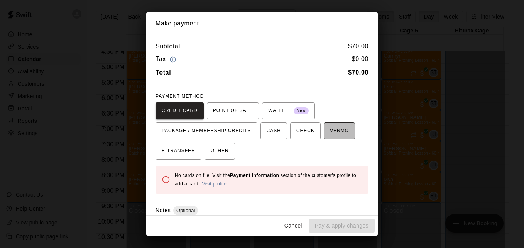
click at [330, 129] on span "VENMO" at bounding box center [339, 131] width 19 height 12
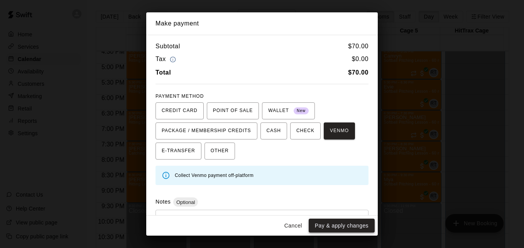
click at [338, 232] on button "Pay & apply changes" at bounding box center [342, 225] width 66 height 14
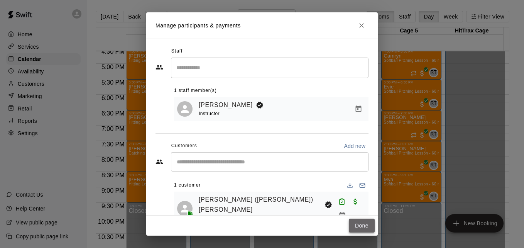
click at [354, 224] on button "Done" at bounding box center [362, 225] width 26 height 14
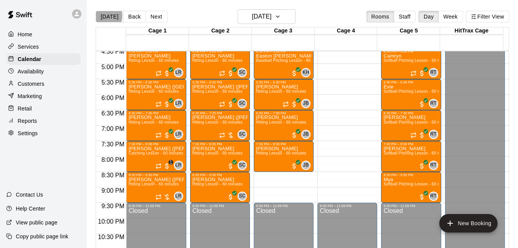
click at [103, 15] on button "[DATE]" at bounding box center [110, 17] width 28 height 12
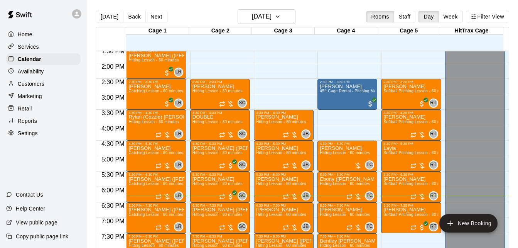
scroll to position [420, 0]
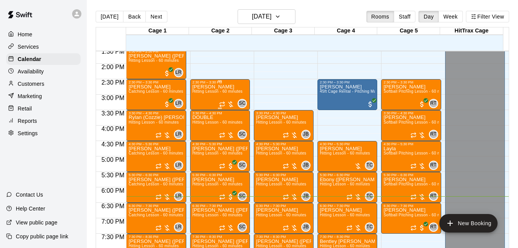
click at [215, 93] on span "Hitting Lesson - 60 minutes" at bounding box center [218, 91] width 50 height 4
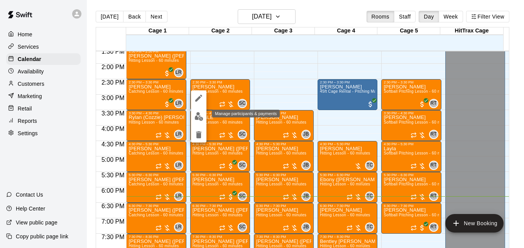
click at [200, 116] on img "edit" at bounding box center [198, 116] width 9 height 9
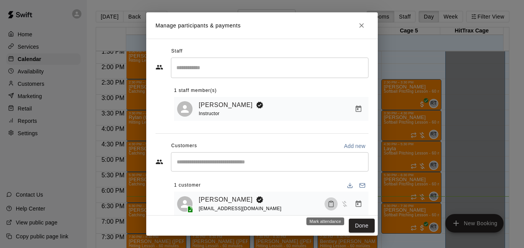
click at [328, 204] on icon "Mark attendance" at bounding box center [331, 203] width 7 height 7
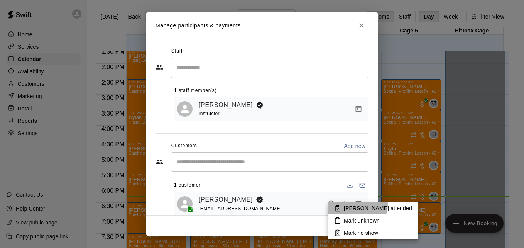
click at [356, 204] on p "[PERSON_NAME] attended" at bounding box center [378, 208] width 68 height 8
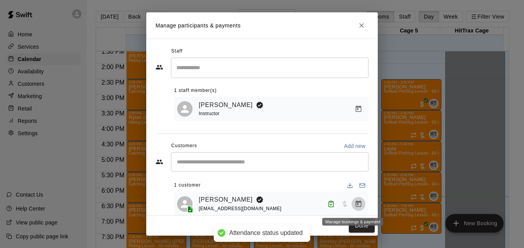
click at [355, 205] on icon "Manage bookings & payment" at bounding box center [359, 204] width 8 height 8
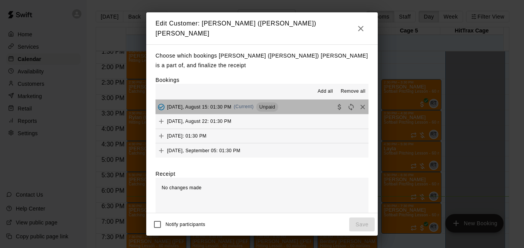
click at [293, 102] on button "[DATE], August 15: 01:30 PM (Current) Unpaid" at bounding box center [261, 107] width 213 height 14
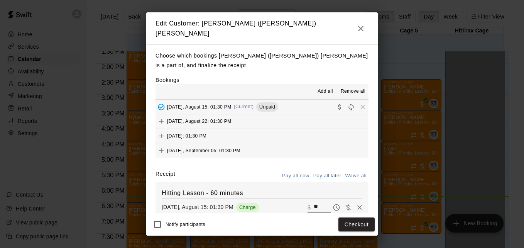
click at [314, 203] on input "**" at bounding box center [322, 207] width 17 height 10
type input "**"
click at [364, 225] on button "Checkout" at bounding box center [356, 224] width 36 height 14
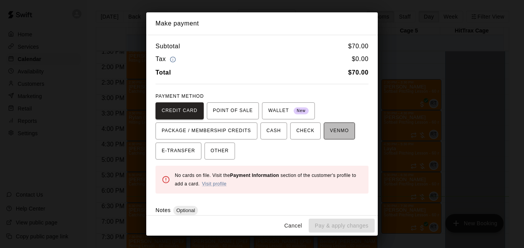
click at [331, 127] on span "VENMO" at bounding box center [339, 131] width 19 height 12
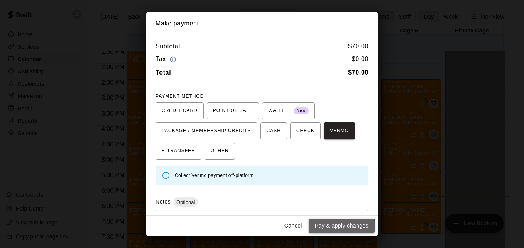
click at [341, 226] on button "Pay & apply changes" at bounding box center [342, 225] width 66 height 14
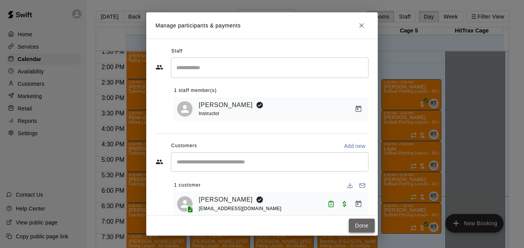
click at [365, 224] on button "Done" at bounding box center [362, 225] width 26 height 14
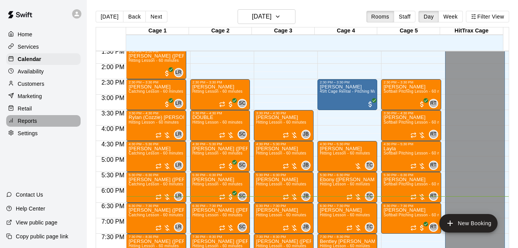
click at [44, 124] on div "Reports" at bounding box center [43, 121] width 74 height 12
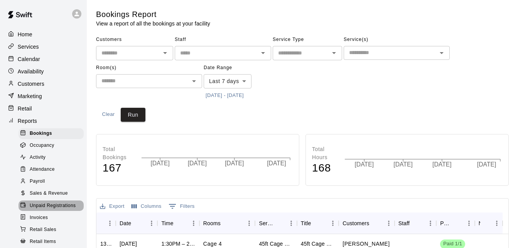
click at [53, 210] on span "Unpaid Registrations" at bounding box center [53, 206] width 46 height 8
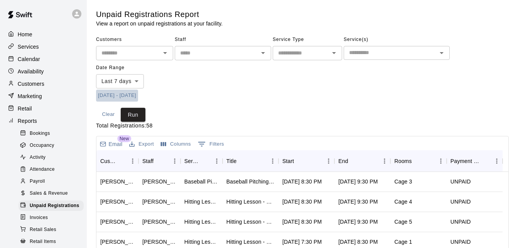
click at [132, 98] on button "[DATE] - [DATE]" at bounding box center [117, 96] width 42 height 12
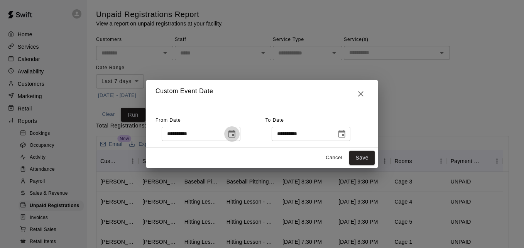
click at [236, 134] on icon "Choose date, selected date is Aug 7, 2025" at bounding box center [231, 133] width 9 height 9
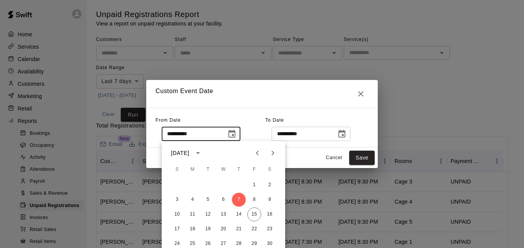
click at [256, 153] on icon "Previous month" at bounding box center [257, 152] width 3 height 5
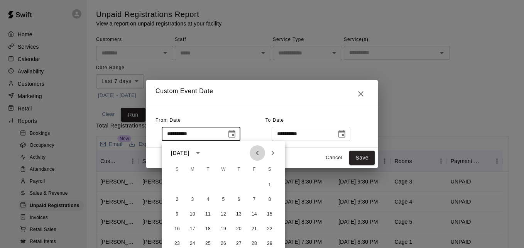
click at [256, 153] on icon "Previous month" at bounding box center [257, 152] width 3 height 5
click at [223, 183] on button "1" at bounding box center [223, 185] width 14 height 14
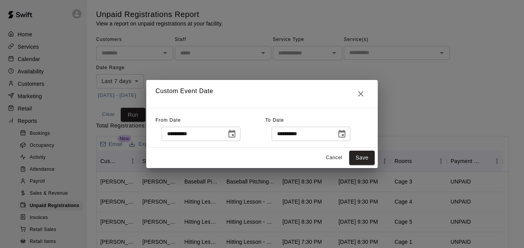
type input "**********"
click at [346, 133] on icon "Choose date, selected date is Aug 15, 2025" at bounding box center [341, 133] width 9 height 9
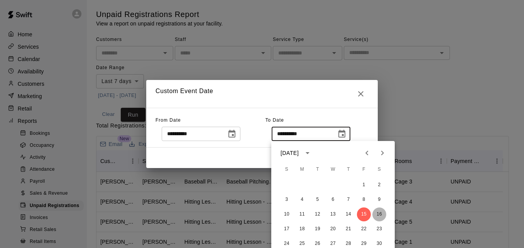
click at [379, 213] on button "16" at bounding box center [379, 214] width 14 height 14
type input "**********"
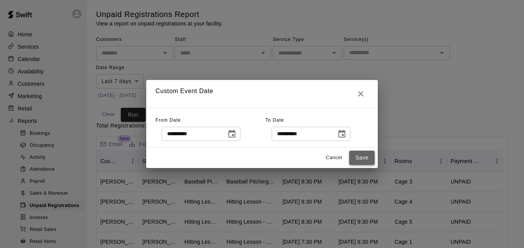
click at [362, 159] on button "Save" at bounding box center [361, 157] width 25 height 14
type input "******"
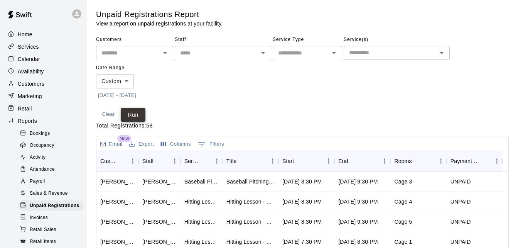
click at [132, 113] on button "Run" at bounding box center [133, 115] width 25 height 14
click at [302, 163] on icon "Sort" at bounding box center [299, 160] width 7 height 7
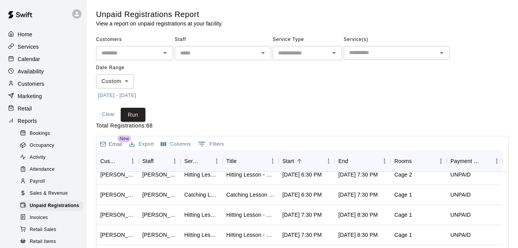
click at [151, 52] on input "text" at bounding box center [128, 53] width 60 height 10
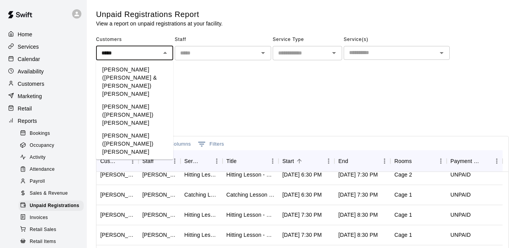
click at [142, 100] on li "[PERSON_NAME] ([PERSON_NAME]) [PERSON_NAME]" at bounding box center [134, 114] width 77 height 29
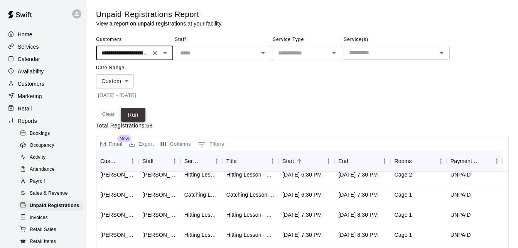
type input "**********"
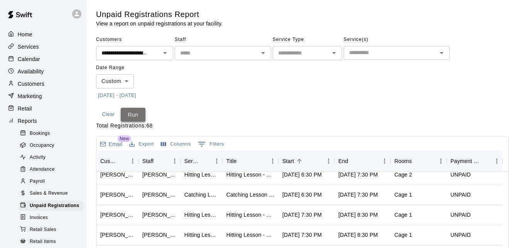
click at [138, 121] on button "Run" at bounding box center [133, 115] width 25 height 14
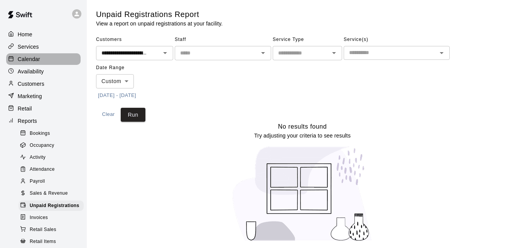
click at [56, 64] on div "Calendar" at bounding box center [43, 59] width 74 height 12
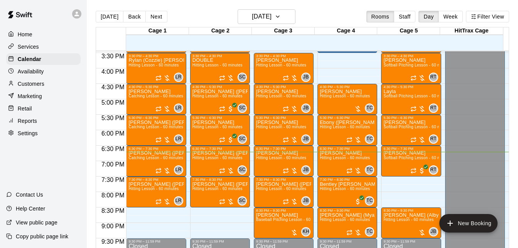
scroll to position [466, 0]
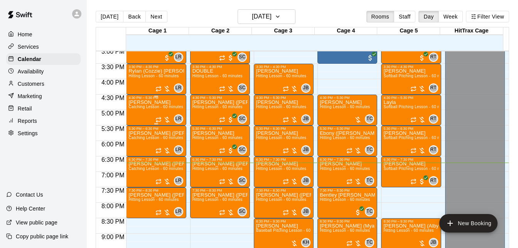
click at [151, 107] on span "Catching Lesson - 60 minutes" at bounding box center [155, 107] width 55 height 4
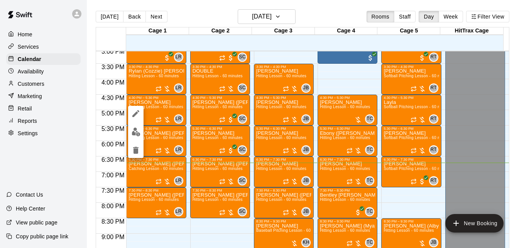
click at [39, 61] on div at bounding box center [262, 124] width 524 height 248
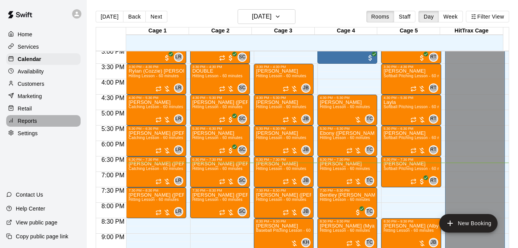
click at [49, 127] on div "Reports" at bounding box center [43, 121] width 74 height 12
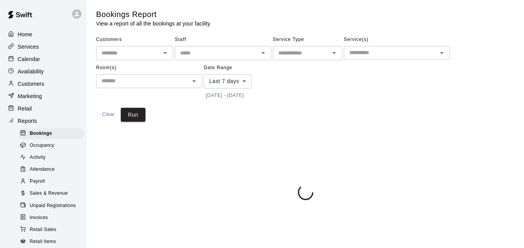
click at [136, 54] on input "text" at bounding box center [128, 53] width 60 height 10
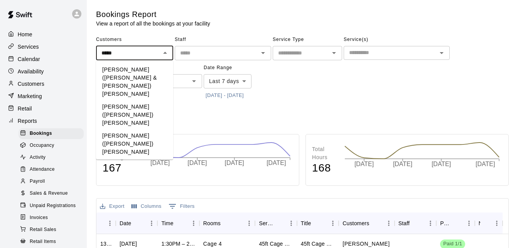
click at [145, 200] on li "[PERSON_NAME]" at bounding box center [134, 206] width 77 height 13
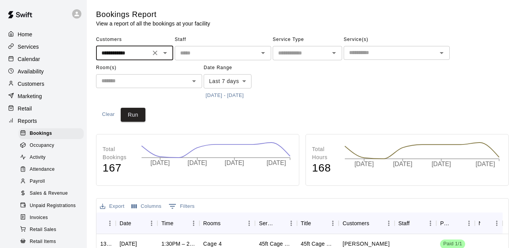
type input "**********"
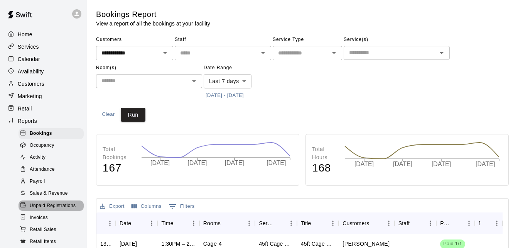
click at [59, 209] on span "Unpaid Registrations" at bounding box center [53, 206] width 46 height 8
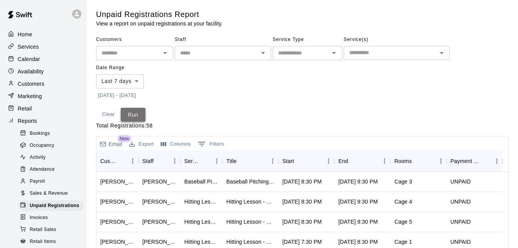
click at [134, 118] on button "Run" at bounding box center [133, 115] width 25 height 14
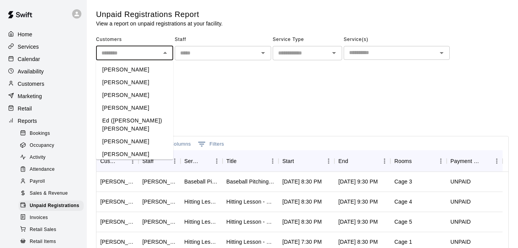
click at [134, 54] on input "text" at bounding box center [128, 53] width 60 height 10
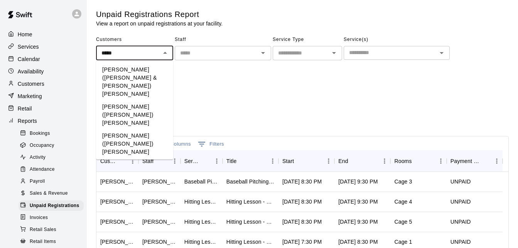
click at [119, 200] on li "[PERSON_NAME]" at bounding box center [134, 206] width 77 height 13
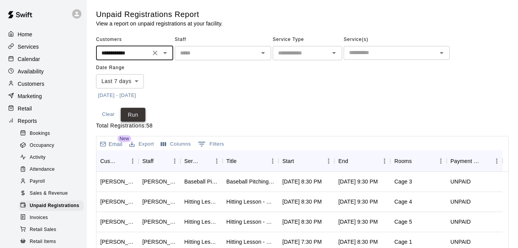
type input "**********"
click at [134, 110] on button "Run" at bounding box center [133, 115] width 25 height 14
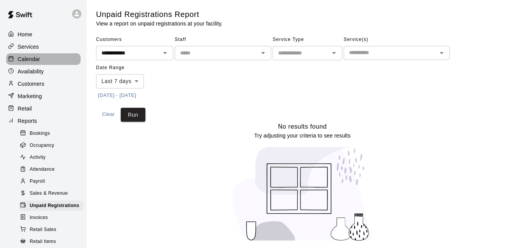
click at [52, 65] on div "Calendar" at bounding box center [43, 59] width 74 height 12
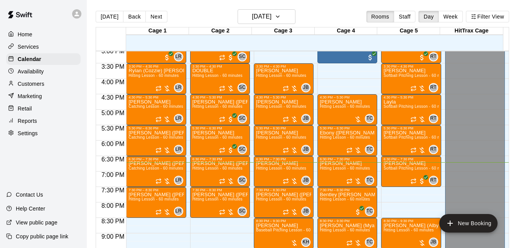
scroll to position [466, 0]
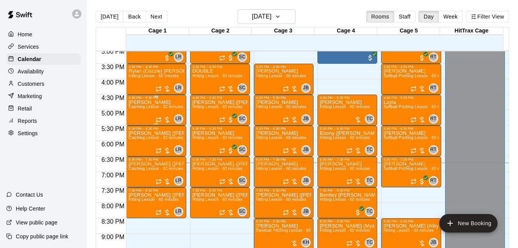
click at [141, 106] on span "Catching Lesson - 60 minutes" at bounding box center [155, 107] width 55 height 4
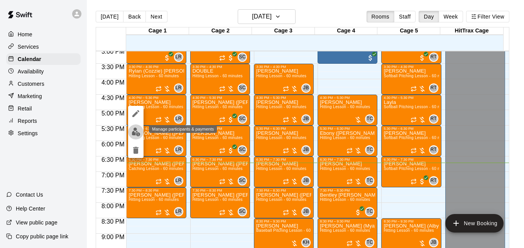
click at [135, 130] on img "edit" at bounding box center [136, 131] width 9 height 9
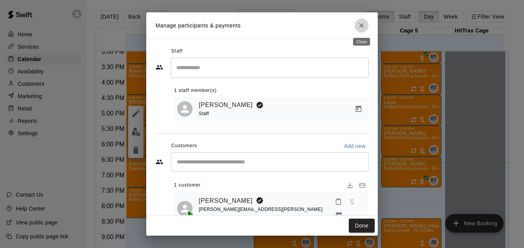
click at [362, 28] on icon "Close" at bounding box center [362, 26] width 8 height 8
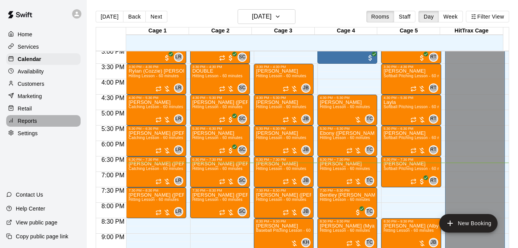
click at [55, 125] on div "Reports" at bounding box center [43, 121] width 74 height 12
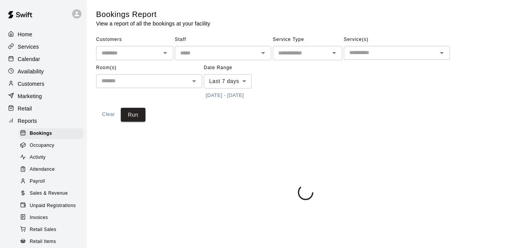
click at [139, 58] on div "​" at bounding box center [134, 53] width 77 height 14
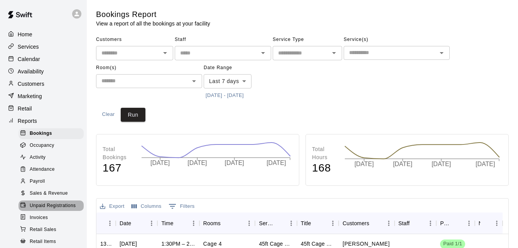
click at [52, 210] on span "Unpaid Registrations" at bounding box center [53, 206] width 46 height 8
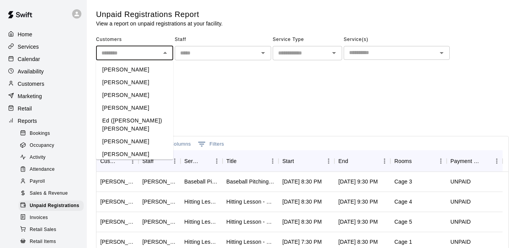
click at [134, 53] on input "text" at bounding box center [128, 53] width 60 height 10
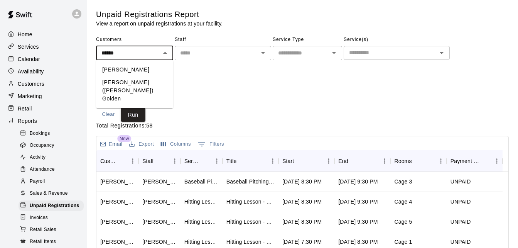
click at [139, 72] on li "[PERSON_NAME]" at bounding box center [134, 69] width 77 height 13
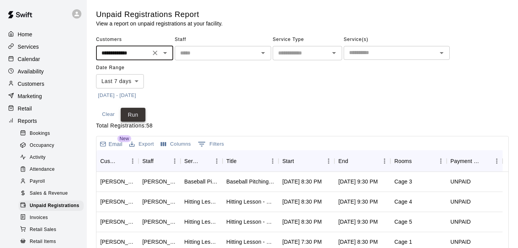
type input "**********"
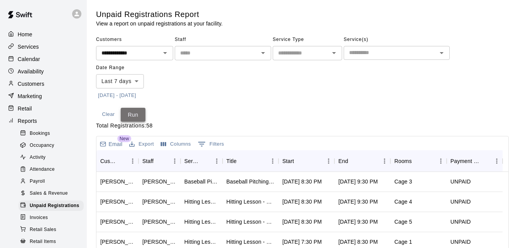
click at [135, 109] on button "Run" at bounding box center [133, 115] width 25 height 14
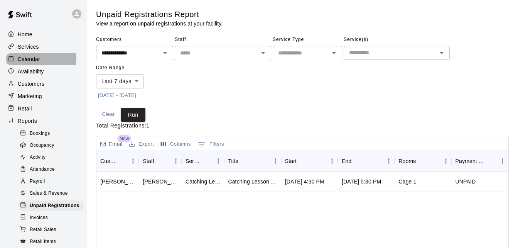
click at [39, 58] on p "Calendar" at bounding box center [29, 59] width 22 height 8
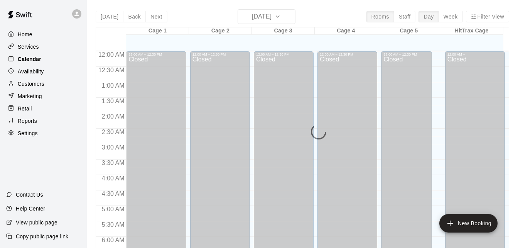
scroll to position [512, 0]
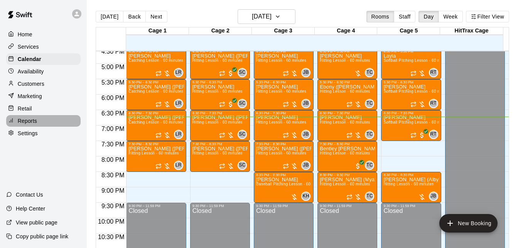
click at [48, 125] on div "Reports" at bounding box center [43, 121] width 74 height 12
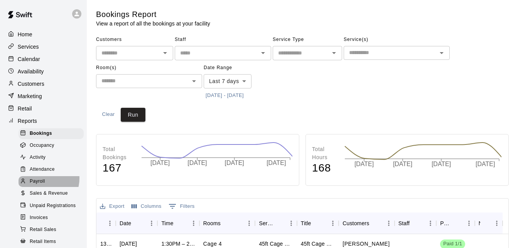
click at [44, 183] on span "Payroll" at bounding box center [37, 181] width 15 height 8
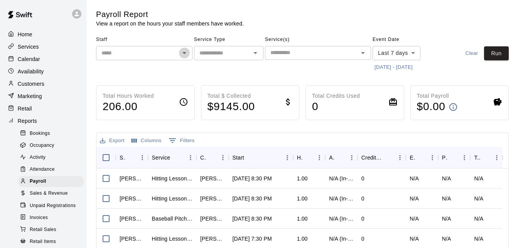
click at [187, 52] on icon "Open" at bounding box center [184, 52] width 9 height 9
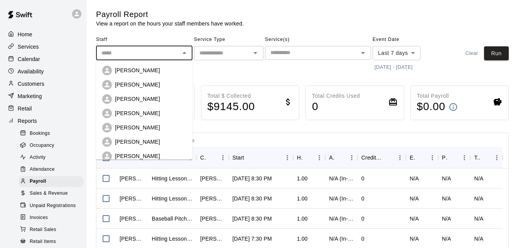
click at [160, 71] on div "[PERSON_NAME]" at bounding box center [150, 70] width 71 height 8
type input "**********"
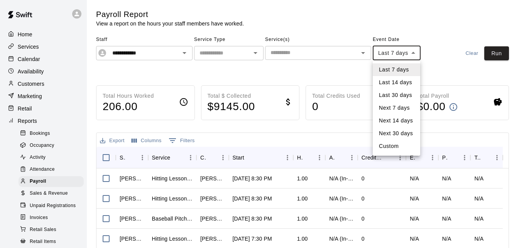
click at [407, 54] on body "**********" at bounding box center [262, 203] width 524 height 406
click at [396, 93] on li "Last 30 days" at bounding box center [396, 95] width 47 height 13
type input "*****"
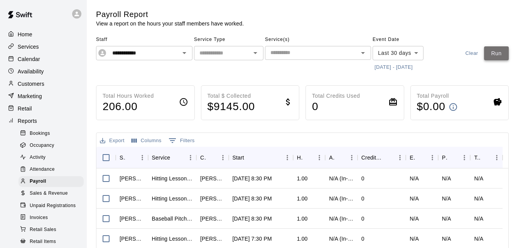
click at [490, 49] on button "Run" at bounding box center [496, 53] width 25 height 14
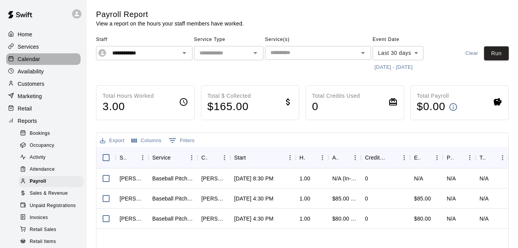
click at [48, 61] on div "Calendar" at bounding box center [43, 59] width 74 height 12
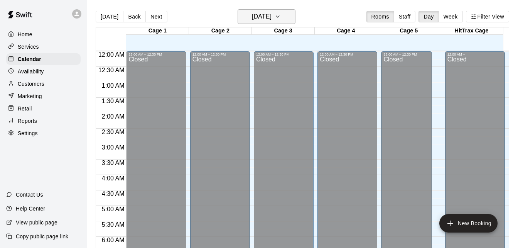
scroll to position [512, 0]
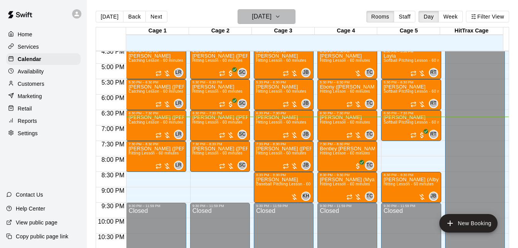
click at [281, 23] on button "[DATE]" at bounding box center [267, 16] width 58 height 15
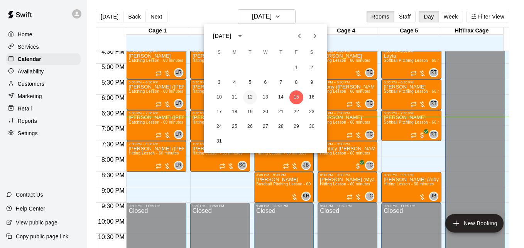
click at [254, 96] on button "12" at bounding box center [250, 97] width 14 height 14
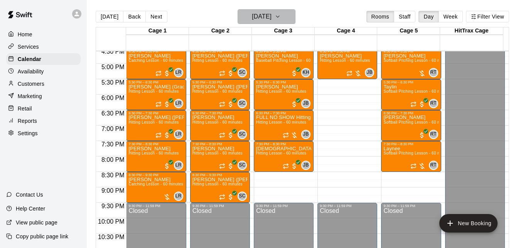
click at [279, 17] on icon "button" at bounding box center [277, 17] width 3 height 2
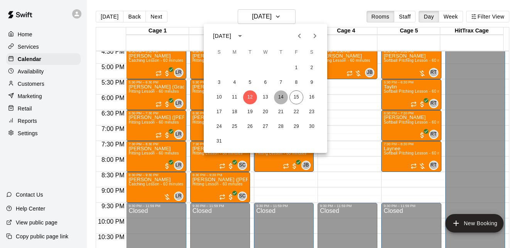
click at [278, 96] on button "14" at bounding box center [281, 97] width 14 height 14
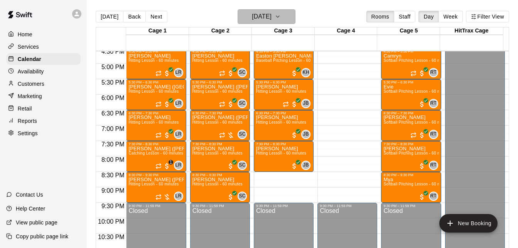
click at [286, 22] on button "[DATE]" at bounding box center [267, 16] width 58 height 15
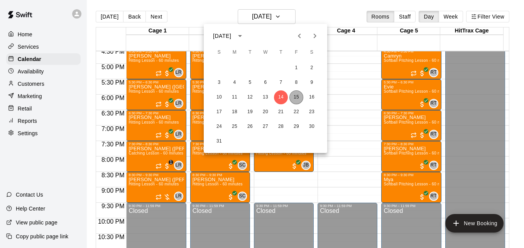
click at [299, 96] on button "15" at bounding box center [296, 97] width 14 height 14
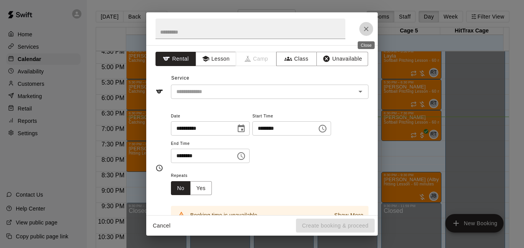
click at [365, 25] on icon "Close" at bounding box center [366, 29] width 8 height 8
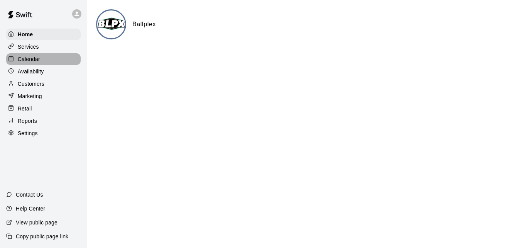
click at [57, 65] on div "Calendar" at bounding box center [43, 59] width 74 height 12
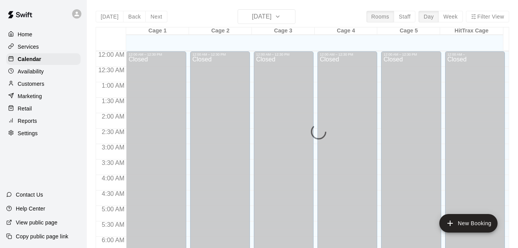
scroll to position [512, 0]
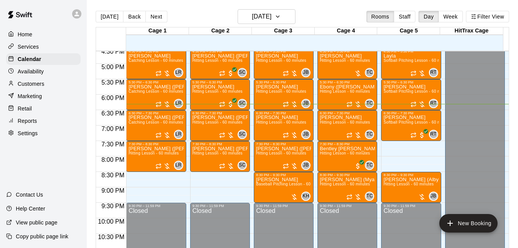
click at [40, 122] on div "Reports" at bounding box center [43, 121] width 74 height 12
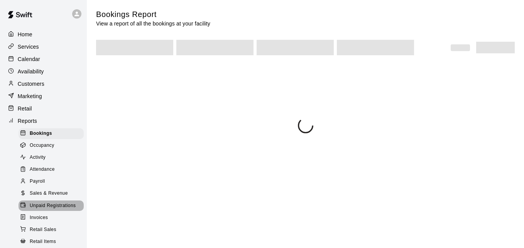
click at [58, 211] on div "Unpaid Registrations" at bounding box center [51, 205] width 65 height 11
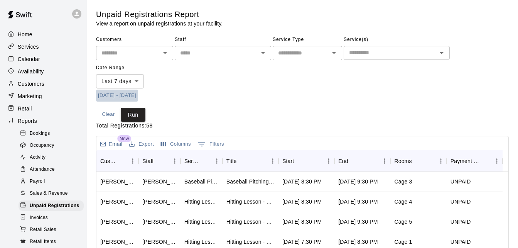
click at [118, 93] on button "[DATE] - [DATE]" at bounding box center [117, 96] width 42 height 12
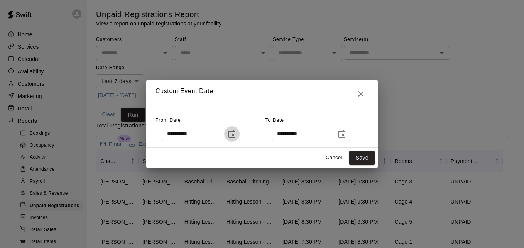
click at [237, 133] on icon "Choose date, selected date is Aug 7, 2025" at bounding box center [231, 133] width 9 height 9
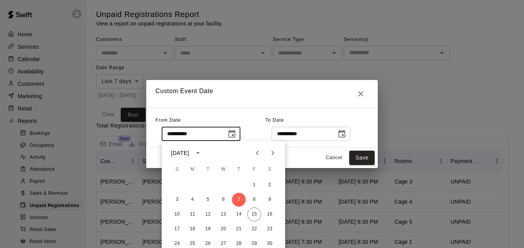
click at [259, 154] on icon "Previous month" at bounding box center [257, 152] width 9 height 9
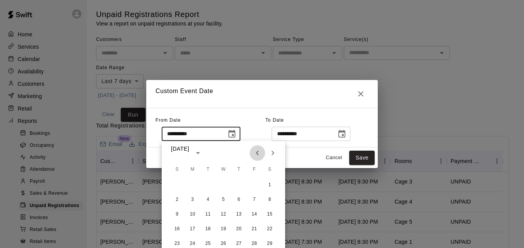
click at [259, 154] on icon "Previous month" at bounding box center [257, 152] width 9 height 9
click at [228, 183] on button "1" at bounding box center [223, 185] width 14 height 14
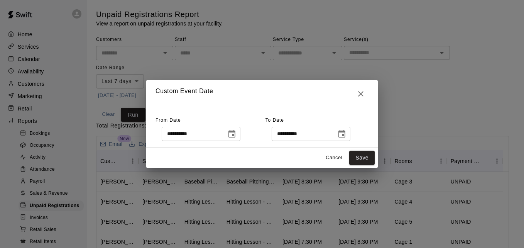
type input "**********"
click at [346, 133] on icon "Choose date, selected date is Aug 15, 2025" at bounding box center [341, 133] width 9 height 9
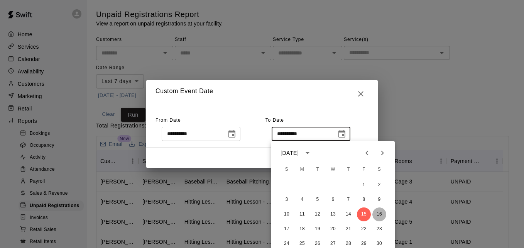
click at [376, 214] on button "16" at bounding box center [379, 214] width 14 height 14
type input "**********"
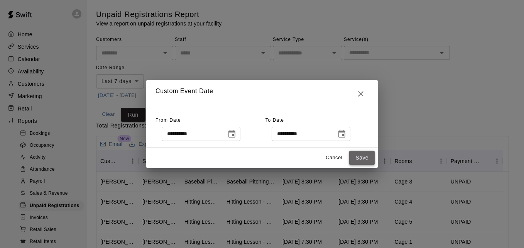
click at [359, 157] on button "Save" at bounding box center [361, 157] width 25 height 14
type input "******"
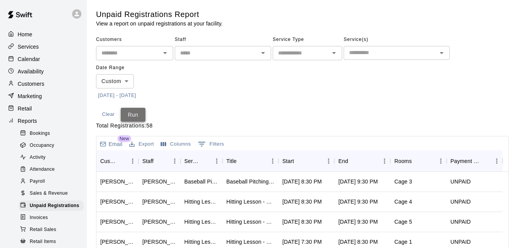
click at [134, 114] on button "Run" at bounding box center [133, 115] width 25 height 14
click at [130, 54] on input "text" at bounding box center [128, 53] width 60 height 10
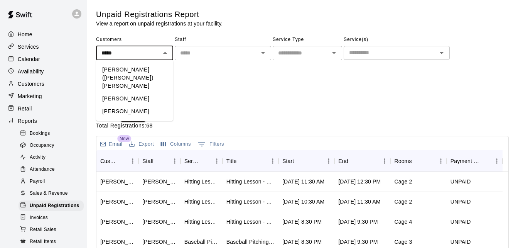
click at [148, 105] on li "[PERSON_NAME]" at bounding box center [134, 111] width 77 height 13
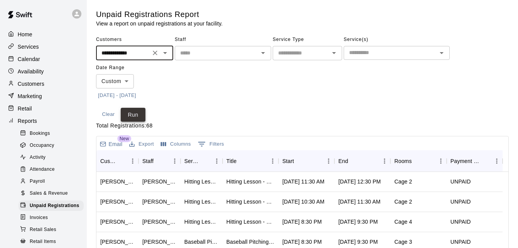
type input "**********"
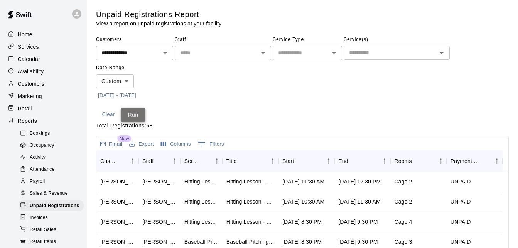
click at [139, 112] on button "Run" at bounding box center [133, 115] width 25 height 14
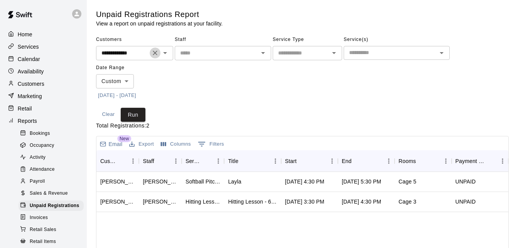
click at [155, 54] on icon "Clear" at bounding box center [155, 53] width 8 height 8
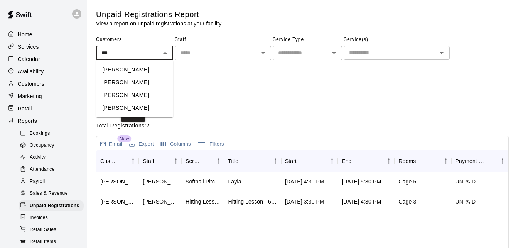
click at [136, 92] on li "[PERSON_NAME]" at bounding box center [134, 95] width 77 height 13
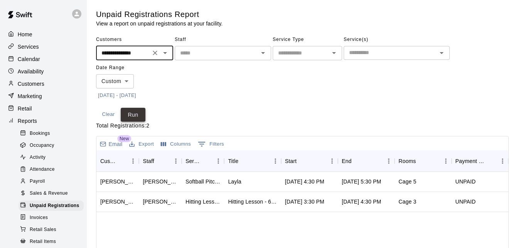
type input "**********"
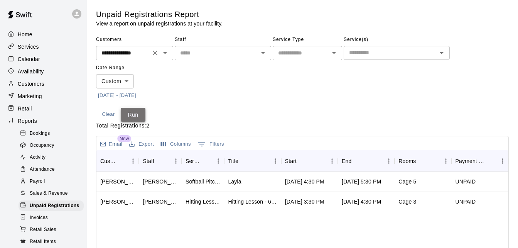
click at [135, 113] on button "Run" at bounding box center [133, 115] width 25 height 14
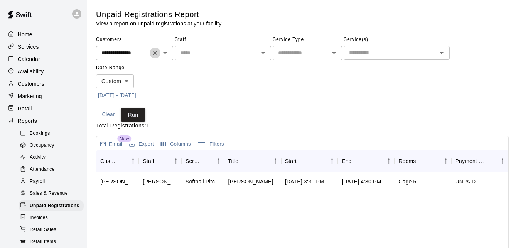
click at [154, 54] on icon "Clear" at bounding box center [155, 53] width 5 height 5
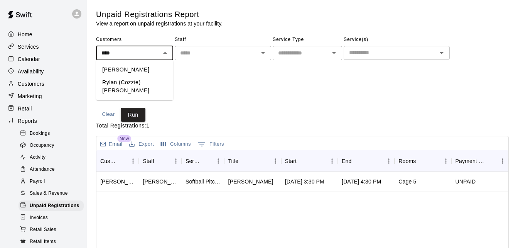
click at [137, 85] on li "Rylan (Cozzie) [PERSON_NAME]" at bounding box center [134, 86] width 77 height 21
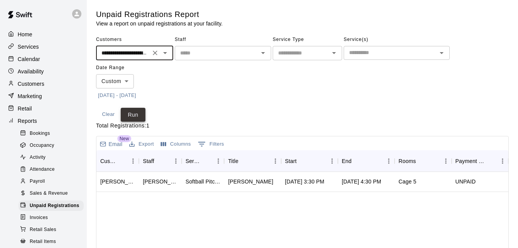
type input "**********"
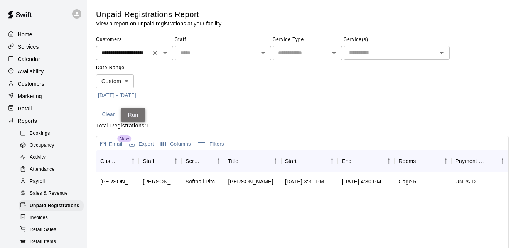
click at [139, 114] on button "Run" at bounding box center [133, 115] width 25 height 14
click at [154, 54] on icon "Clear" at bounding box center [155, 53] width 5 height 5
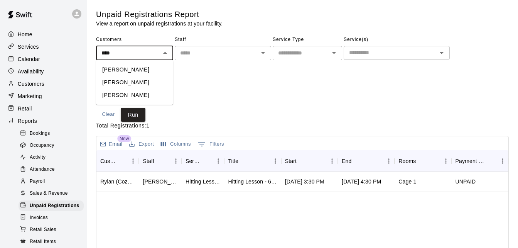
click at [141, 85] on li "[PERSON_NAME]" at bounding box center [134, 82] width 77 height 13
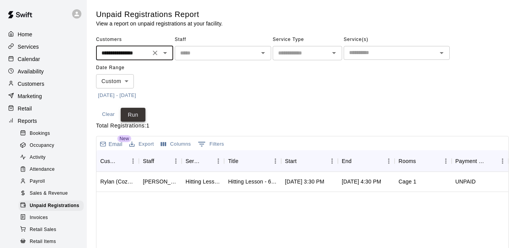
type input "**********"
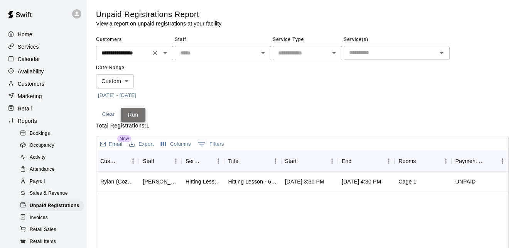
click at [138, 111] on button "Run" at bounding box center [133, 115] width 25 height 14
click at [153, 54] on icon "Clear" at bounding box center [155, 53] width 8 height 8
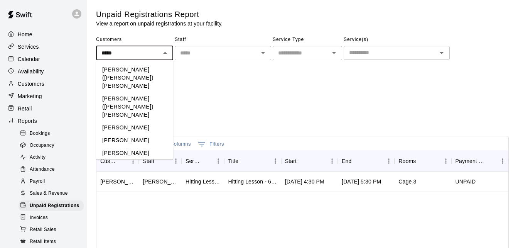
click at [151, 92] on li "Pat (Bryce, Evie) Martin" at bounding box center [134, 106] width 77 height 29
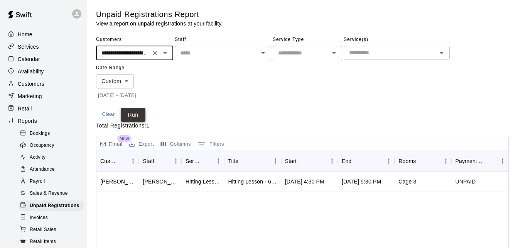
type input "**********"
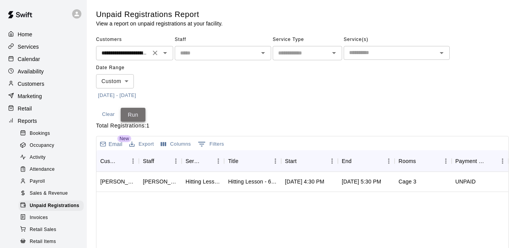
click at [134, 110] on button "Run" at bounding box center [133, 115] width 25 height 14
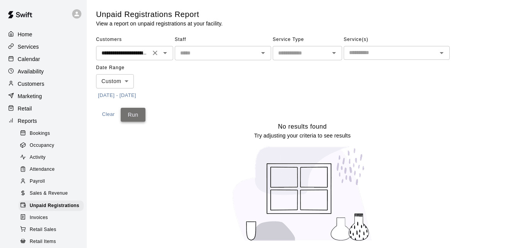
click at [134, 113] on button "Run" at bounding box center [133, 115] width 25 height 14
click at [155, 55] on icon "Clear" at bounding box center [155, 53] width 8 height 8
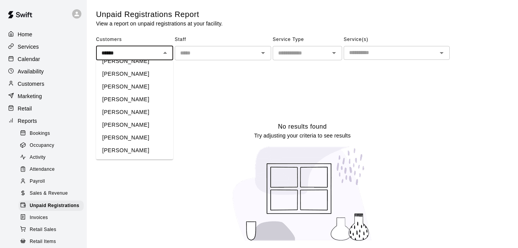
scroll to position [62, 0]
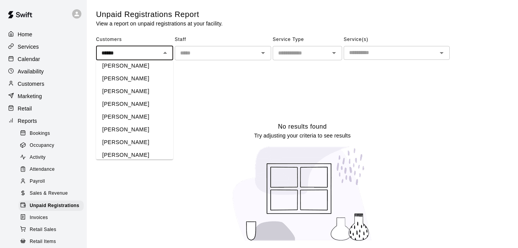
click at [137, 136] on li "[PERSON_NAME]" at bounding box center [134, 142] width 77 height 13
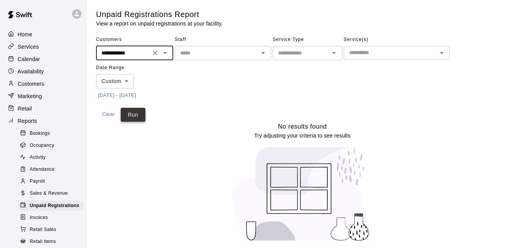
type input "**********"
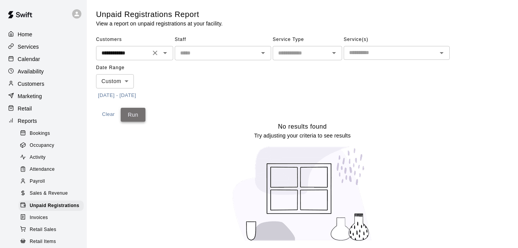
click at [141, 113] on button "Run" at bounding box center [133, 115] width 25 height 14
click at [152, 56] on icon "Clear" at bounding box center [155, 53] width 8 height 8
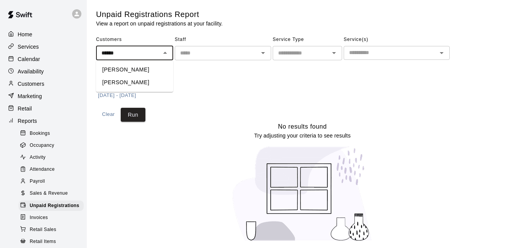
click at [149, 88] on li "[PERSON_NAME]" at bounding box center [134, 82] width 77 height 13
type input "**********"
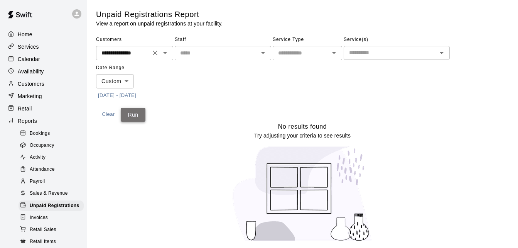
click at [140, 118] on button "Run" at bounding box center [133, 115] width 25 height 14
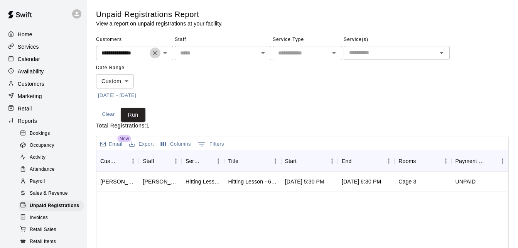
click at [155, 52] on icon "Clear" at bounding box center [155, 53] width 8 height 8
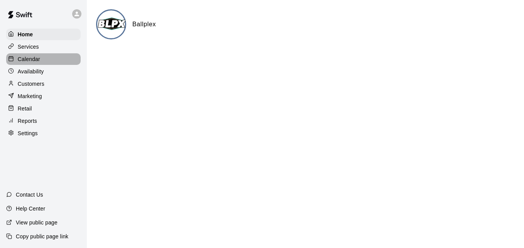
click at [51, 61] on div "Calendar" at bounding box center [43, 59] width 74 height 12
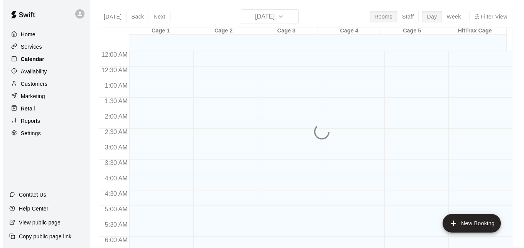
scroll to position [512, 0]
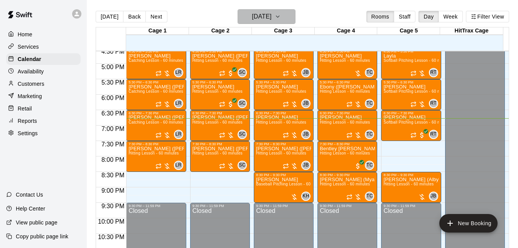
click at [265, 17] on h6 "[DATE]" at bounding box center [262, 16] width 20 height 11
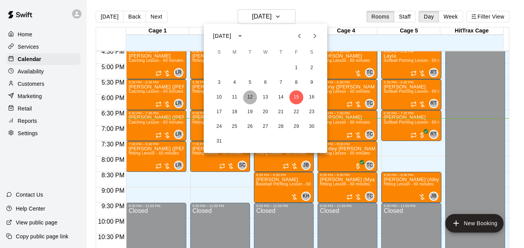
click at [251, 99] on button "12" at bounding box center [250, 97] width 14 height 14
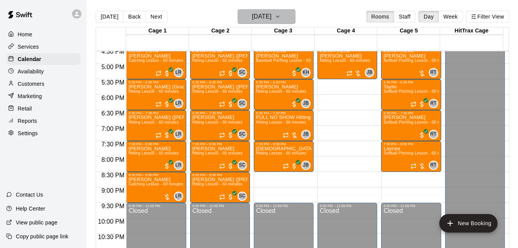
click at [281, 16] on icon "button" at bounding box center [278, 16] width 6 height 9
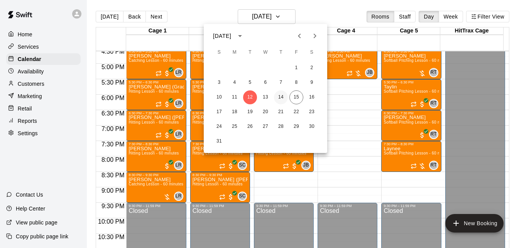
click at [278, 100] on button "14" at bounding box center [281, 97] width 14 height 14
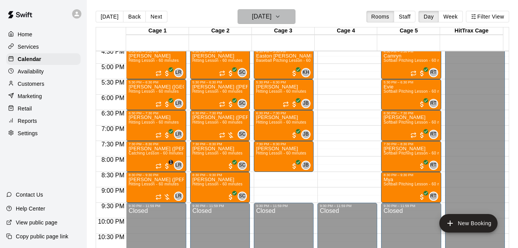
click at [281, 15] on icon "button" at bounding box center [278, 16] width 6 height 9
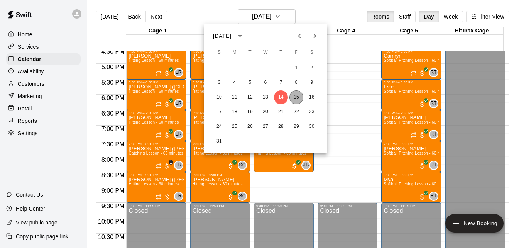
click at [296, 97] on button "15" at bounding box center [296, 97] width 14 height 14
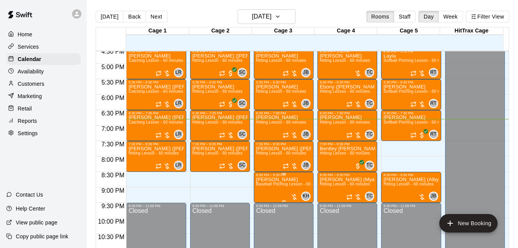
click at [280, 184] on span "Baseball Pitching Lesson - 60 minutes" at bounding box center [291, 184] width 70 height 4
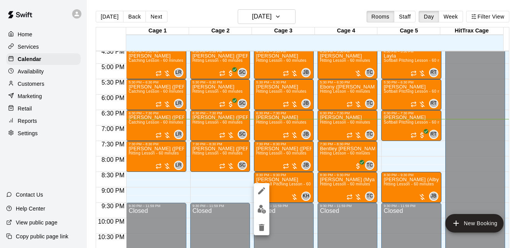
click at [275, 15] on div at bounding box center [262, 124] width 524 height 248
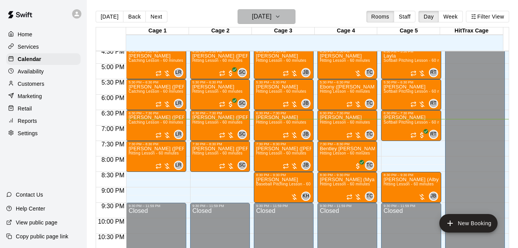
click at [281, 15] on icon "button" at bounding box center [278, 16] width 6 height 9
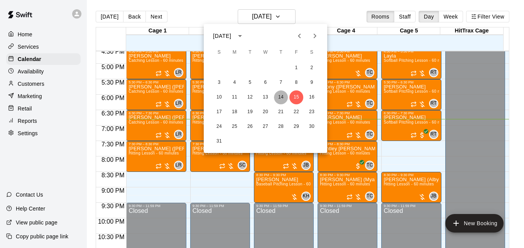
click at [279, 99] on button "14" at bounding box center [281, 97] width 14 height 14
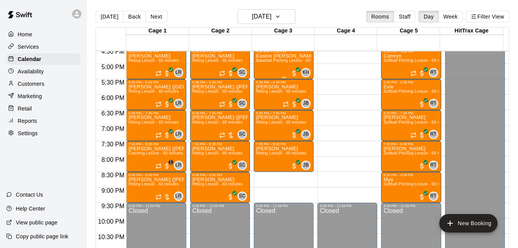
click at [279, 62] on span "Baseball Pitching Lesson - 60 minutes" at bounding box center [291, 60] width 70 height 4
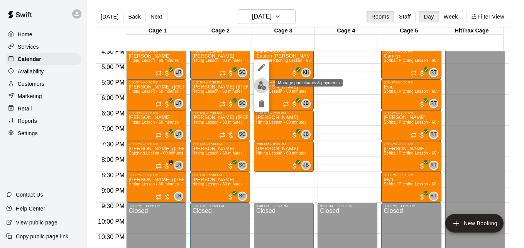
click at [259, 89] on img "edit" at bounding box center [261, 85] width 9 height 9
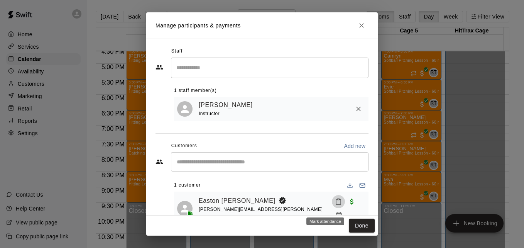
click at [335, 205] on icon "Mark attendance" at bounding box center [338, 201] width 7 height 7
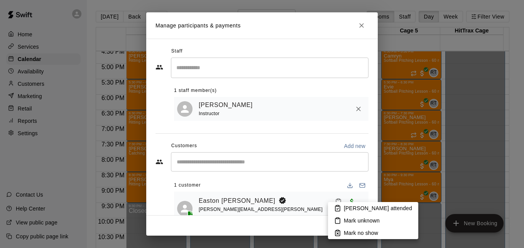
click at [347, 204] on li "[PERSON_NAME] attended" at bounding box center [373, 208] width 90 height 12
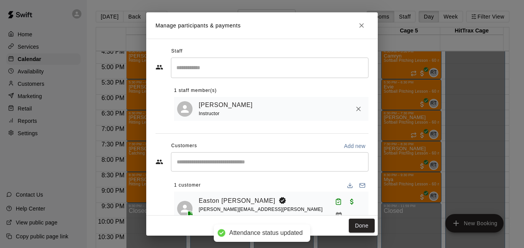
scroll to position [15, 0]
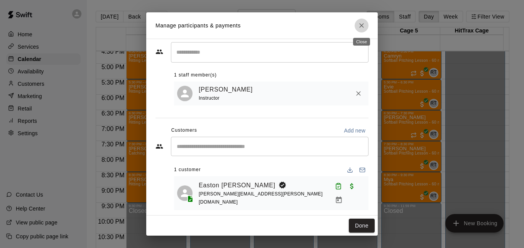
click at [362, 28] on icon "Close" at bounding box center [362, 26] width 8 height 8
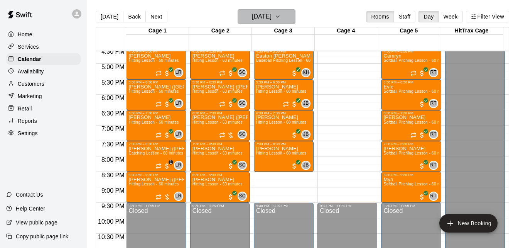
click at [272, 18] on h6 "[DATE]" at bounding box center [262, 16] width 20 height 11
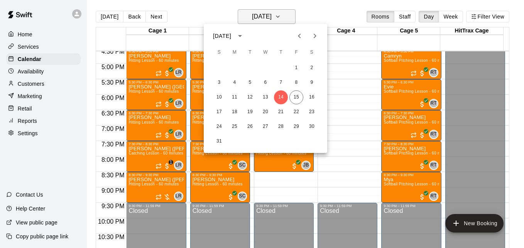
click at [279, 18] on div at bounding box center [262, 124] width 524 height 248
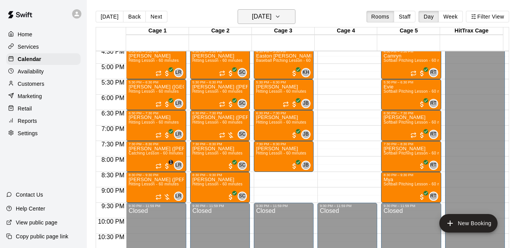
click at [272, 18] on h6 "[DATE]" at bounding box center [262, 16] width 20 height 11
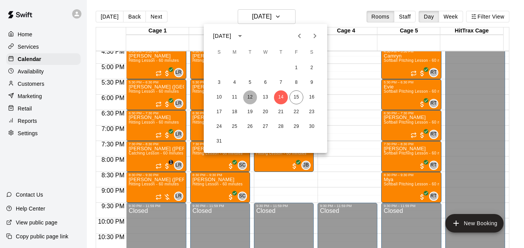
click at [250, 97] on button "12" at bounding box center [250, 97] width 14 height 14
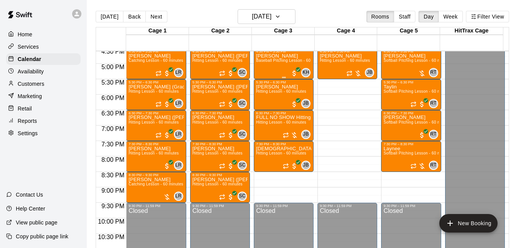
click at [275, 65] on div "[PERSON_NAME] Baseball Pitching Lesson - 60 minutes" at bounding box center [283, 177] width 55 height 248
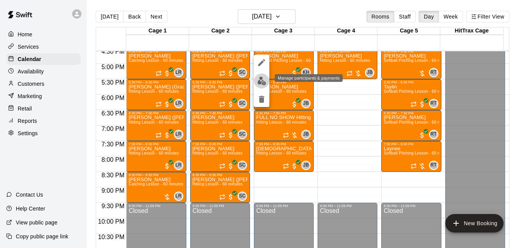
click at [267, 80] on button "edit" at bounding box center [261, 80] width 15 height 15
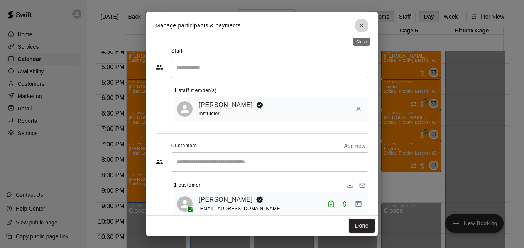
click at [362, 28] on icon "Close" at bounding box center [362, 26] width 8 height 8
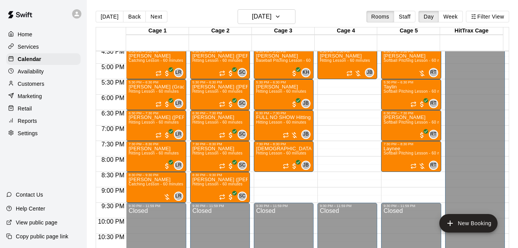
click at [51, 66] on div "Home Services Calendar Availability Customers Marketing Retail Reports Settings" at bounding box center [43, 84] width 87 height 112
click at [58, 62] on div "Calendar" at bounding box center [43, 59] width 74 height 12
click at [108, 17] on button "[DATE]" at bounding box center [110, 17] width 28 height 12
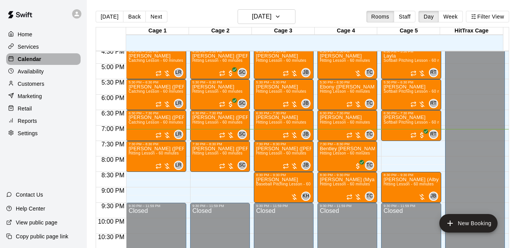
click at [56, 56] on div "Calendar" at bounding box center [43, 59] width 74 height 12
click at [338, 124] on span "Hitting Lesson - 60 minutes" at bounding box center [345, 122] width 50 height 4
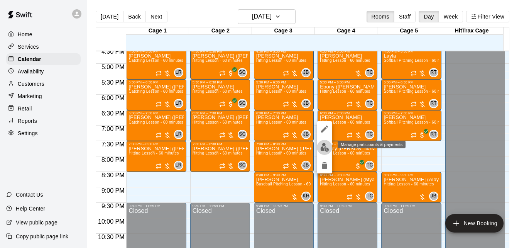
click at [324, 147] on img "edit" at bounding box center [324, 147] width 9 height 9
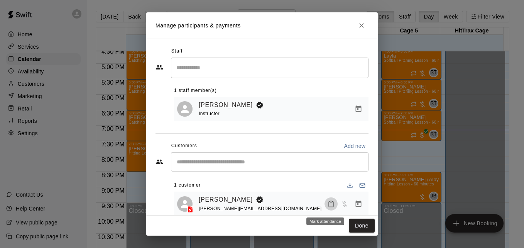
click at [328, 206] on icon "Mark attendance" at bounding box center [331, 203] width 7 height 7
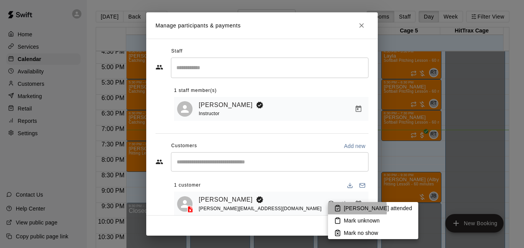
click at [349, 209] on p "[PERSON_NAME] attended" at bounding box center [378, 208] width 68 height 8
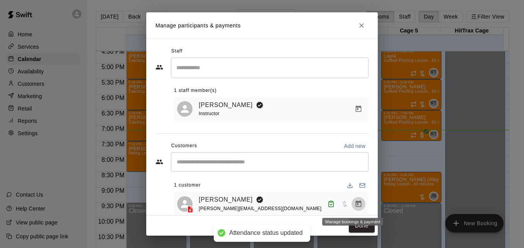
click at [356, 206] on icon "Manage bookings & payment" at bounding box center [359, 204] width 8 height 8
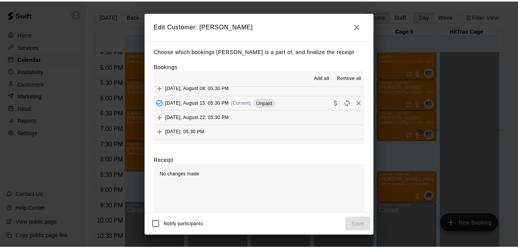
scroll to position [108, 0]
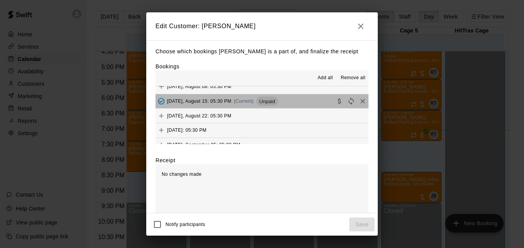
click at [306, 101] on button "[DATE], August 15: 05:30 PM (Current) Unpaid" at bounding box center [261, 101] width 213 height 14
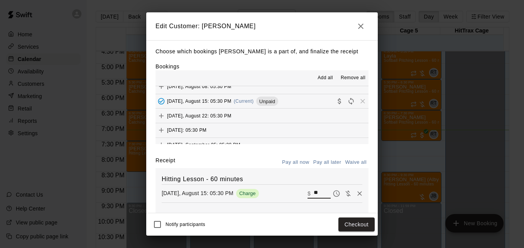
click at [314, 190] on input "**" at bounding box center [322, 193] width 17 height 10
type input "**"
click at [348, 222] on button "Checkout" at bounding box center [356, 224] width 36 height 14
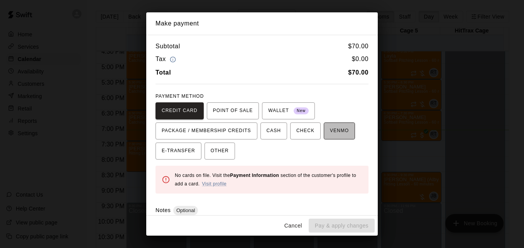
click at [324, 131] on button "VENMO" at bounding box center [339, 130] width 31 height 17
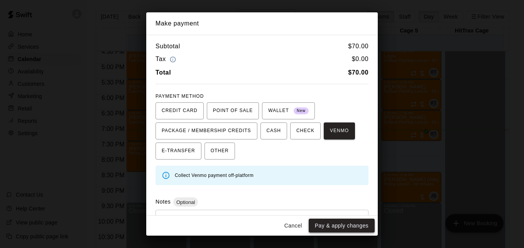
click at [340, 230] on button "Pay & apply changes" at bounding box center [342, 225] width 66 height 14
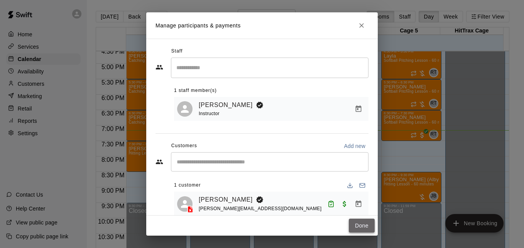
click at [367, 223] on button "Done" at bounding box center [362, 225] width 26 height 14
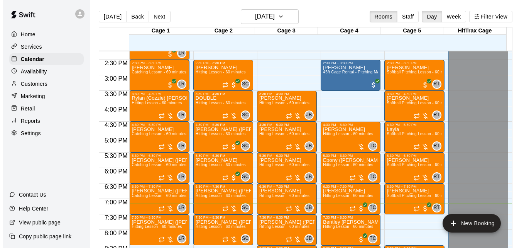
scroll to position [435, 0]
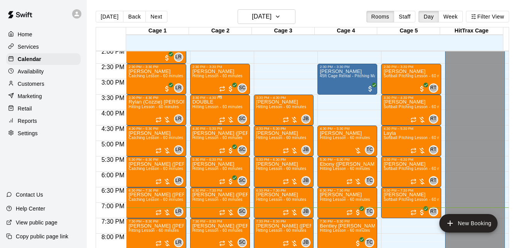
click at [199, 106] on span "Hitting Lesson - 60 minutes" at bounding box center [218, 107] width 50 height 4
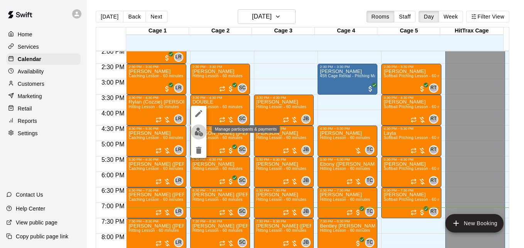
click at [199, 129] on img "edit" at bounding box center [198, 131] width 9 height 9
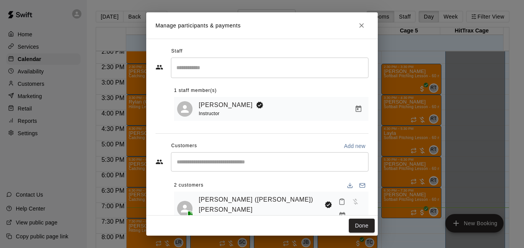
click at [318, 207] on div "[PERSON_NAME] ([PERSON_NAME]) [PERSON_NAME] [EMAIL_ADDRESS][DOMAIN_NAME]" at bounding box center [282, 208] width 167 height 28
click at [338, 205] on icon "Mark attendance" at bounding box center [341, 201] width 7 height 7
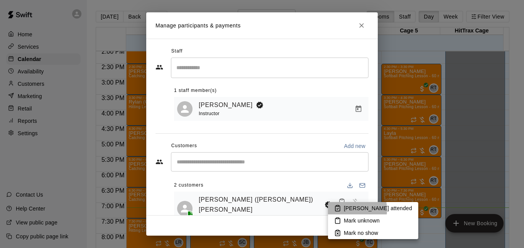
click at [343, 210] on li "[PERSON_NAME] attended" at bounding box center [373, 208] width 90 height 12
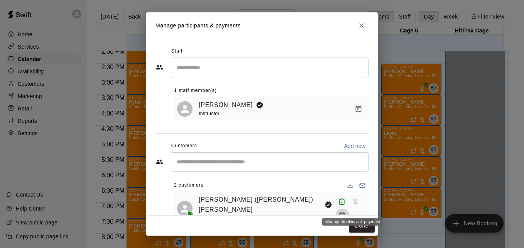
click at [345, 212] on icon "Manage bookings & payment" at bounding box center [342, 215] width 6 height 7
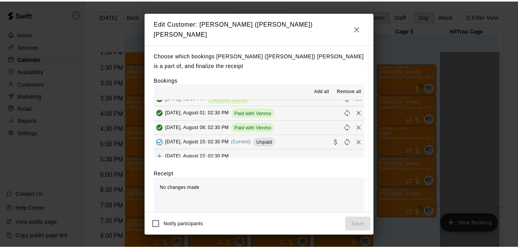
scroll to position [93, 0]
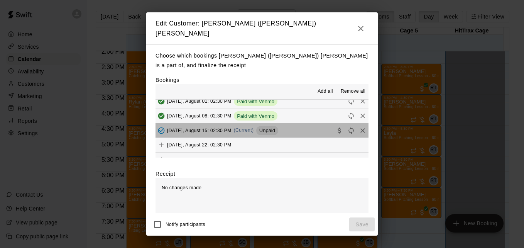
click at [296, 123] on button "[DATE], August 15: 02:30 PM (Current) Unpaid" at bounding box center [261, 130] width 213 height 14
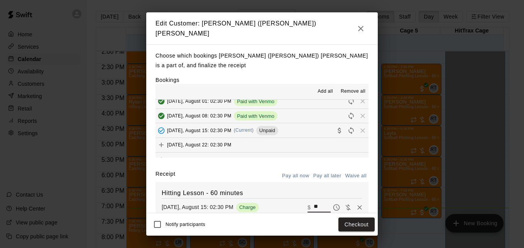
click at [314, 203] on input "**" at bounding box center [322, 207] width 17 height 10
type input "*"
type input "**"
click at [357, 227] on button "Checkout" at bounding box center [356, 224] width 36 height 14
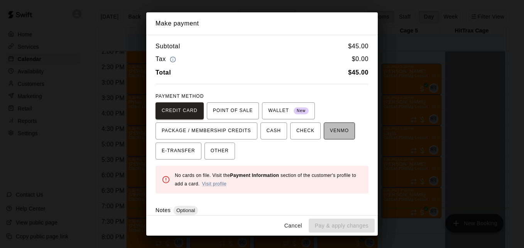
click at [330, 135] on span "VENMO" at bounding box center [339, 131] width 19 height 12
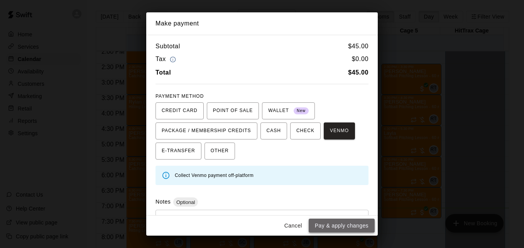
click at [344, 222] on button "Pay & apply changes" at bounding box center [342, 225] width 66 height 14
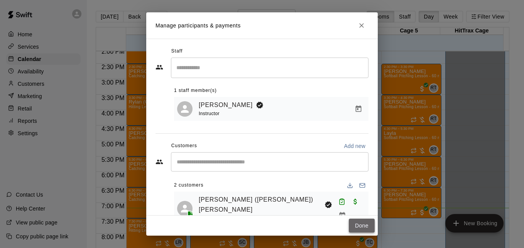
click at [367, 226] on button "Done" at bounding box center [362, 225] width 26 height 14
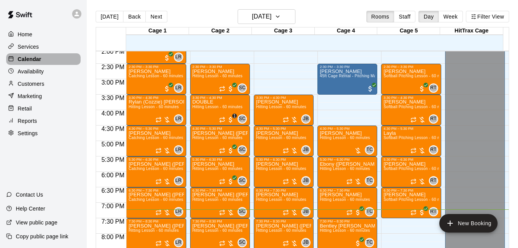
click at [44, 61] on div "Calendar" at bounding box center [43, 59] width 74 height 12
